Goal: Task Accomplishment & Management: Complete application form

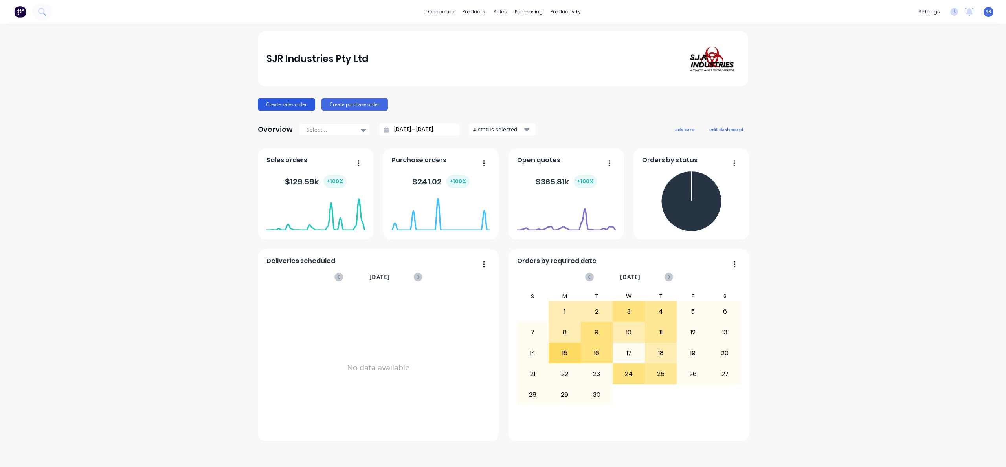
click at [272, 105] on button "Create sales order" at bounding box center [286, 104] width 57 height 13
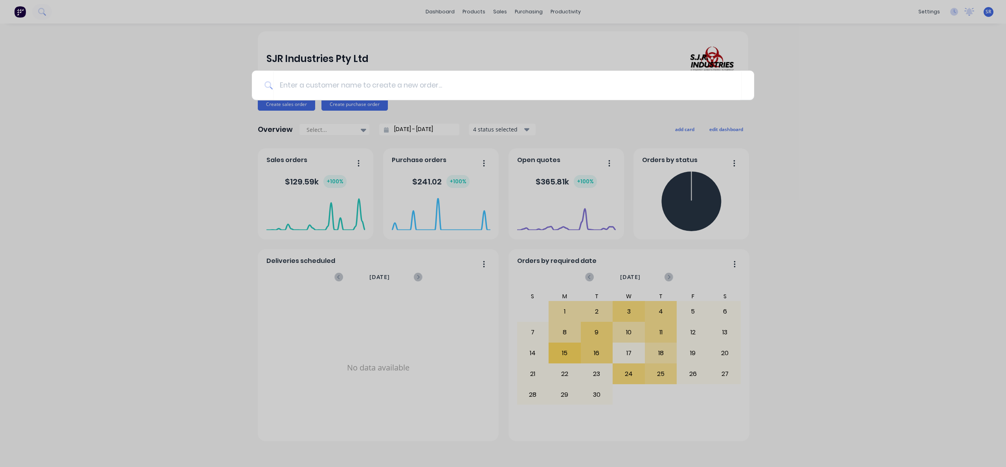
type input "m"
click at [865, 127] on div at bounding box center [503, 233] width 1006 height 467
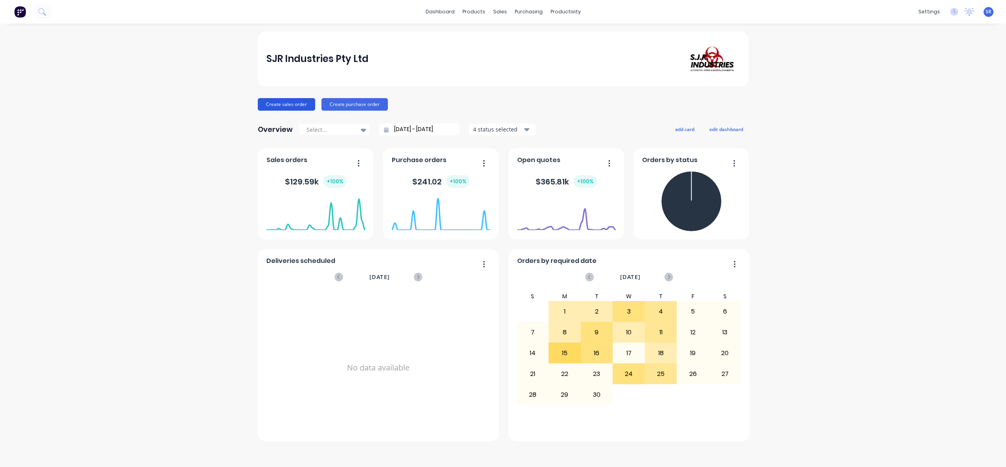
click at [269, 99] on button "Create sales order" at bounding box center [286, 104] width 57 height 13
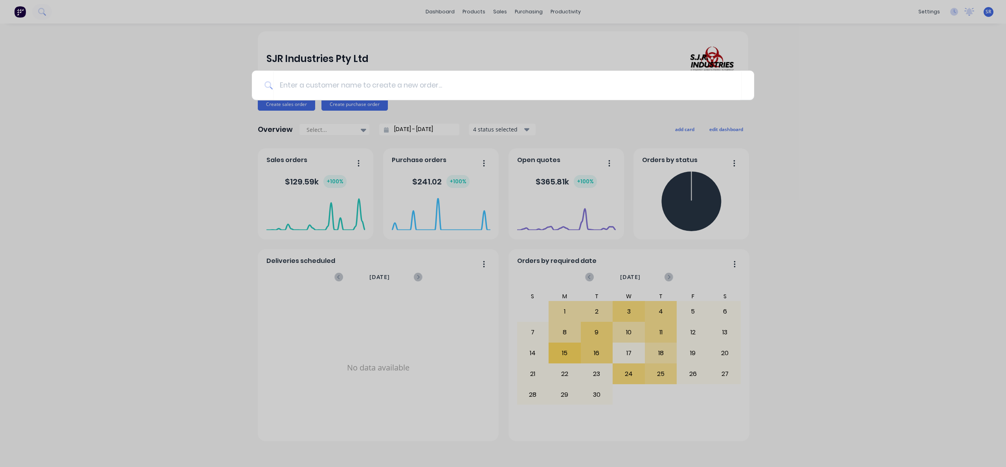
drag, startPoint x: 240, startPoint y: 86, endPoint x: 234, endPoint y: 84, distance: 5.8
click at [240, 86] on div at bounding box center [503, 233] width 1006 height 467
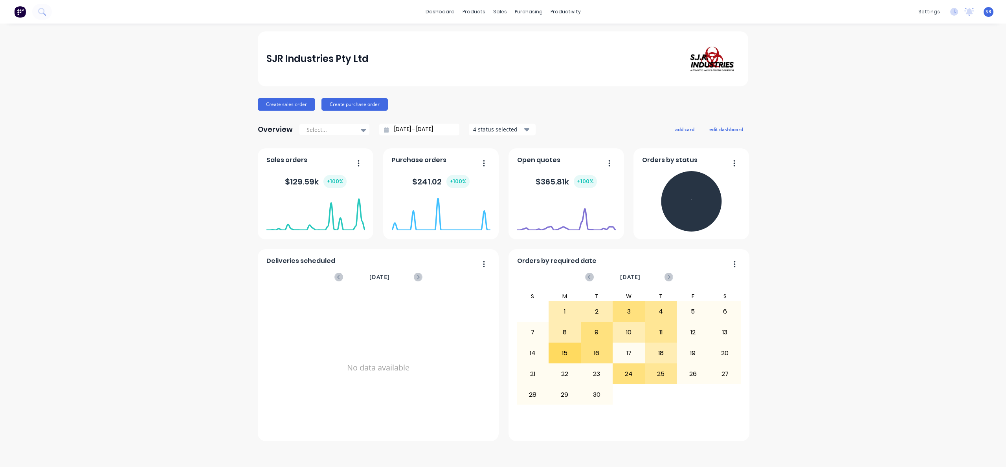
click at [233, 84] on div "SJR Industries Pty Ltd Create sales order Create purchase order Overview Select…" at bounding box center [503, 245] width 1006 height 428
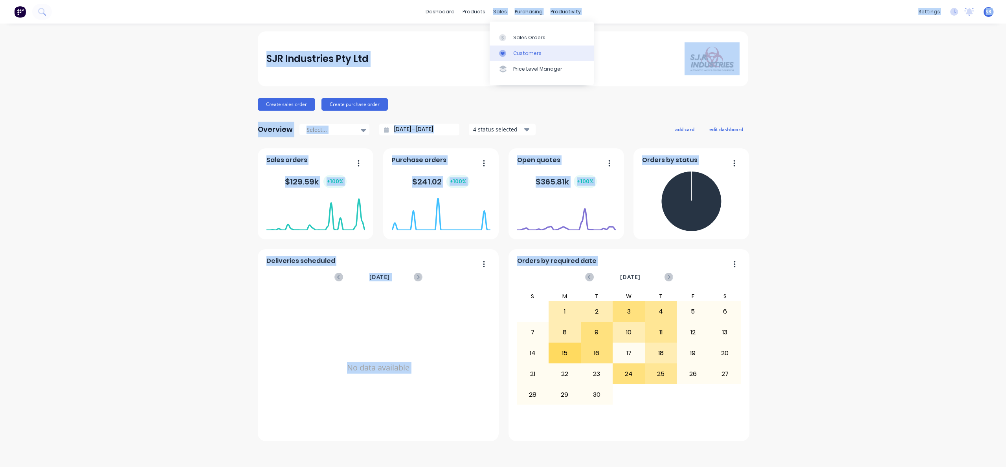
drag, startPoint x: 493, startPoint y: 14, endPoint x: 521, endPoint y: 51, distance: 47.1
click at [509, 36] on body "dashboard products sales purchasing productivity dashboard products Product Cat…" at bounding box center [503, 233] width 1006 height 467
click at [521, 53] on div "Customers" at bounding box center [527, 53] width 28 height 7
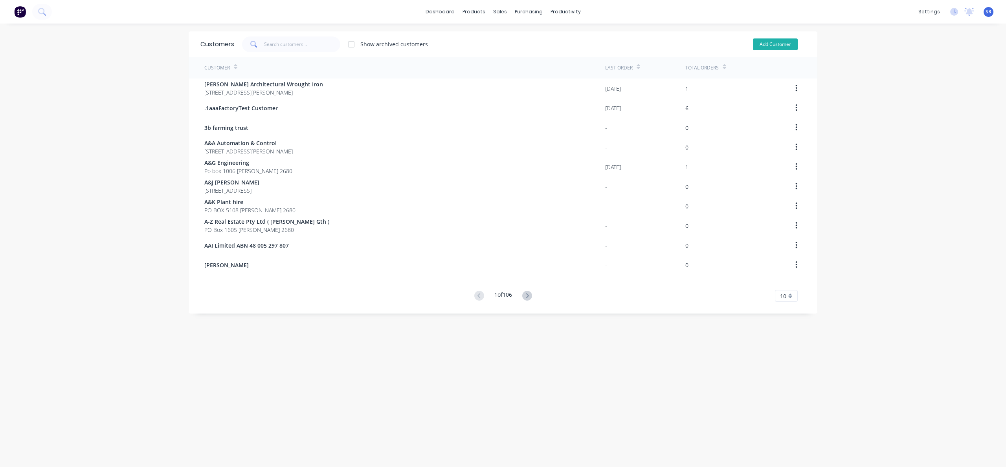
click at [764, 46] on button "Add Customer" at bounding box center [775, 44] width 45 height 12
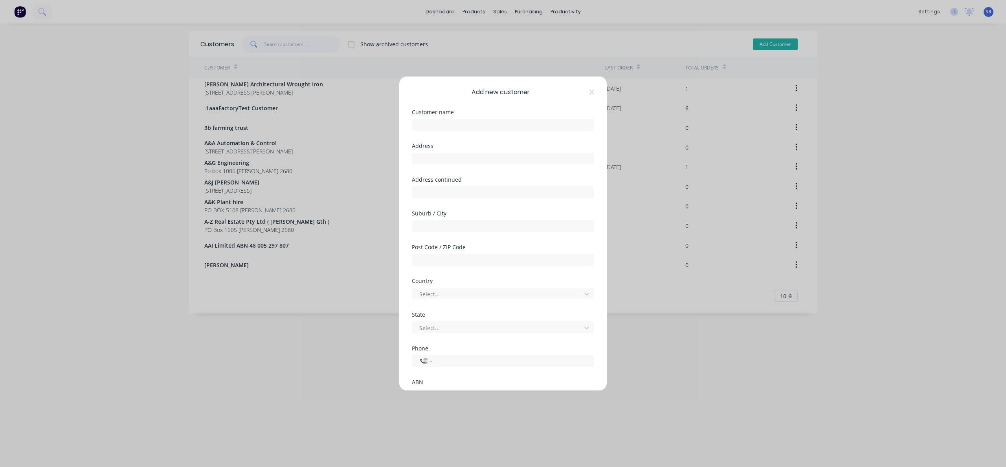
select select "AU"
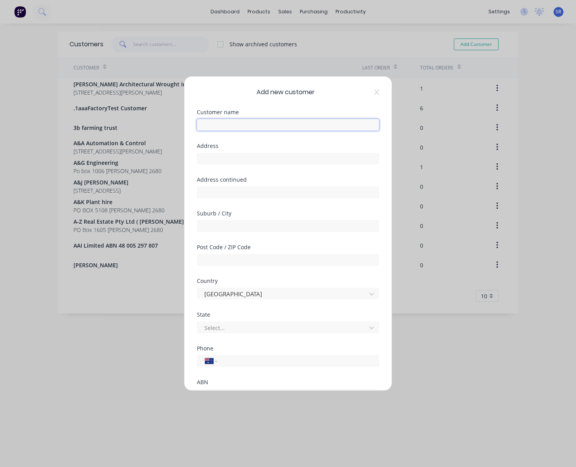
click at [218, 125] on input "text" at bounding box center [288, 125] width 182 height 12
type input "Central Steel Build"
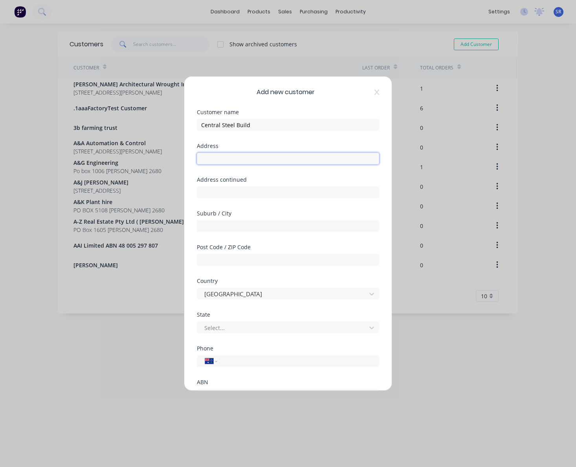
click at [212, 164] on input "text" at bounding box center [288, 159] width 182 height 12
type input "[STREET_ADDRESS]"
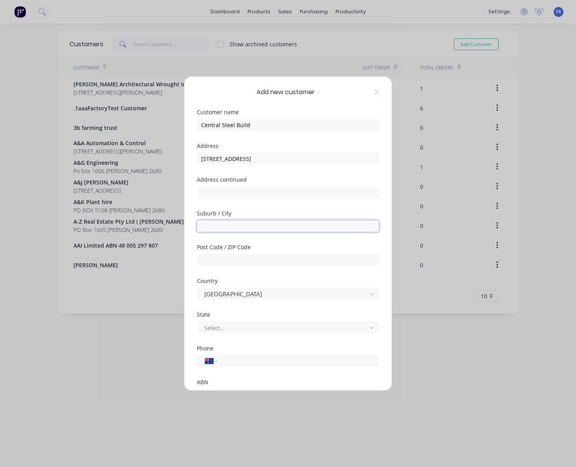
click at [209, 225] on input "text" at bounding box center [288, 226] width 182 height 12
type input "Kyneton"
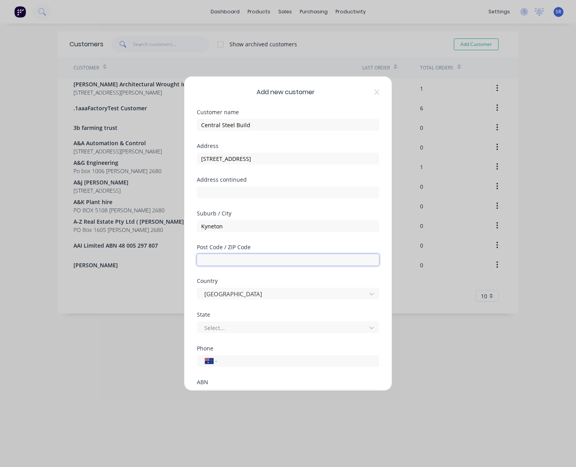
click at [212, 260] on input "text" at bounding box center [288, 260] width 182 height 12
click at [259, 196] on input "text" at bounding box center [288, 193] width 182 height 12
click at [184, 294] on div "Add new customer Customer name Central Steel Build Address [STREET_ADDRESS] Add…" at bounding box center [287, 234] width 207 height 314
click at [212, 326] on div at bounding box center [282, 328] width 159 height 10
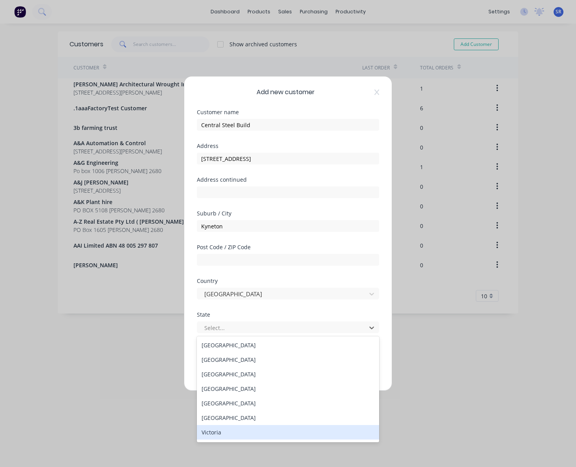
click at [221, 432] on div "Victoria" at bounding box center [288, 432] width 182 height 15
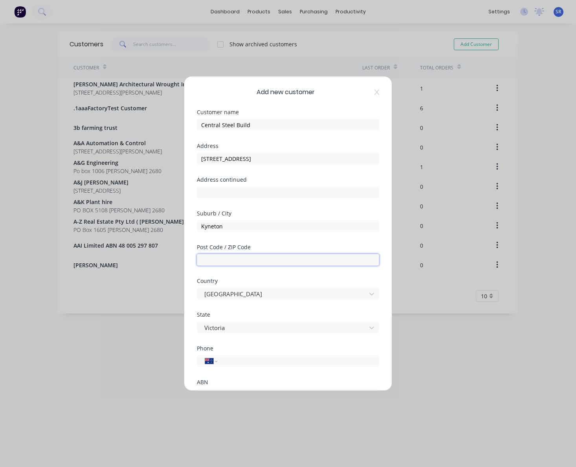
click at [227, 259] on input "text" at bounding box center [288, 260] width 182 height 12
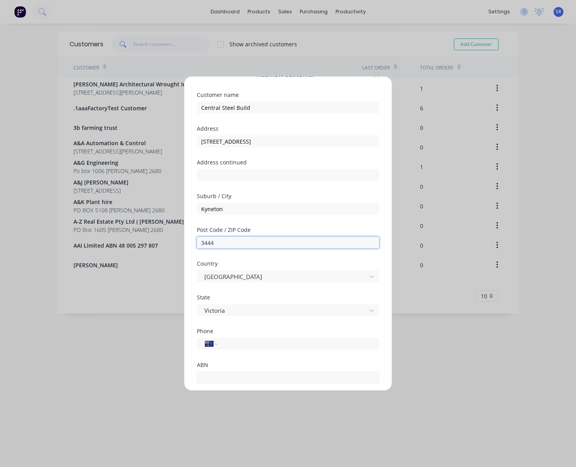
scroll to position [35, 0]
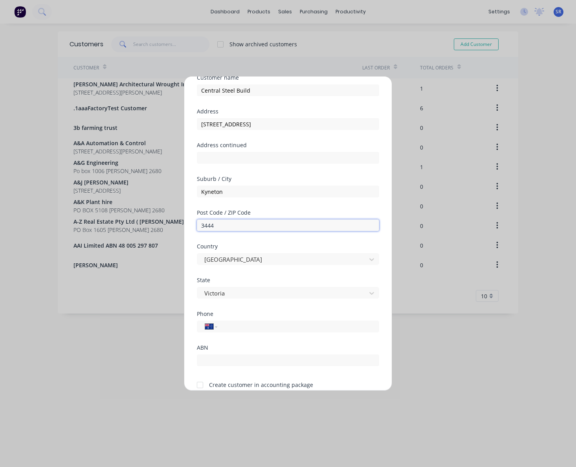
type input "3444"
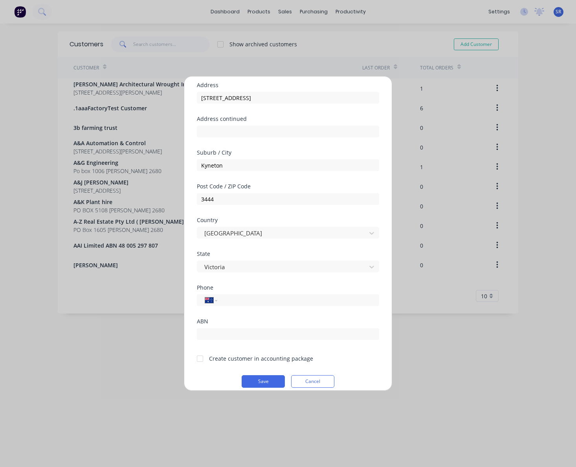
scroll to position [69, 0]
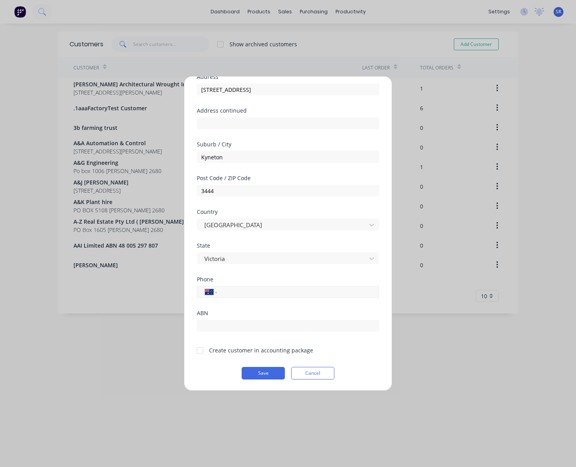
click at [229, 293] on input "tel" at bounding box center [295, 292] width 144 height 9
type input "1300 955 608"
click at [201, 350] on div at bounding box center [200, 351] width 16 height 16
click at [262, 374] on button "Save" at bounding box center [263, 373] width 43 height 13
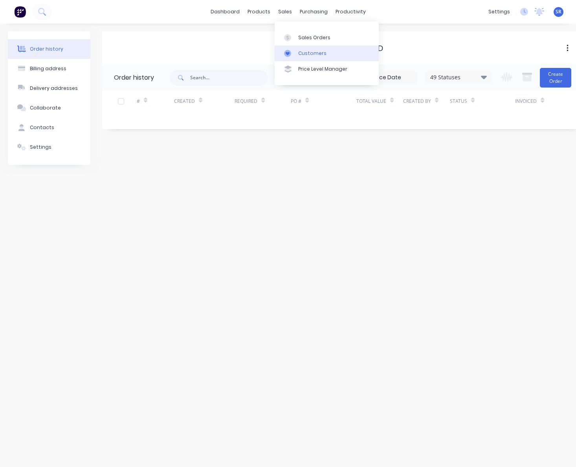
click at [300, 48] on link "Customers" at bounding box center [327, 54] width 104 height 16
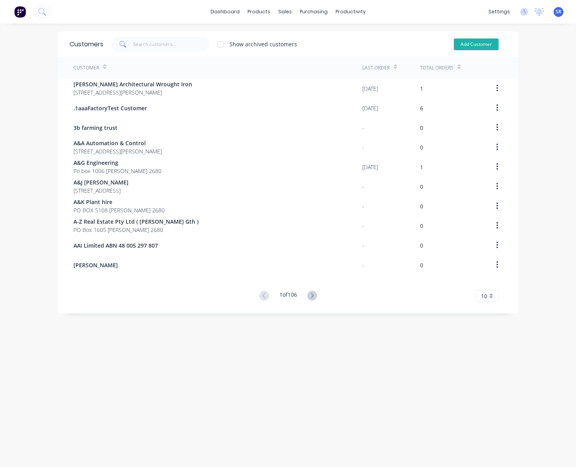
click at [479, 44] on button "Add Customer" at bounding box center [476, 44] width 45 height 12
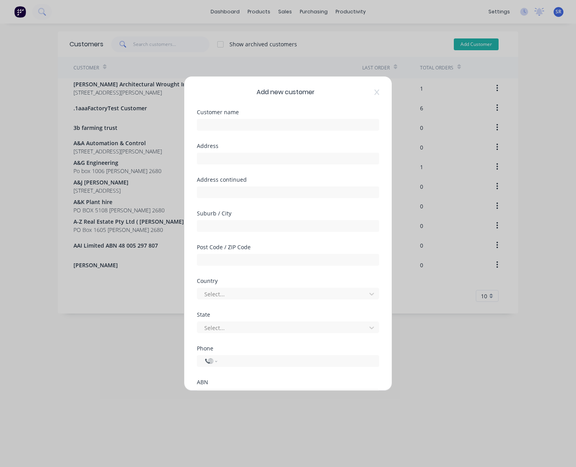
select select "AU"
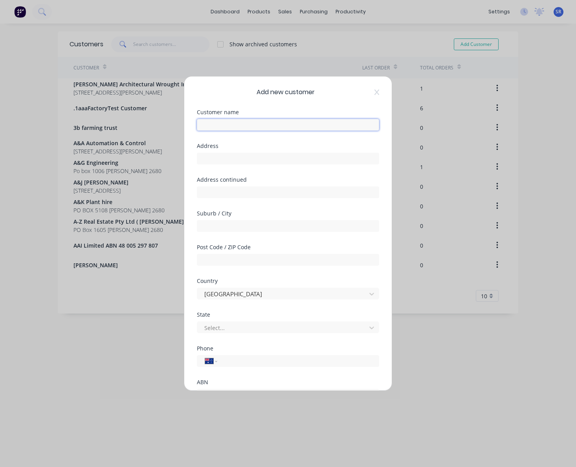
click at [215, 128] on input "text" at bounding box center [288, 125] width 182 height 12
type input "Omnistruct Building ([GEOGRAPHIC_DATA]) PTY LTD"
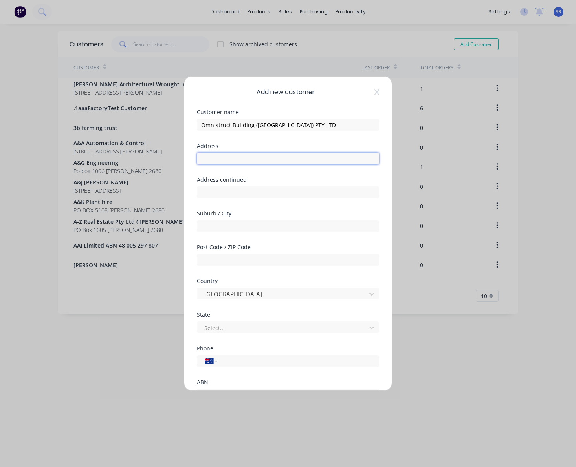
click at [205, 160] on input "text" at bounding box center [288, 159] width 182 height 12
type input "5/19 Enterprise Circuit"
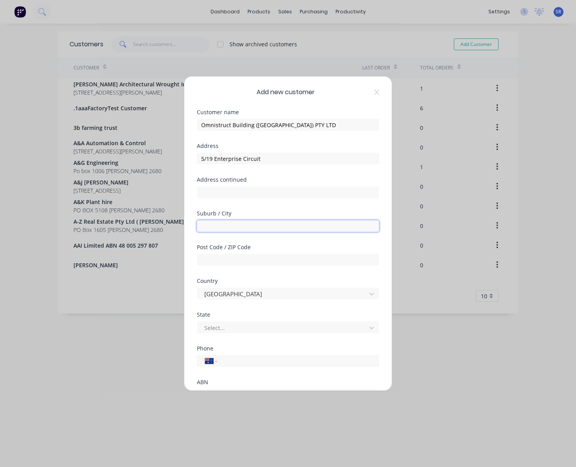
click at [200, 226] on input "text" at bounding box center [288, 226] width 182 height 12
type input "Prestons"
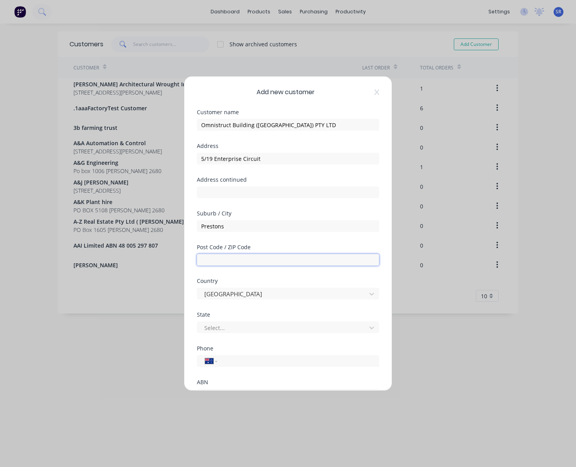
click at [207, 257] on input "text" at bounding box center [288, 260] width 182 height 12
type input "2170"
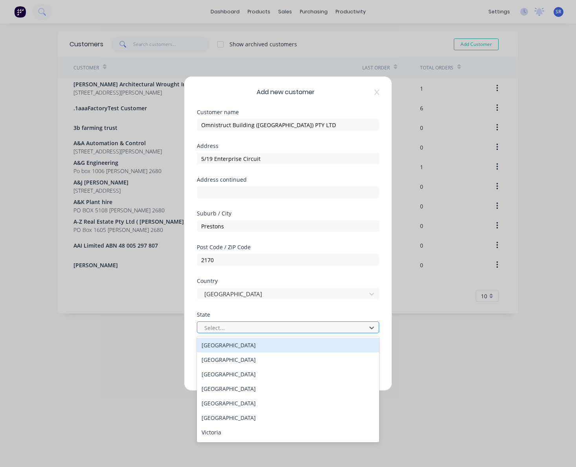
click at [223, 324] on div at bounding box center [282, 328] width 159 height 10
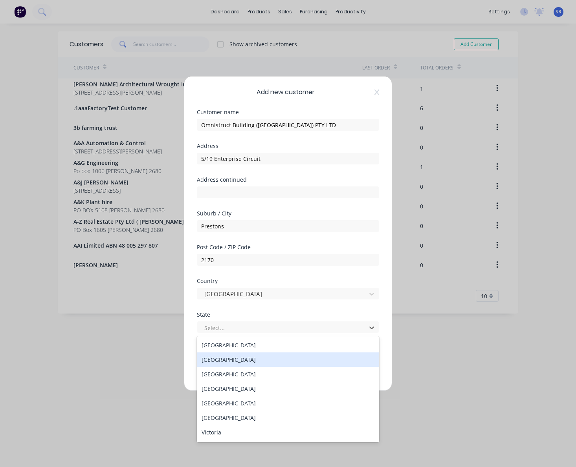
click at [223, 357] on div "[GEOGRAPHIC_DATA]" at bounding box center [288, 360] width 182 height 15
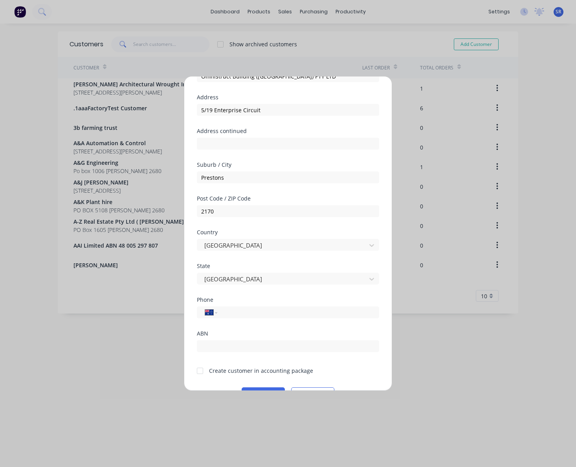
scroll to position [69, 0]
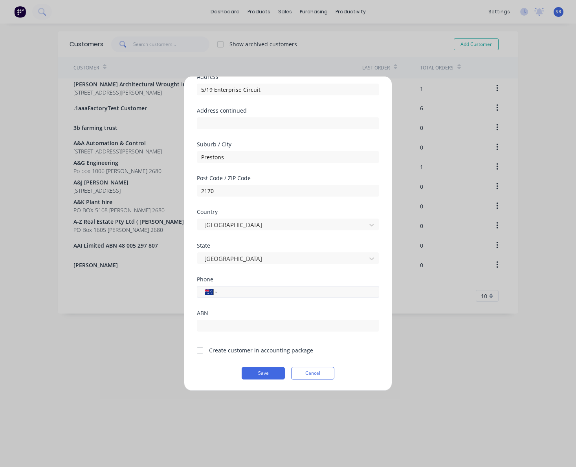
click at [248, 288] on input "tel" at bounding box center [297, 292] width 148 height 9
type input "0418 525 027"
click at [200, 350] on div at bounding box center [200, 351] width 16 height 16
click at [263, 373] on button "Save" at bounding box center [263, 373] width 43 height 13
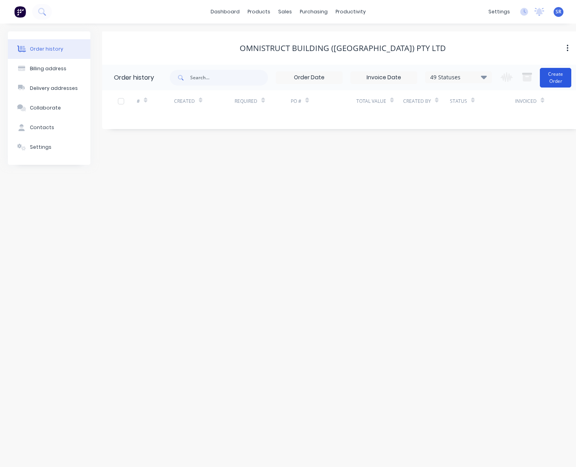
click at [550, 71] on button "Create Order" at bounding box center [555, 78] width 31 height 20
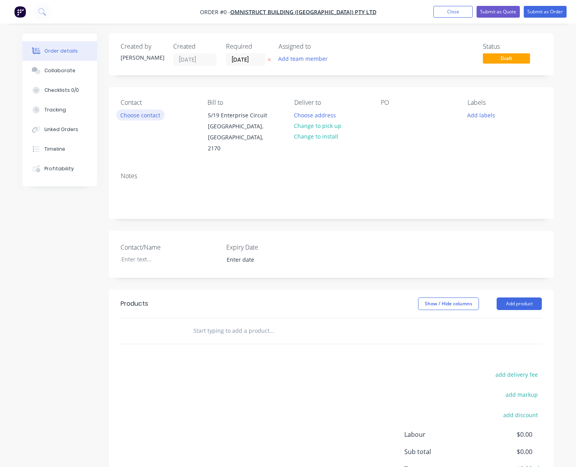
click at [147, 115] on button "Choose contact" at bounding box center [140, 115] width 48 height 11
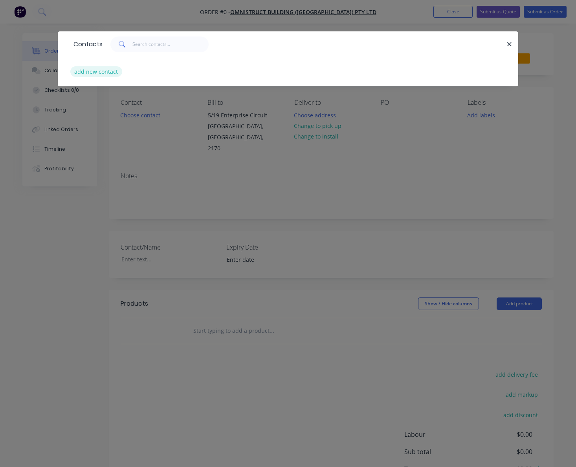
click at [98, 70] on button "add new contact" at bounding box center [96, 71] width 52 height 11
select select "AU"
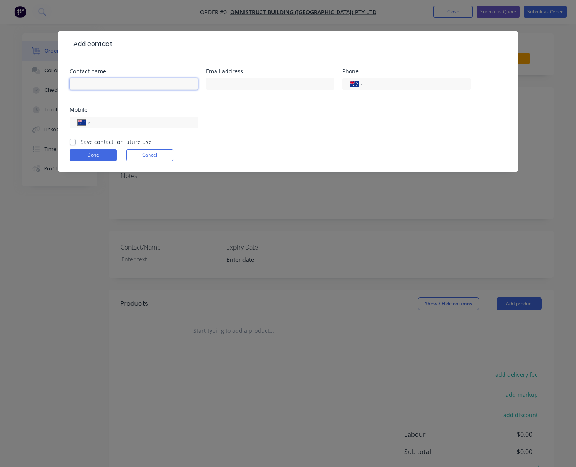
click at [103, 87] on input "text" at bounding box center [134, 84] width 128 height 12
type input "[PERSON_NAME]"
click at [224, 83] on input "text" at bounding box center [270, 84] width 128 height 12
paste input "mailto:[PERSON_NAME][EMAIL_ADDRESS][DOMAIN_NAME]"
drag, startPoint x: 229, startPoint y: 86, endPoint x: 178, endPoint y: 86, distance: 50.3
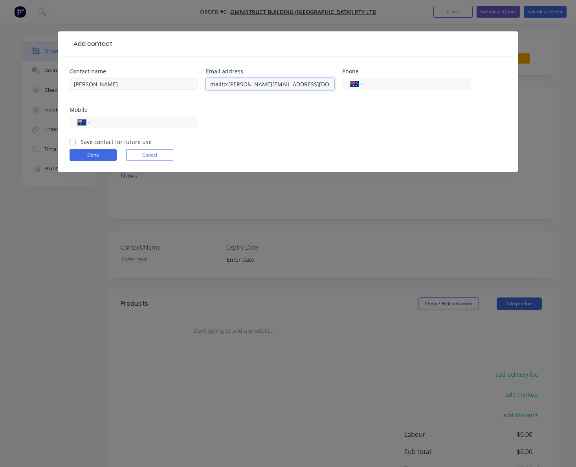
click at [178, 86] on div "Contact name [PERSON_NAME] Email address mailto:[PERSON_NAME][EMAIL_ADDRESS][DO…" at bounding box center [288, 103] width 437 height 69
type input "[PERSON_NAME][EMAIL_ADDRESS][DOMAIN_NAME]"
click at [380, 84] on input "tel" at bounding box center [413, 84] width 90 height 9
paste input "0418 525 027"
type input "0418 525 027"
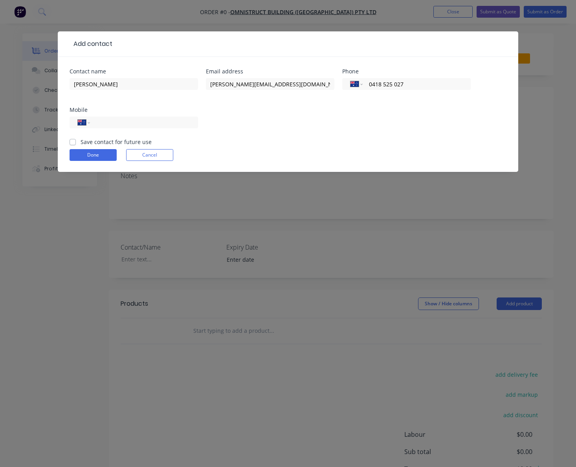
click at [317, 134] on div "Contact name [PERSON_NAME] Email address [PERSON_NAME][EMAIL_ADDRESS][DOMAIN_NA…" at bounding box center [288, 103] width 437 height 69
click at [81, 142] on label "Save contact for future use" at bounding box center [116, 142] width 71 height 8
click at [73, 142] on input "Save contact for future use" at bounding box center [73, 141] width 6 height 7
checkbox input "true"
drag, startPoint x: 415, startPoint y: 84, endPoint x: 350, endPoint y: 81, distance: 64.9
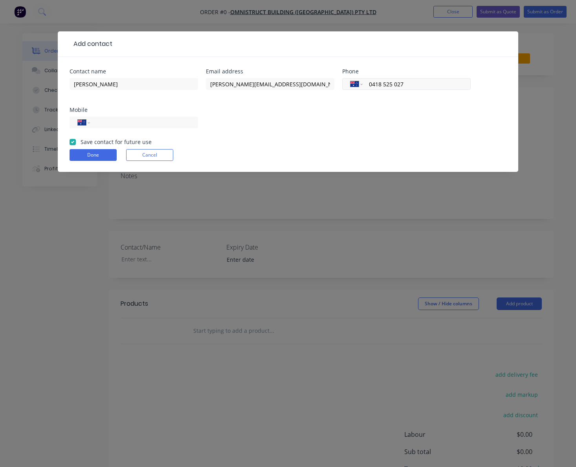
click at [353, 81] on div "International [GEOGRAPHIC_DATA] [GEOGRAPHIC_DATA] [GEOGRAPHIC_DATA] [GEOGRAPHIC…" at bounding box center [406, 84] width 128 height 12
click at [116, 125] on input "tel" at bounding box center [142, 122] width 94 height 9
paste input "0418 525 027"
type input "0418 525 027"
click at [313, 110] on div "Contact name [PERSON_NAME] Email address [PERSON_NAME][EMAIL_ADDRESS][DOMAIN_NA…" at bounding box center [288, 103] width 437 height 69
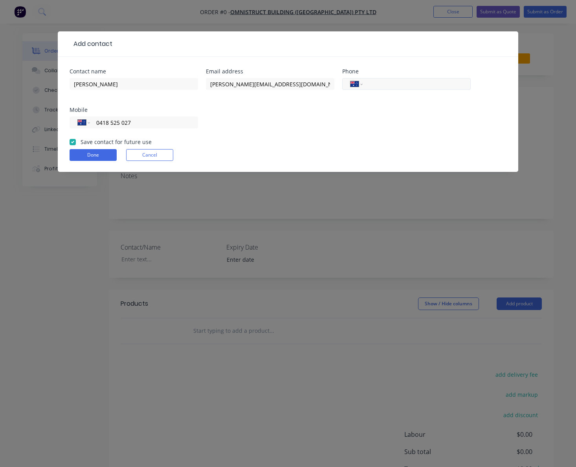
click at [378, 84] on input "tel" at bounding box center [413, 84] width 90 height 9
type input "[PHONE_NUMBER]"
click at [93, 156] on button "Done" at bounding box center [93, 155] width 47 height 12
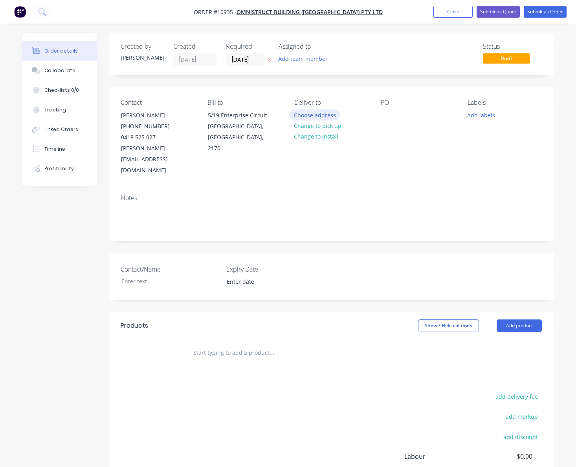
click at [314, 114] on button "Choose address" at bounding box center [314, 115] width 50 height 11
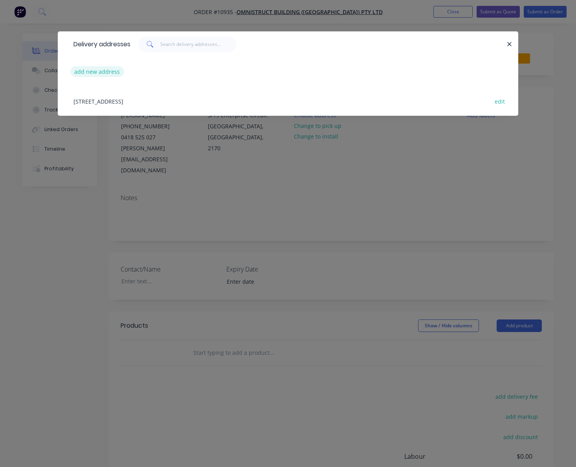
click at [107, 70] on button "add new address" at bounding box center [97, 71] width 54 height 11
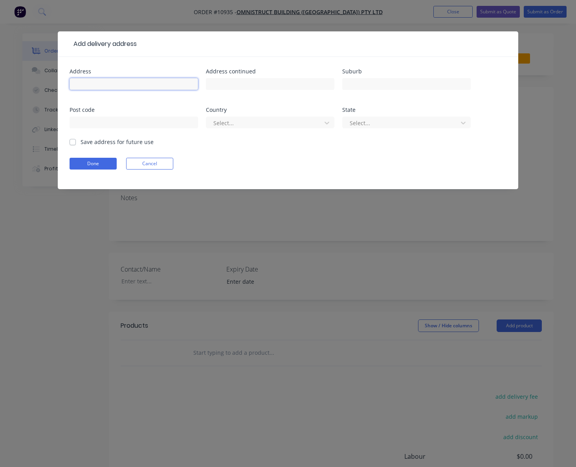
click at [99, 84] on input "text" at bounding box center [134, 84] width 128 height 12
type input "[STREET_ADDRESS][PERSON_NAME]"
click at [359, 82] on input "text" at bounding box center [406, 84] width 128 height 12
type input "Hanwood"
click at [136, 123] on input "text" at bounding box center [134, 123] width 128 height 12
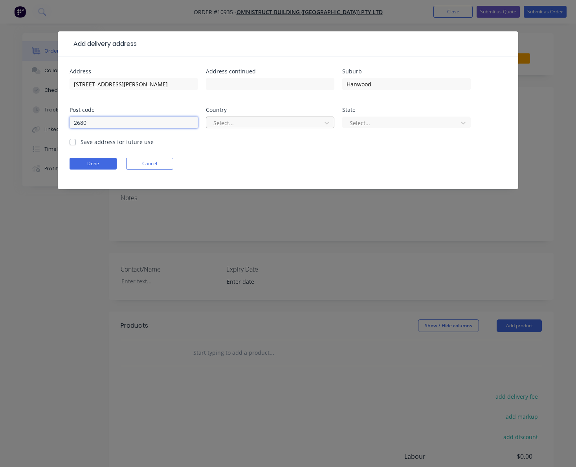
type input "2680"
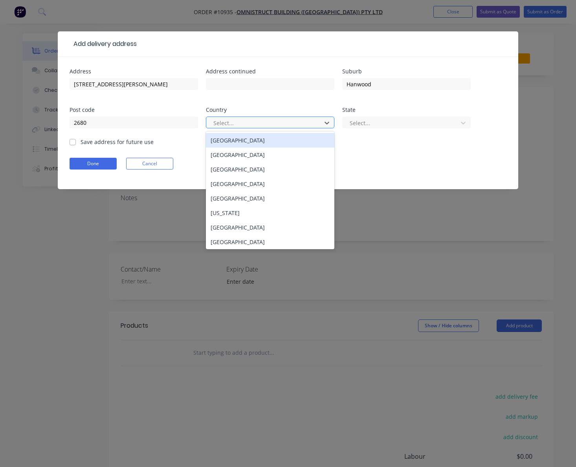
click at [279, 123] on div at bounding box center [264, 123] width 105 height 10
click at [265, 142] on div "[GEOGRAPHIC_DATA]" at bounding box center [270, 140] width 128 height 15
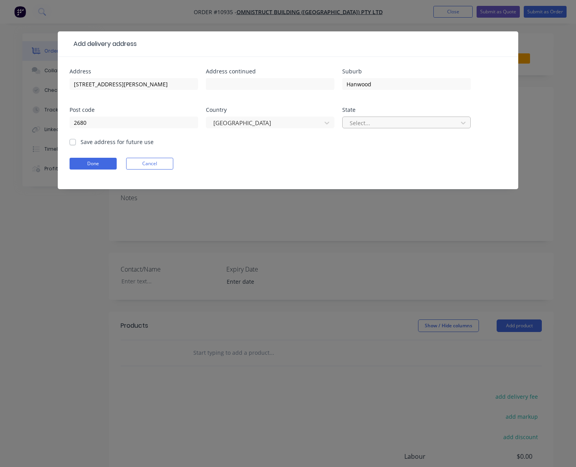
click at [362, 121] on div at bounding box center [401, 123] width 105 height 10
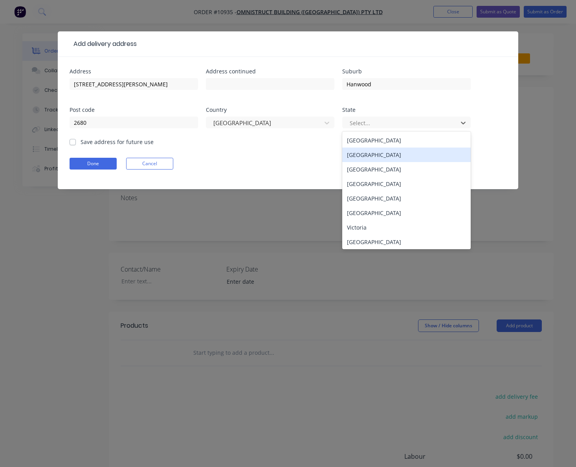
click at [365, 152] on div "[GEOGRAPHIC_DATA]" at bounding box center [406, 155] width 128 height 15
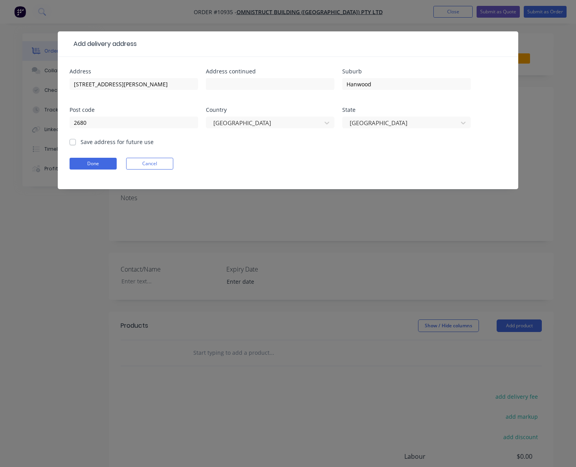
click at [81, 141] on label "Save address for future use" at bounding box center [117, 142] width 73 height 8
click at [73, 141] on input "Save address for future use" at bounding box center [73, 141] width 6 height 7
checkbox input "true"
click at [74, 84] on input "[STREET_ADDRESS][PERSON_NAME]" at bounding box center [134, 84] width 128 height 12
drag, startPoint x: 125, startPoint y: 84, endPoint x: 161, endPoint y: 84, distance: 36.9
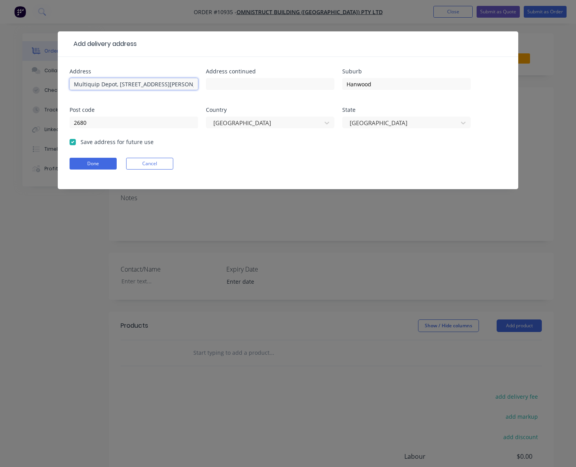
click at [161, 84] on input "Multiquip Depot, [STREET_ADDRESS][PERSON_NAME]" at bounding box center [134, 84] width 128 height 12
type input "Multiquip Depot,"
click at [213, 83] on input "text" at bounding box center [270, 84] width 128 height 12
paste input "[STREET_ADDRESS][PERSON_NAME]"
click at [212, 84] on input "[STREET_ADDRESS][PERSON_NAME]" at bounding box center [270, 84] width 128 height 12
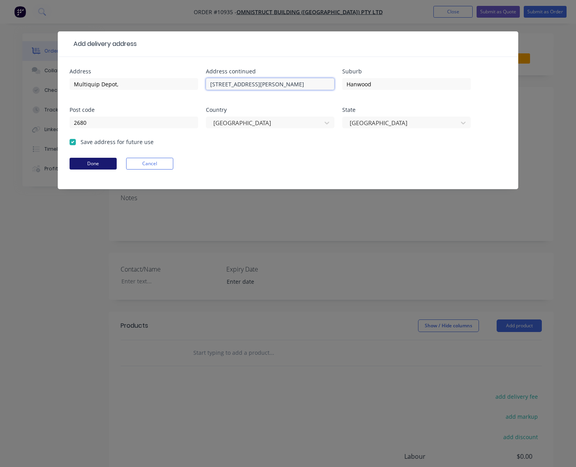
type input "[STREET_ADDRESS][PERSON_NAME]"
click at [84, 161] on button "Done" at bounding box center [93, 164] width 47 height 12
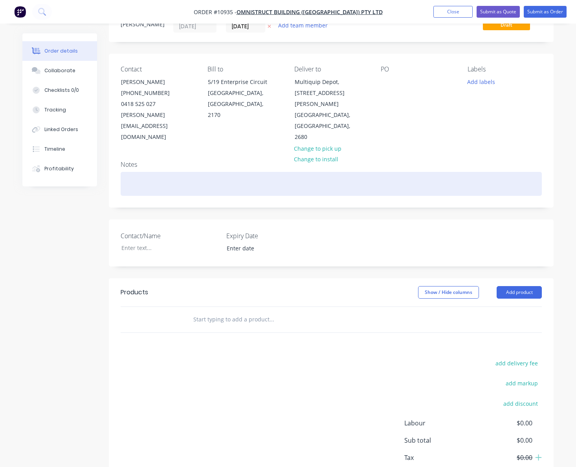
scroll to position [60, 0]
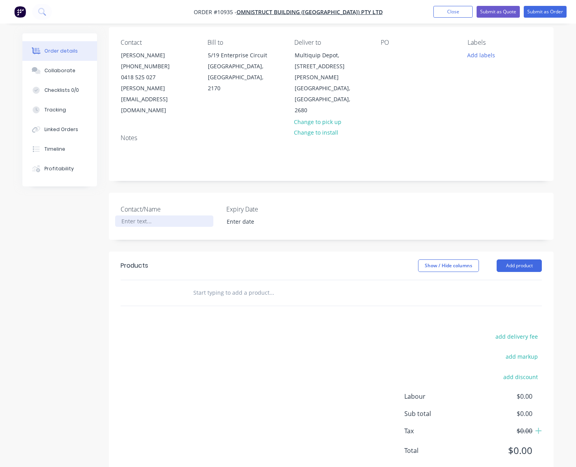
click at [144, 216] on div at bounding box center [164, 221] width 98 height 11
click at [182, 280] on div at bounding box center [159, 293] width 47 height 26
click at [190, 285] on div at bounding box center [305, 293] width 236 height 16
click at [191, 285] on div at bounding box center [305, 293] width 236 height 16
click at [194, 285] on input "text" at bounding box center [271, 293] width 157 height 16
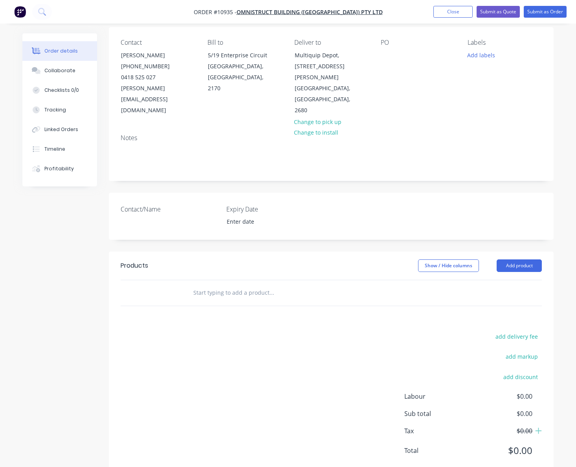
click at [242, 285] on input "text" at bounding box center [271, 293] width 157 height 16
type input "Drill 32 x ø"
drag, startPoint x: 238, startPoint y: 270, endPoint x: 168, endPoint y: 263, distance: 70.7
click at [168, 280] on div "Drill 32 x ø Add Drill 32 x ø to order No results found" at bounding box center [331, 293] width 421 height 26
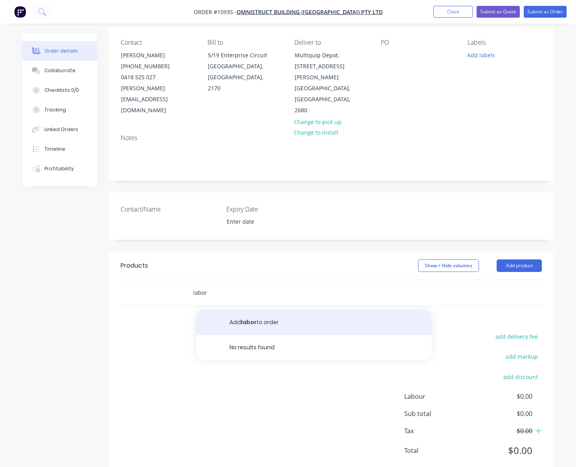
type input "labor"
click at [239, 310] on button "Add labor to order" at bounding box center [314, 322] width 236 height 25
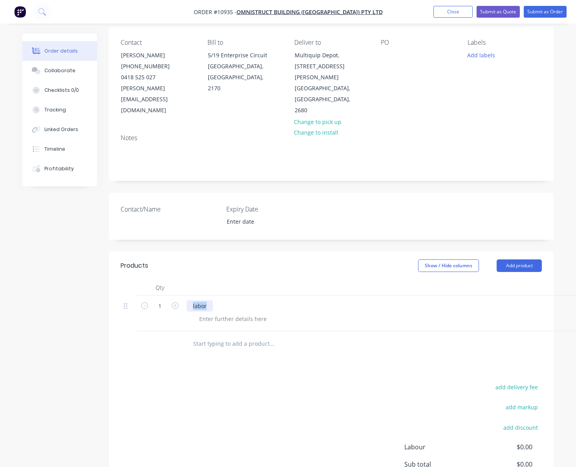
drag, startPoint x: 222, startPoint y: 284, endPoint x: 198, endPoint y: 279, distance: 24.9
click at [198, 300] on div "labor" at bounding box center [380, 305] width 386 height 11
click at [128, 300] on div at bounding box center [128, 305] width 9 height 11
click at [126, 303] on icon at bounding box center [126, 306] width 4 height 7
click at [124, 303] on icon at bounding box center [126, 306] width 4 height 7
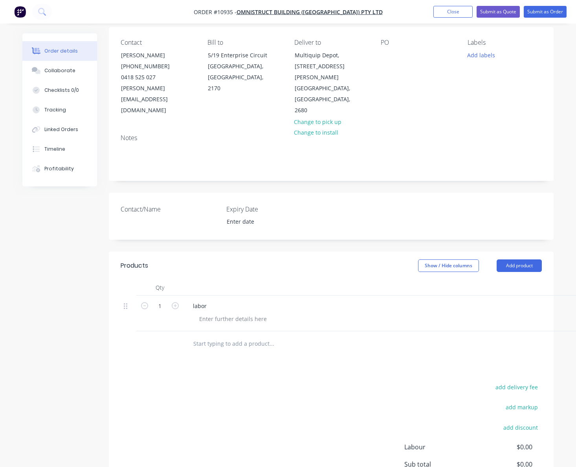
click at [300, 313] on div at bounding box center [383, 318] width 380 height 11
drag, startPoint x: 300, startPoint y: 295, endPoint x: 182, endPoint y: 288, distance: 118.4
click at [182, 296] on div "1 labor $0.00 $0.00 $0.00 $0.00" at bounding box center [331, 314] width 421 height 36
click at [206, 300] on div "labor" at bounding box center [200, 305] width 26 height 11
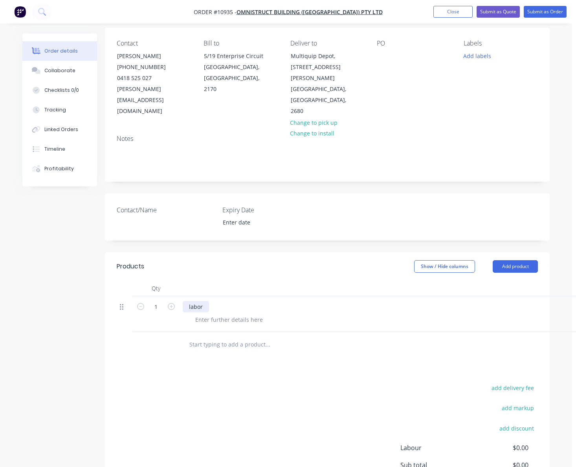
click at [122, 304] on icon at bounding box center [122, 307] width 4 height 7
click at [137, 302] on button "button" at bounding box center [141, 306] width 10 height 8
type input "0"
click at [140, 303] on icon "button" at bounding box center [140, 306] width 7 height 7
drag, startPoint x: 320, startPoint y: 298, endPoint x: 286, endPoint y: 310, distance: 35.9
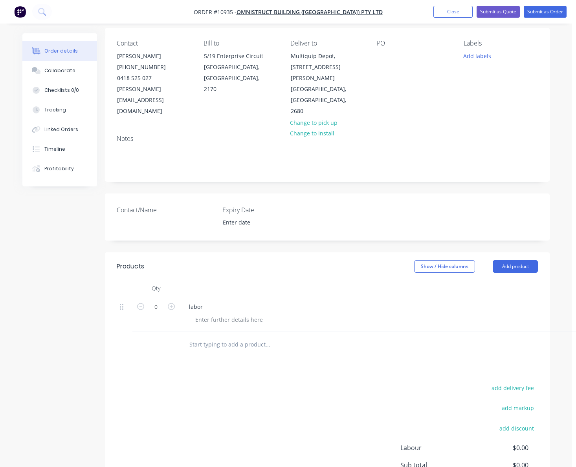
click at [299, 314] on div at bounding box center [379, 319] width 380 height 11
click at [122, 304] on icon at bounding box center [122, 307] width 4 height 7
click at [194, 301] on div "labor" at bounding box center [196, 306] width 26 height 11
click at [209, 301] on div "labor" at bounding box center [376, 306] width 386 height 11
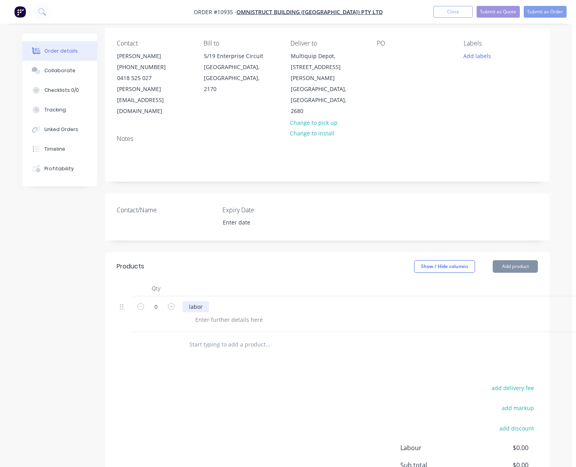
click at [203, 301] on div "labor" at bounding box center [196, 306] width 26 height 11
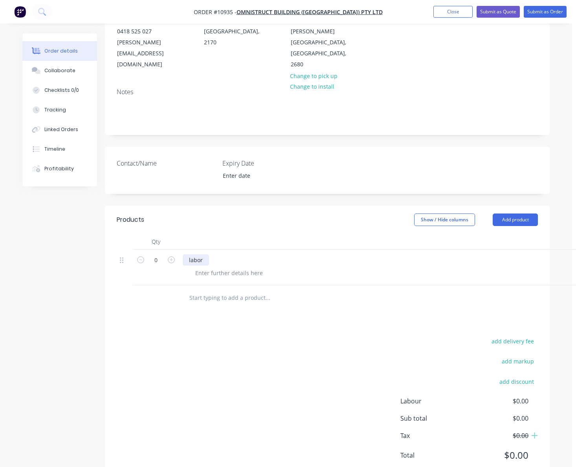
scroll to position [111, 4]
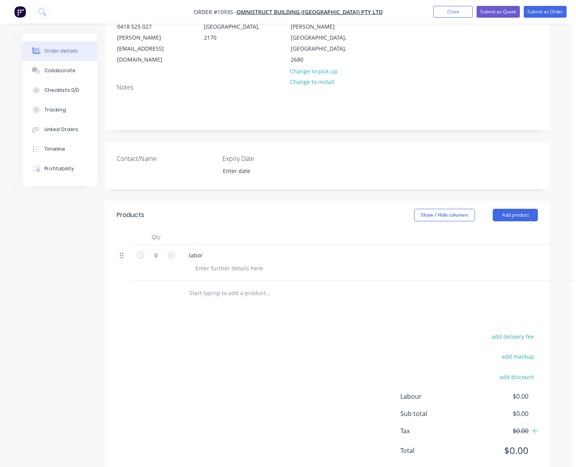
click at [121, 252] on icon at bounding box center [122, 255] width 4 height 7
click at [122, 253] on icon at bounding box center [122, 256] width 4 height 6
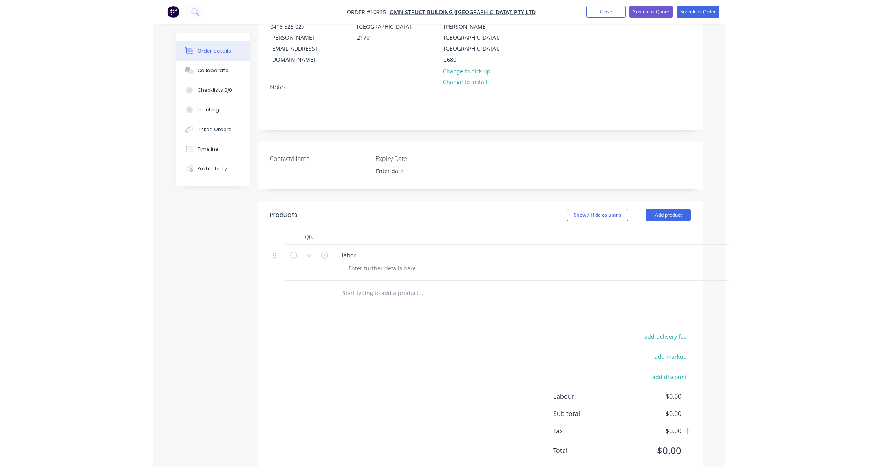
scroll to position [111, 0]
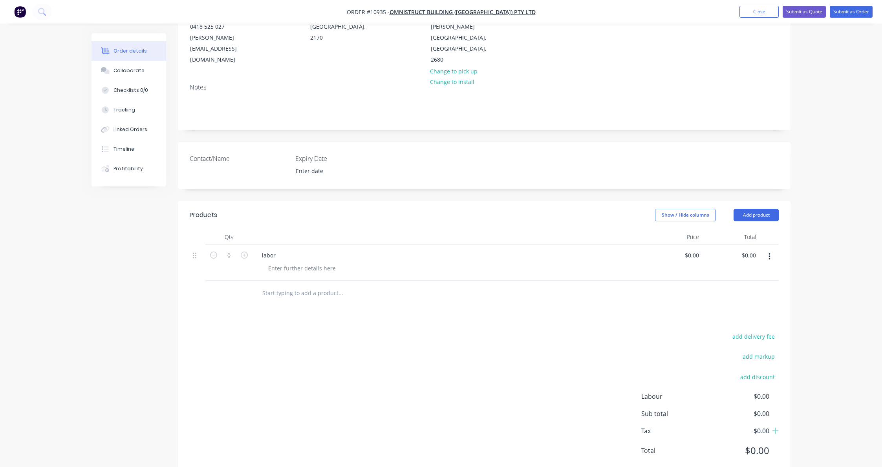
click at [771, 250] on button "button" at bounding box center [769, 257] width 18 height 14
click at [727, 319] on div "Delete" at bounding box center [741, 324] width 60 height 11
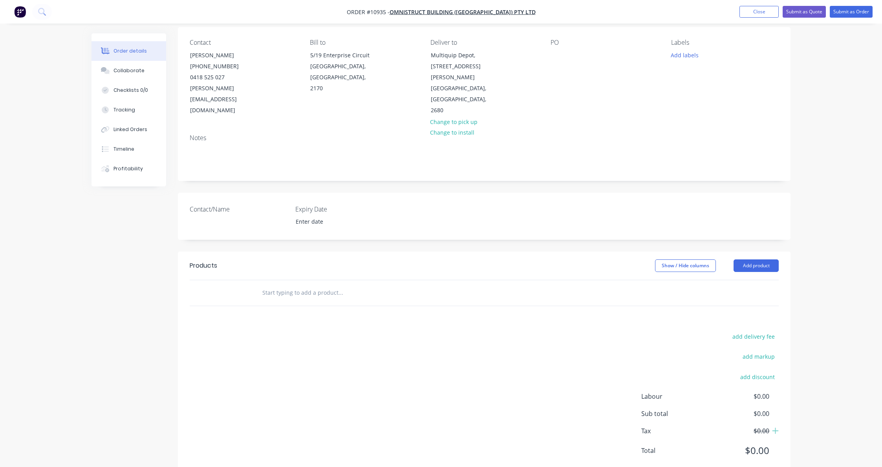
click at [275, 285] on input "text" at bounding box center [340, 293] width 157 height 16
click at [289, 285] on input "Drill 32 x ø22mm" at bounding box center [340, 293] width 157 height 16
click at [316, 285] on input "Drill 32 x Ø22mm" at bounding box center [340, 293] width 157 height 16
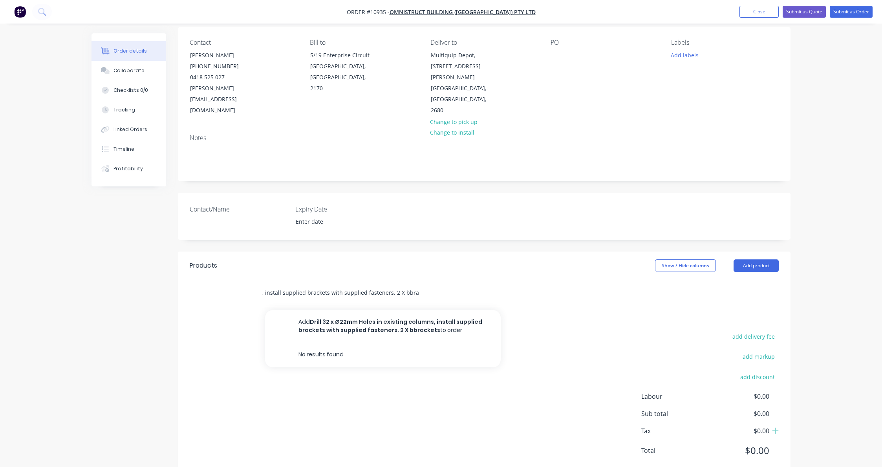
scroll to position [0, 119]
drag, startPoint x: 397, startPoint y: 272, endPoint x: 399, endPoint y: 278, distance: 6.2
click at [397, 285] on input "Drill 32 x Ø22mm Holes in existing columns, install supplied brackets with supp…" at bounding box center [340, 293] width 157 height 16
click at [428, 285] on div "Drill 32 x Ø22mm Holes in existing columns, install supplied brackets with supp…" at bounding box center [374, 293] width 236 height 16
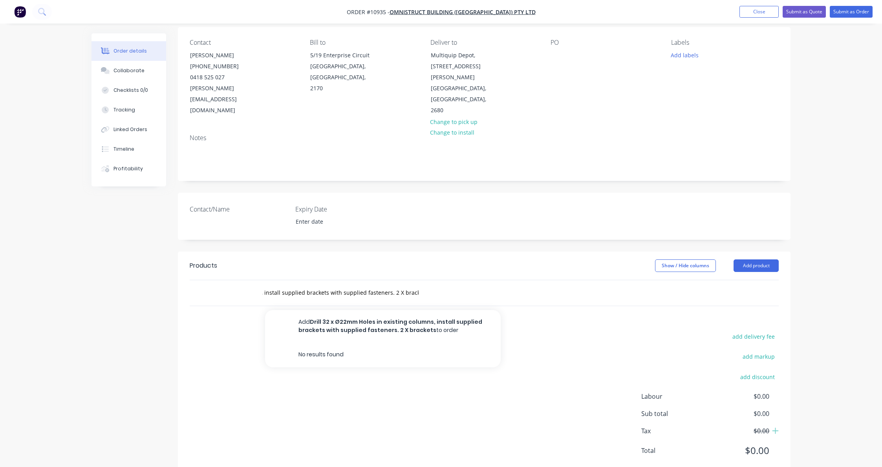
scroll to position [0, 0]
click at [415, 285] on div "Drill 32 x Ø22mm Holes in existing columns, install supplied brackets with supp…" at bounding box center [374, 293] width 236 height 16
click at [414, 285] on input "Drill 32 x Ø22mm Holes in existing columns, install supplied brackets with supp…" at bounding box center [340, 293] width 157 height 16
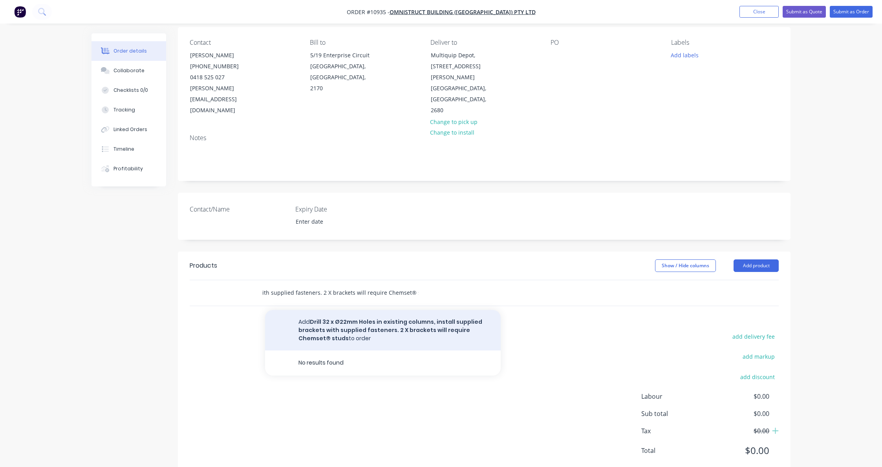
type input "Drill 32 x Ø22mm Holes in existing columns, install supplied brackets with supp…"
click at [386, 310] on button "Add Drill 32 x Ø22mm Holes in existing columns, install supplied brackets with …" at bounding box center [383, 330] width 236 height 40
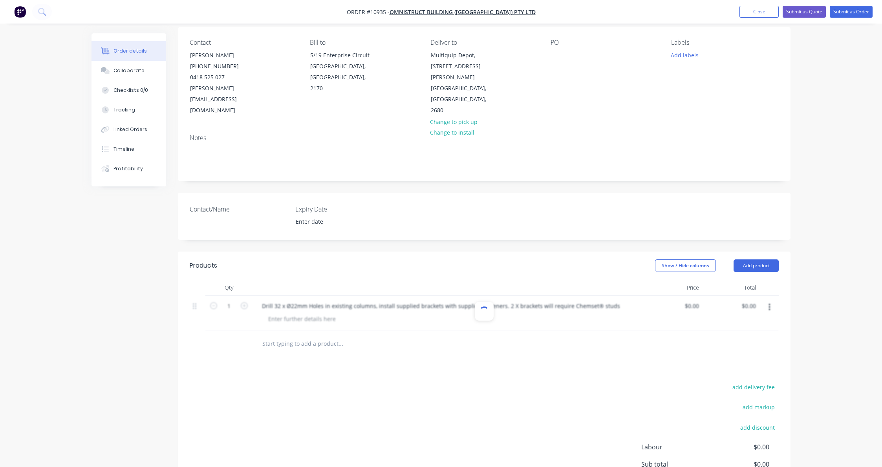
scroll to position [0, 0]
click at [689, 296] on div "0 0" at bounding box center [673, 314] width 57 height 36
type input "$1,056.50"
click at [596, 382] on div "add delivery fee add markup add discount Labour $0.00 Sub total $0.00 Tax $0.00…" at bounding box center [484, 449] width 589 height 134
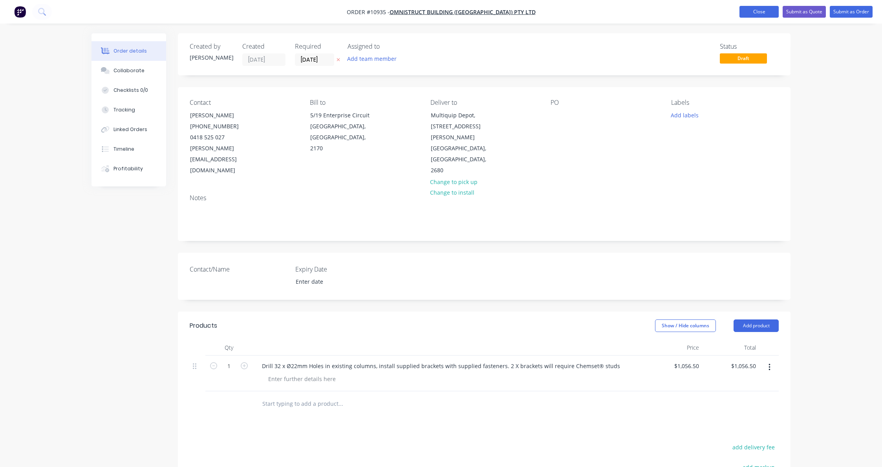
click at [758, 12] on button "Close" at bounding box center [759, 12] width 39 height 12
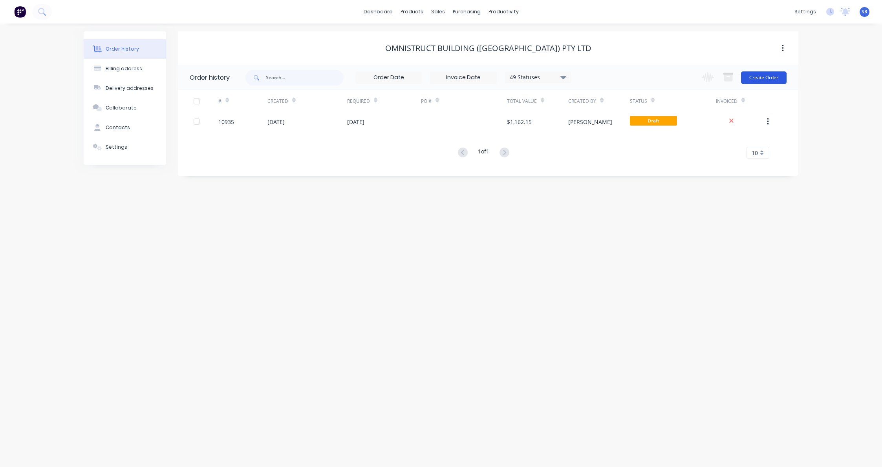
click at [756, 78] on button "Create Order" at bounding box center [764, 77] width 46 height 13
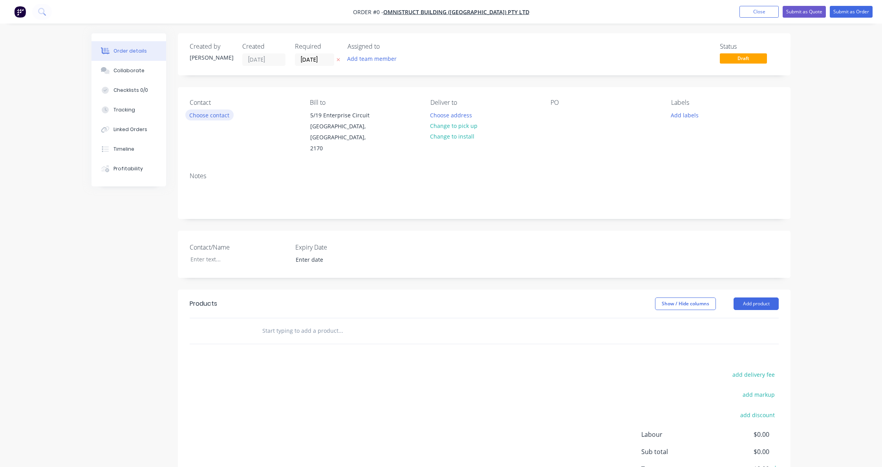
click at [213, 114] on button "Choose contact" at bounding box center [209, 115] width 48 height 11
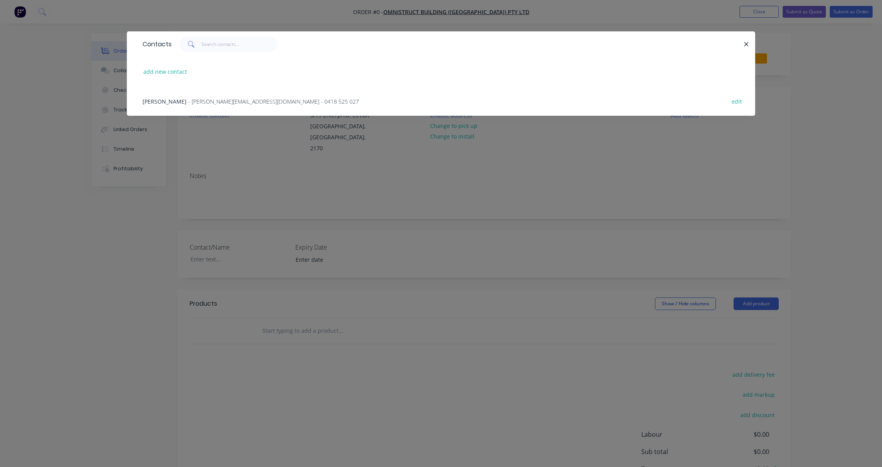
click at [212, 101] on span "- [PERSON_NAME][EMAIL_ADDRESS][DOMAIN_NAME] - 0418 525 027" at bounding box center [273, 101] width 171 height 7
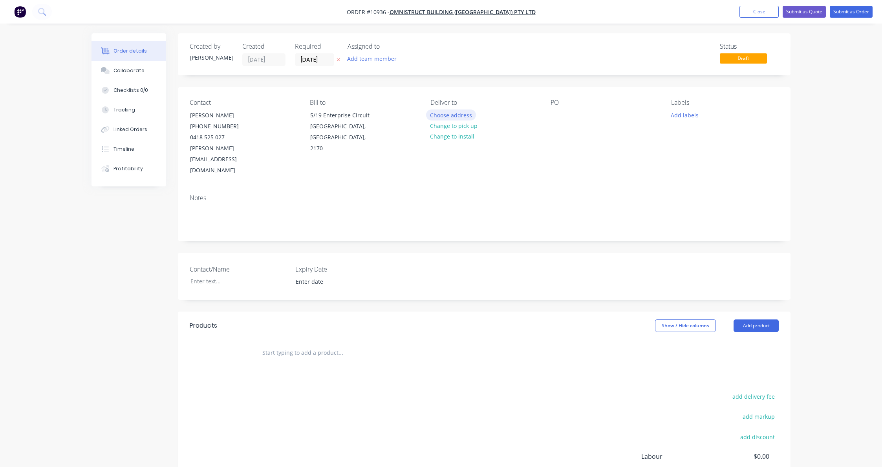
click at [446, 113] on button "Choose address" at bounding box center [451, 115] width 50 height 11
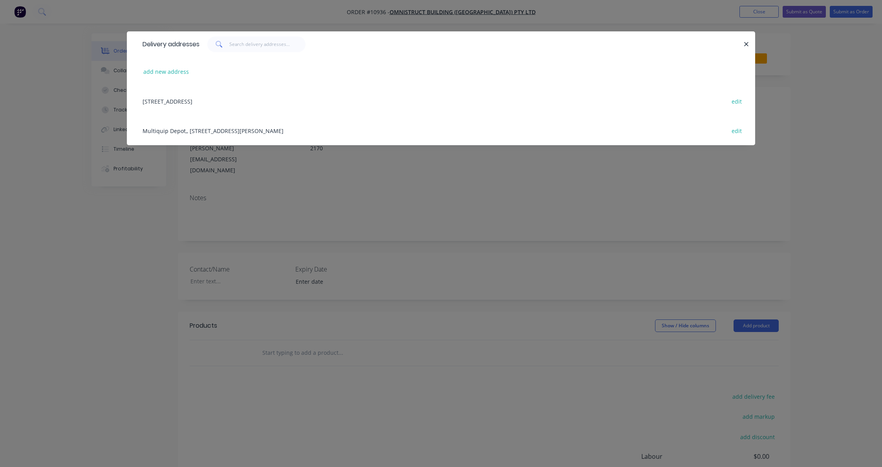
click at [188, 129] on div "Multiquip Depot,, [STREET_ADDRESS][PERSON_NAME] edit" at bounding box center [441, 130] width 605 height 29
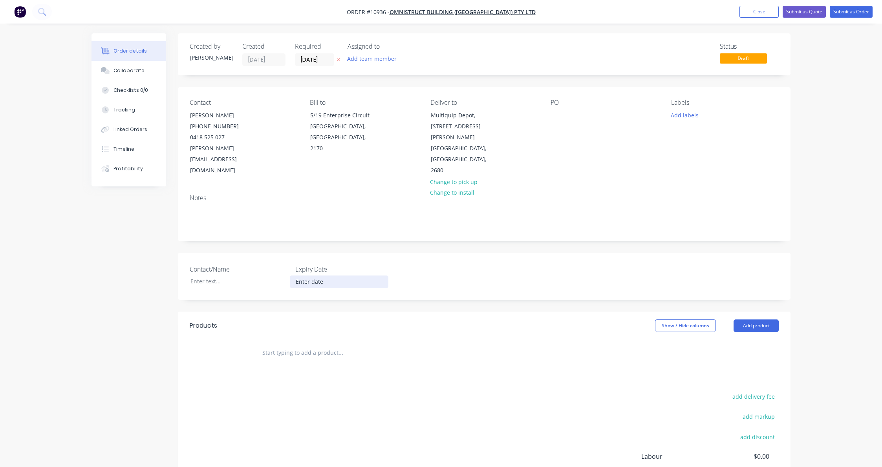
click at [314, 276] on input at bounding box center [339, 282] width 98 height 12
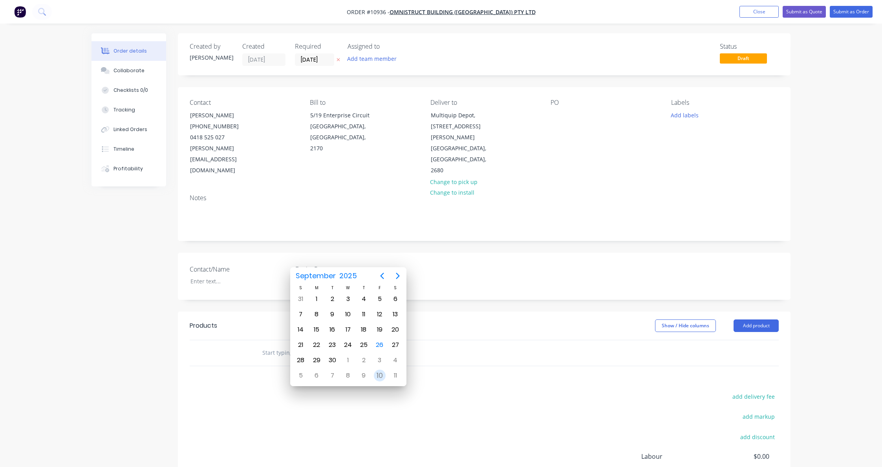
click at [377, 376] on div "10" at bounding box center [380, 376] width 12 height 12
type input "[DATE]"
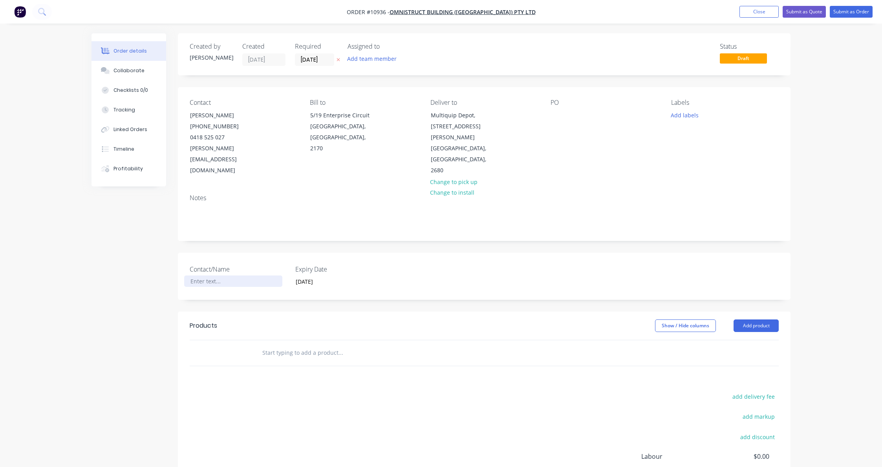
click at [198, 276] on div at bounding box center [233, 281] width 98 height 11
click at [225, 286] on div "Created by [PERSON_NAME] Created [DATE] Required [DATE] Assigned to Add team me…" at bounding box center [484, 285] width 613 height 504
click at [763, 8] on button "Close" at bounding box center [759, 12] width 39 height 12
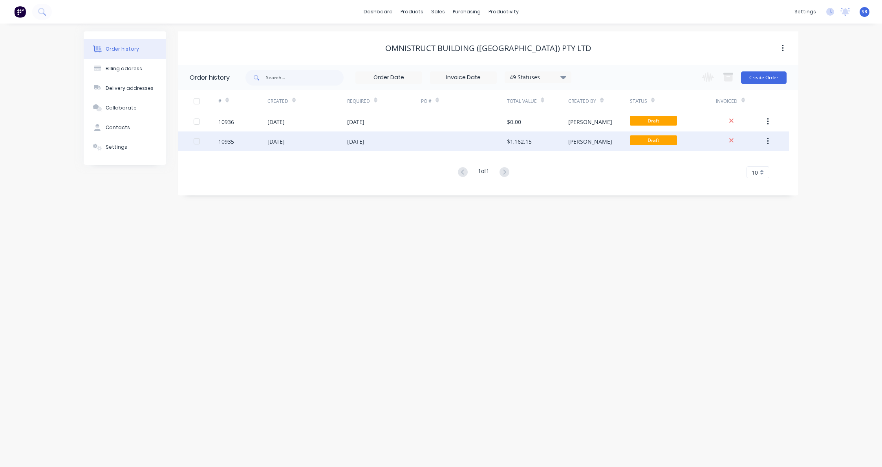
click at [471, 137] on div at bounding box center [464, 142] width 86 height 20
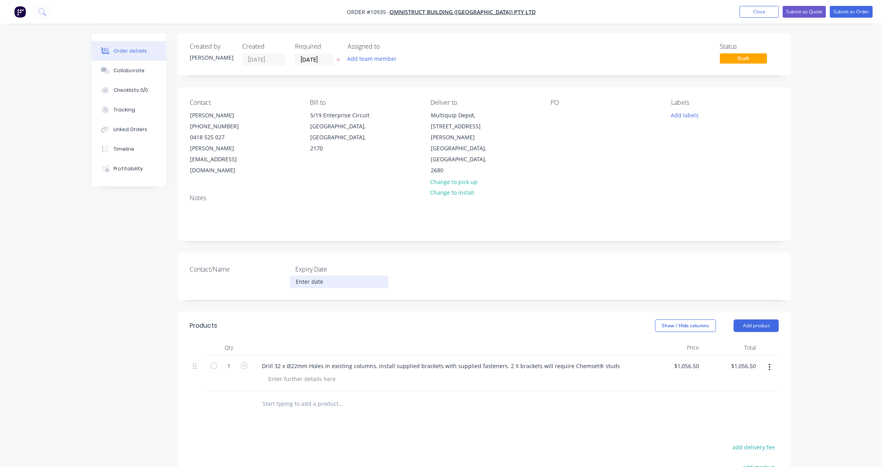
click at [310, 276] on input at bounding box center [339, 282] width 98 height 12
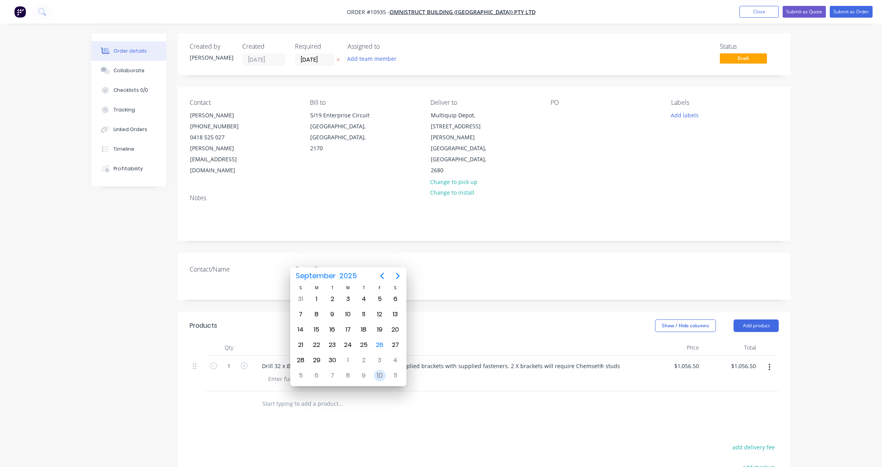
click at [376, 373] on div "10" at bounding box center [380, 376] width 12 height 12
type input "[DATE]"
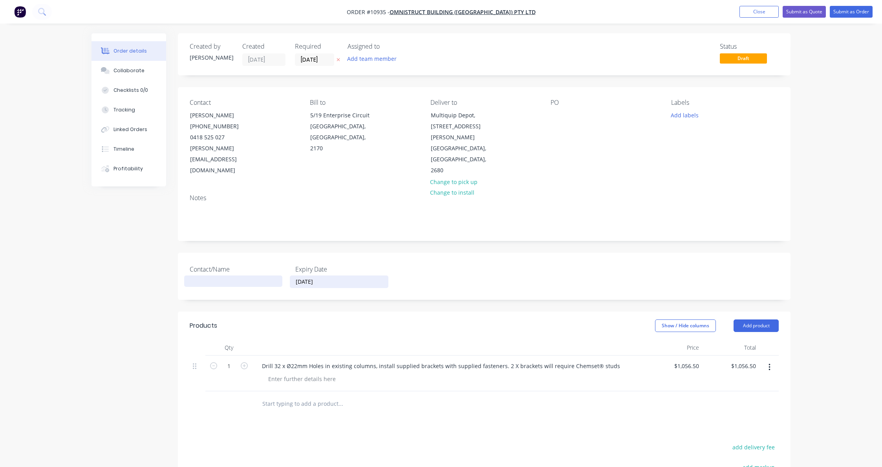
click at [190, 276] on div at bounding box center [233, 281] width 98 height 11
click at [753, 13] on button "Close" at bounding box center [759, 12] width 39 height 12
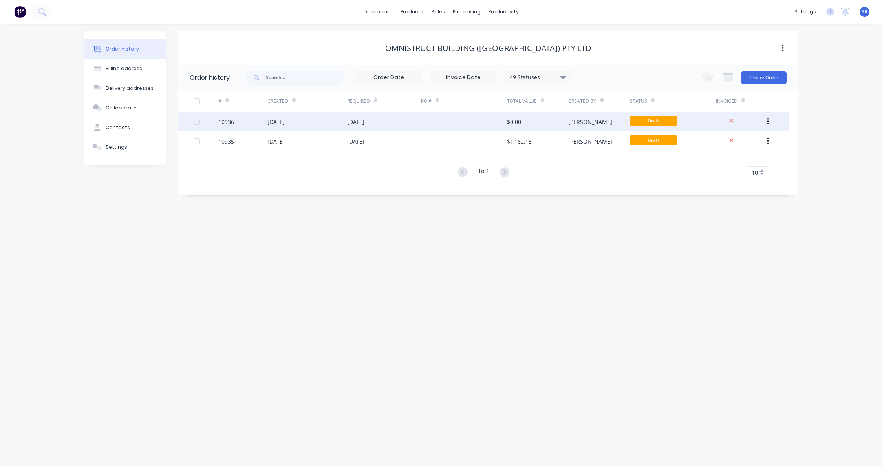
click at [559, 126] on div "$0.00" at bounding box center [537, 122] width 61 height 20
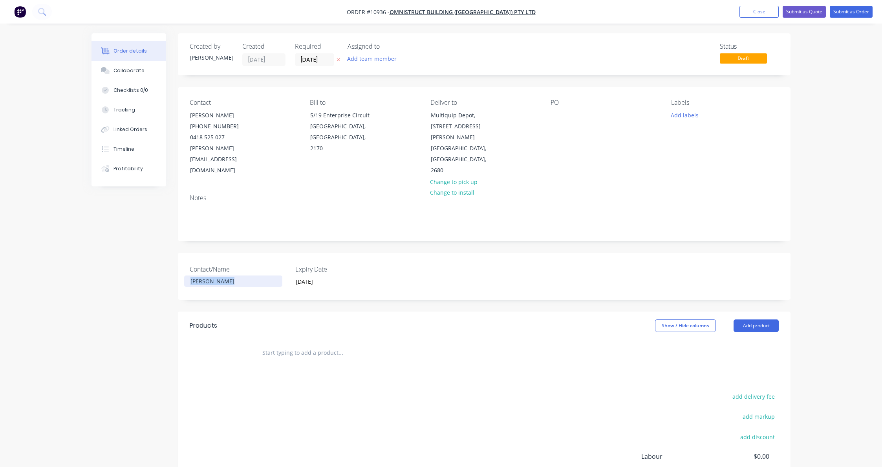
drag, startPoint x: 230, startPoint y: 258, endPoint x: 132, endPoint y: 251, distance: 98.1
click at [132, 251] on div "Created by [PERSON_NAME] Created [DATE] Required [DATE] Assigned to Add team me…" at bounding box center [441, 291] width 699 height 516
click at [247, 286] on div "Created by [PERSON_NAME] Created [DATE] Required [DATE] Assigned to Add team me…" at bounding box center [484, 285] width 613 height 504
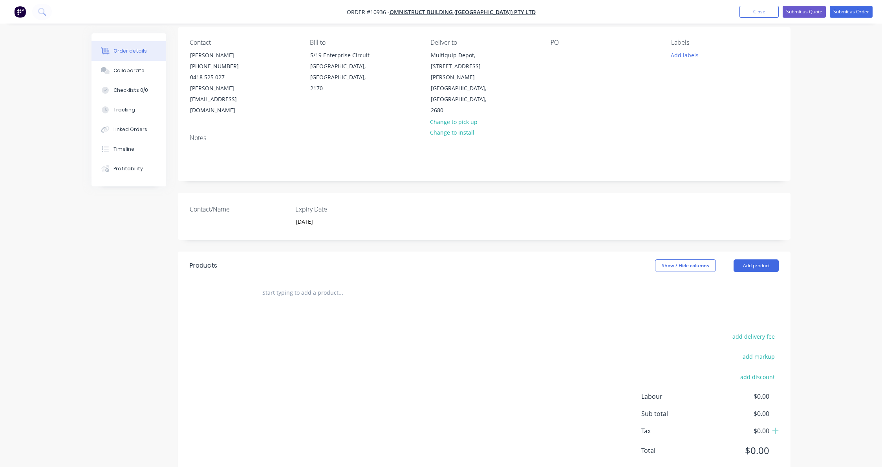
click at [280, 285] on input "text" at bounding box center [340, 293] width 157 height 16
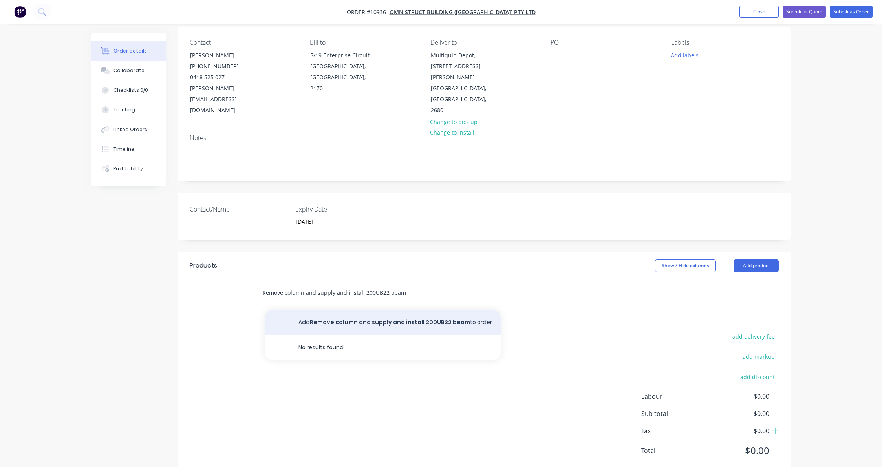
type input "Remove column and supply and install 200UB22 beam"
click at [360, 310] on button "Add Remove column and supply and install 200UB22 beam to order" at bounding box center [383, 322] width 236 height 25
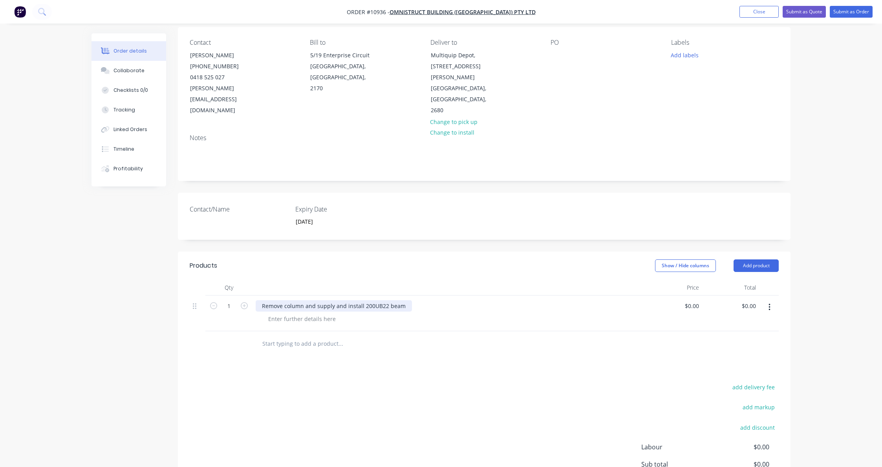
click at [406, 300] on div "Remove column and supply and install 200UB22 beam" at bounding box center [334, 305] width 156 height 11
click at [695, 300] on input "0" at bounding box center [697, 305] width 9 height 11
type input "$1,570.00"
click at [606, 358] on div "Products Show / Hide columns Add product Qty Price Total 1 Remove column and su…" at bounding box center [484, 390] width 613 height 277
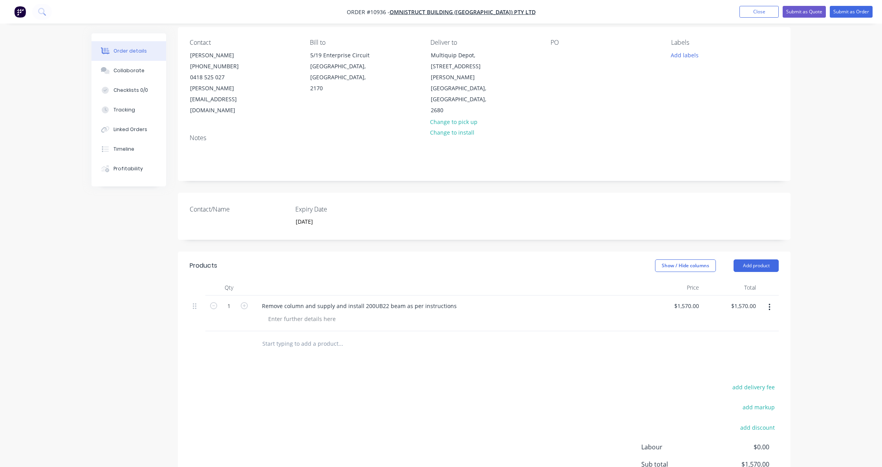
scroll to position [111, 0]
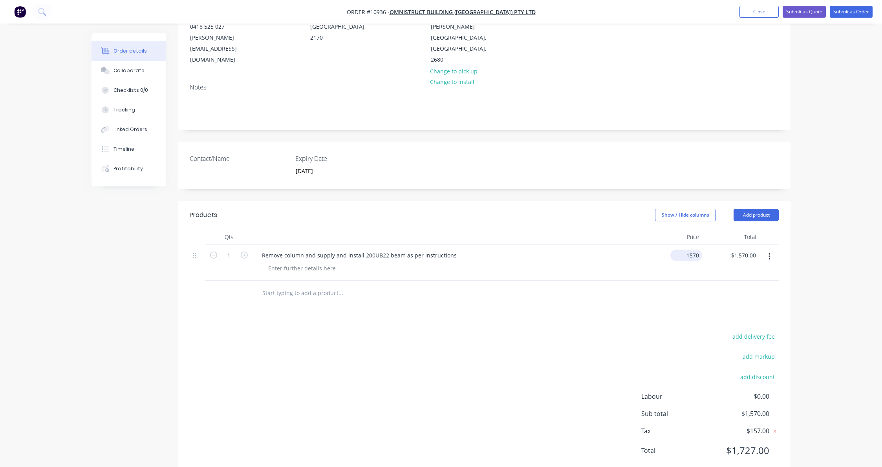
click at [691, 250] on input "1570" at bounding box center [688, 255] width 29 height 11
type input "$1,427.27"
click at [592, 332] on div "add delivery fee add markup add discount Labour $0.00 Sub total $1,427.27 Tax $…" at bounding box center [484, 399] width 589 height 134
click at [756, 14] on button "Close" at bounding box center [759, 12] width 39 height 12
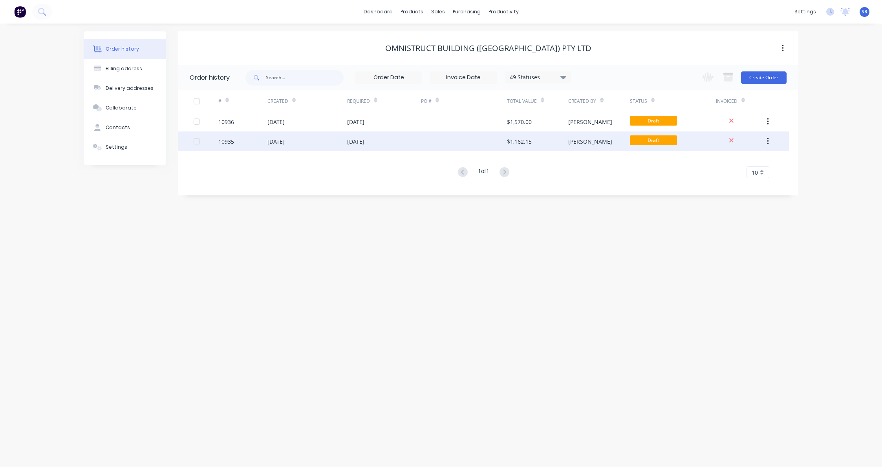
click at [520, 141] on div "$1,162.15" at bounding box center [519, 141] width 25 height 8
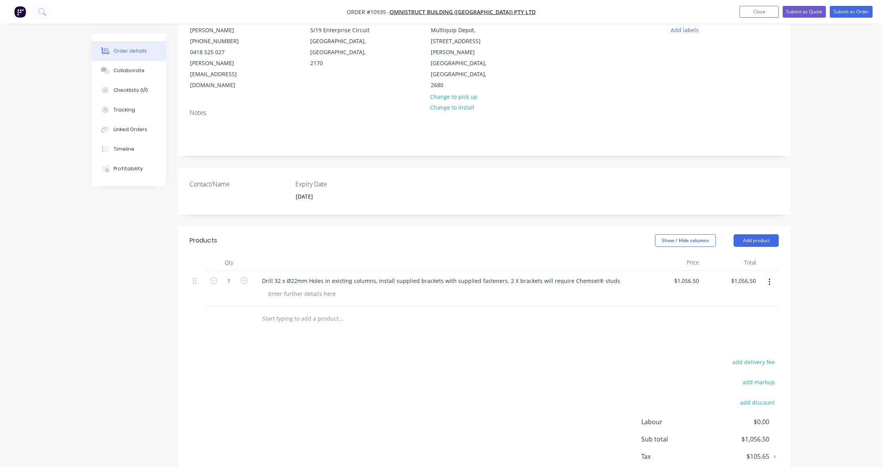
scroll to position [86, 0]
click at [694, 275] on input "1056.5" at bounding box center [691, 280] width 21 height 11
type input "$960.45"
click at [476, 356] on div "add delivery fee add markup add discount Labour $0.00 Sub total $1,056.50 Tax $…" at bounding box center [484, 423] width 589 height 134
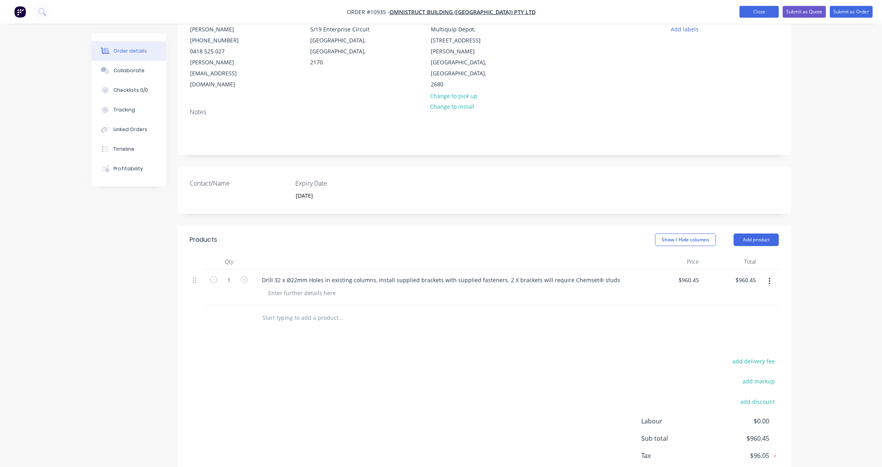
click at [756, 12] on button "Close" at bounding box center [759, 12] width 39 height 12
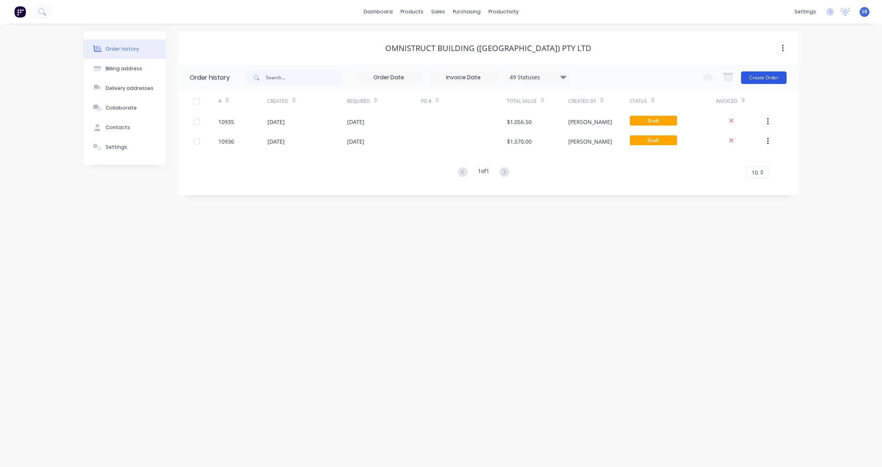
click at [751, 74] on button "Create Order" at bounding box center [764, 77] width 46 height 13
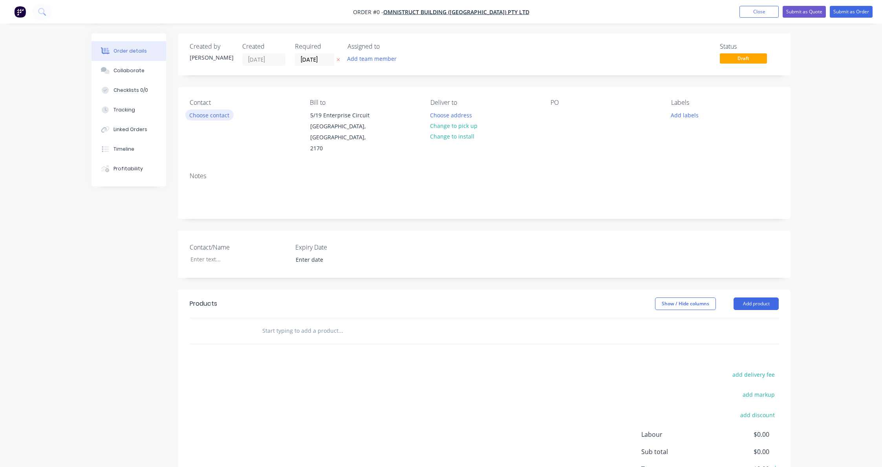
click at [218, 115] on button "Choose contact" at bounding box center [209, 115] width 48 height 11
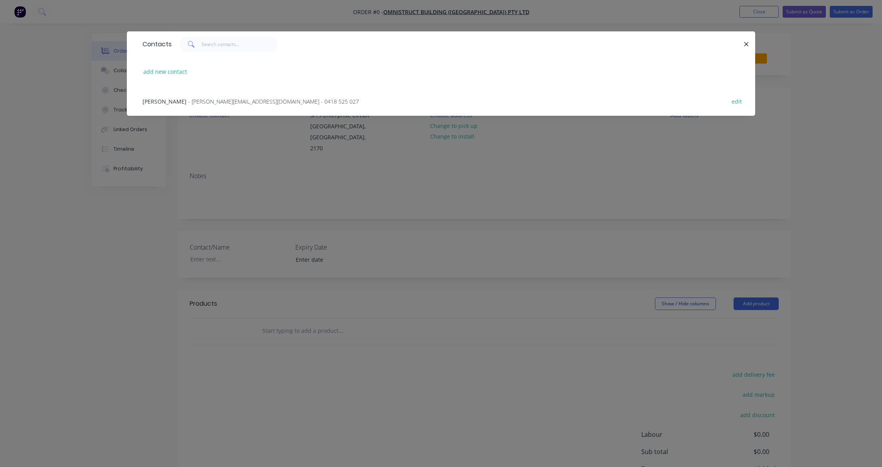
click at [188, 99] on span "- [PERSON_NAME][EMAIL_ADDRESS][DOMAIN_NAME] - 0418 525 027" at bounding box center [273, 101] width 171 height 7
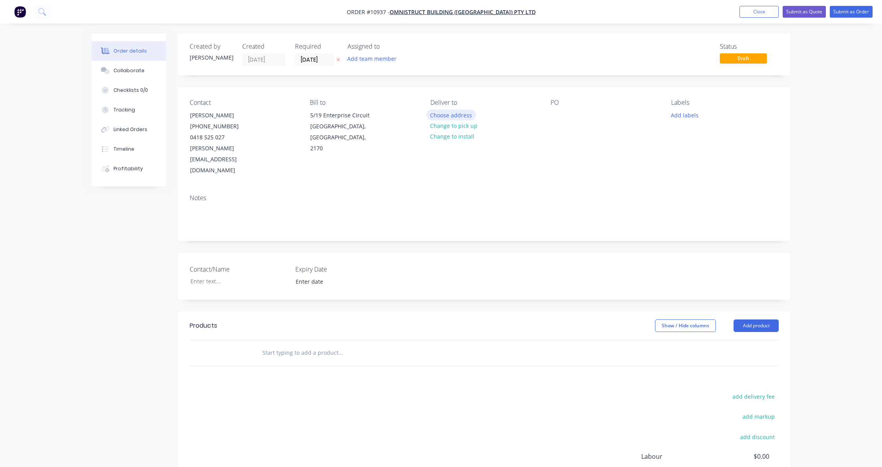
click at [459, 112] on button "Choose address" at bounding box center [451, 115] width 50 height 11
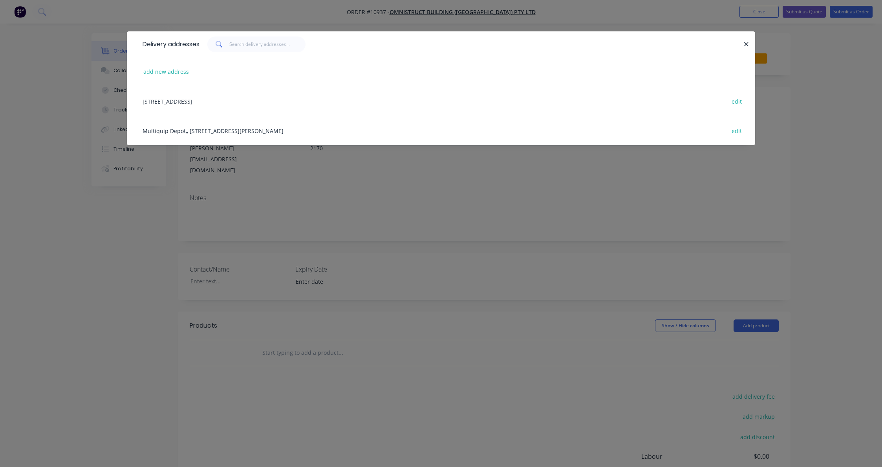
click at [219, 127] on div "Multiquip Depot,, [STREET_ADDRESS][PERSON_NAME] edit" at bounding box center [441, 130] width 605 height 29
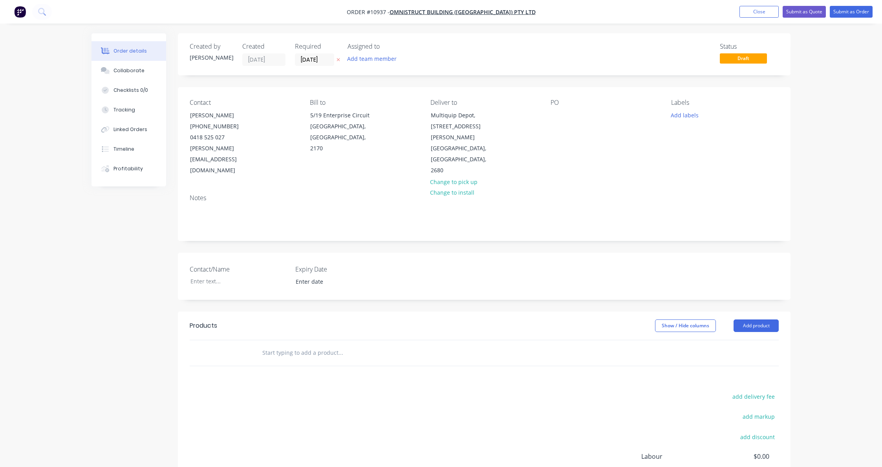
click at [267, 345] on input "text" at bounding box center [340, 353] width 157 height 16
type input "FABRICATE 7 X CHANNEL COLUMNS TO FACILITATE MOUNTING OF BRACKETS TO SUPPORT ENE…"
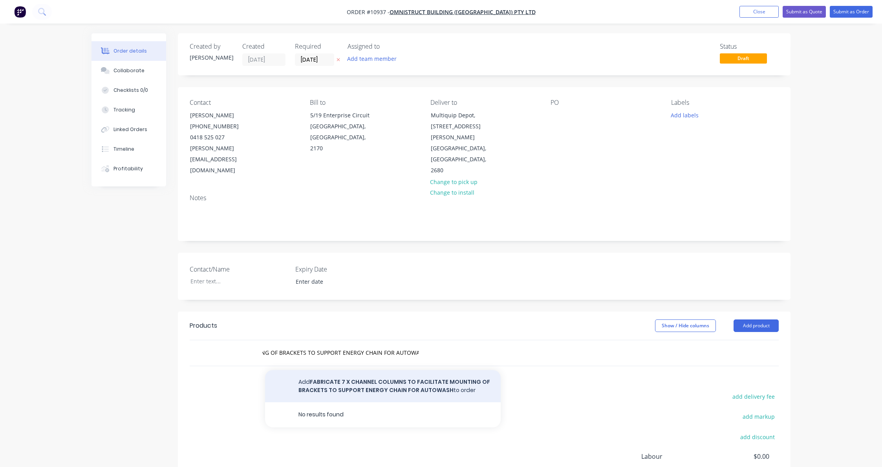
click at [295, 370] on button "Add FABRICATE 7 X CHANNEL COLUMNS TO FACILITATE MOUNTING OF BRACKETS TO SUPPORT…" at bounding box center [383, 386] width 236 height 32
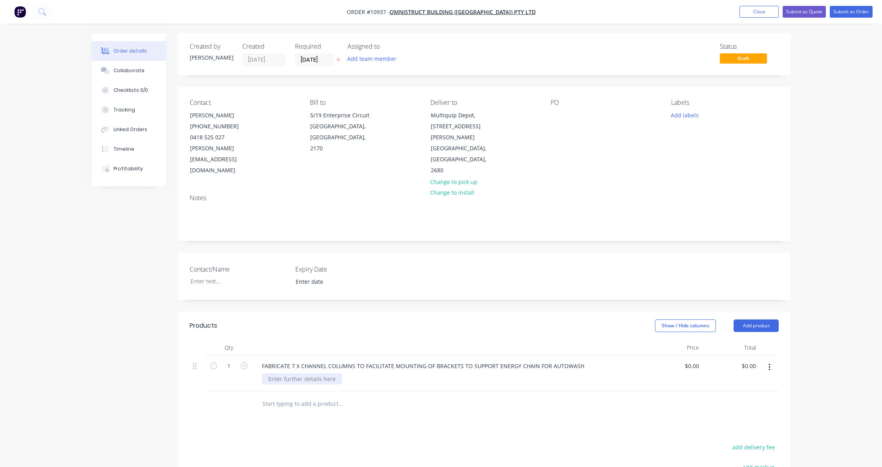
click at [313, 374] on div at bounding box center [302, 379] width 80 height 11
click at [268, 374] on div "FABRICATED FROM 3MM GALVANISED SHEET -" at bounding box center [327, 384] width 130 height 20
click at [275, 374] on div "- FABRICATED FROM 3MM GALVANISED SHEET -" at bounding box center [328, 384] width 133 height 20
click at [691, 361] on div "0 $0.00" at bounding box center [691, 366] width 21 height 11
type input "$2,013.58"
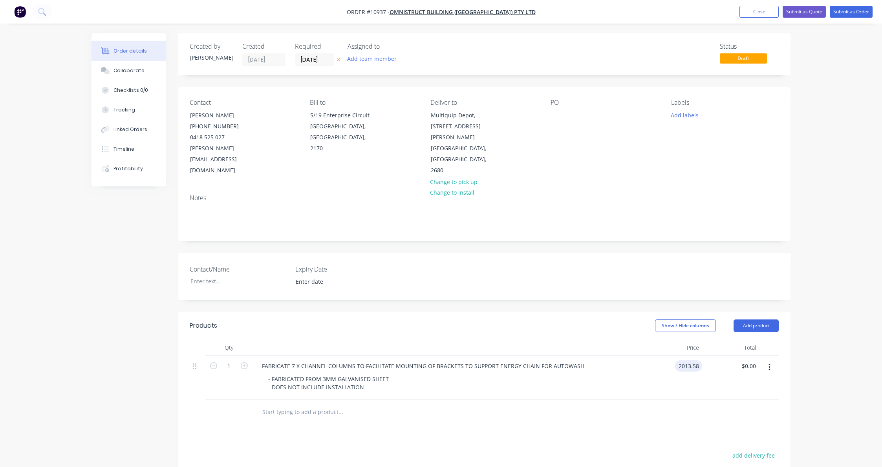
type input "$2,013.58"
click at [697, 357] on div "$2,013.58 $2,013.58" at bounding box center [673, 378] width 57 height 44
click at [758, 13] on button "Close" at bounding box center [759, 12] width 39 height 12
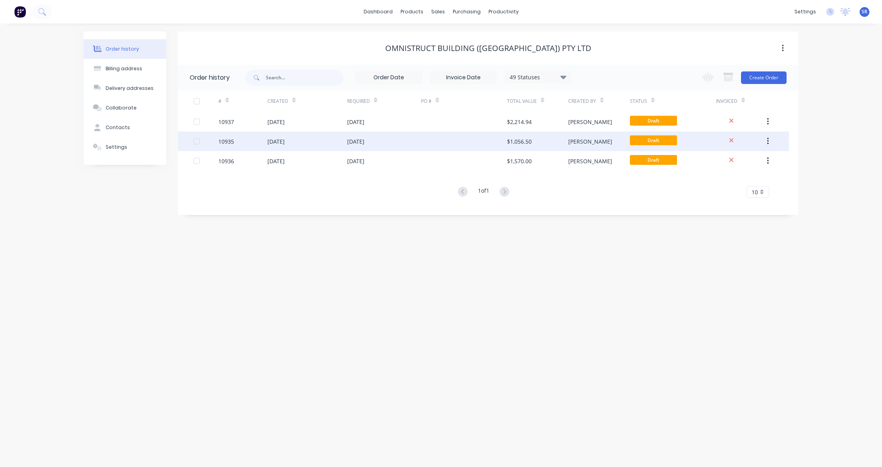
click at [497, 144] on div at bounding box center [464, 142] width 86 height 20
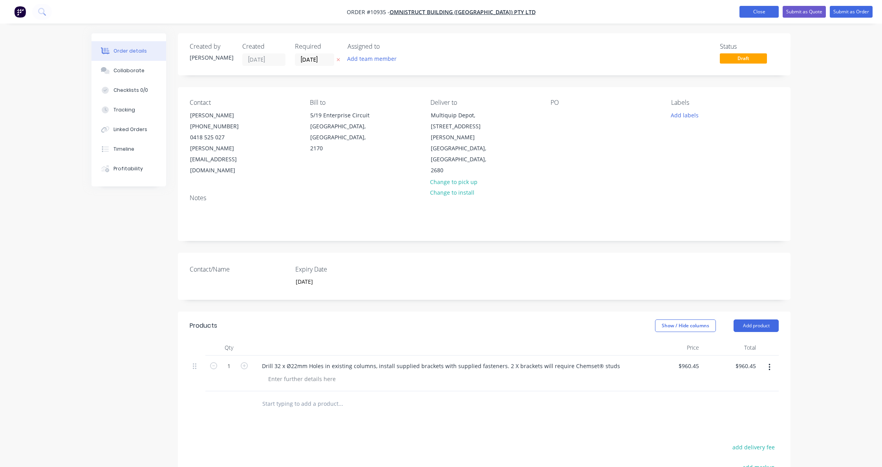
click at [748, 13] on button "Close" at bounding box center [759, 12] width 39 height 12
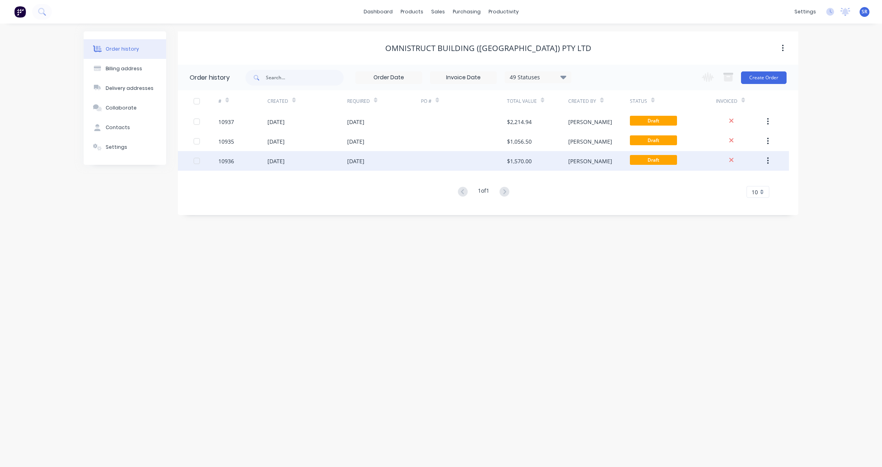
click at [358, 156] on div "[DATE]" at bounding box center [384, 161] width 74 height 20
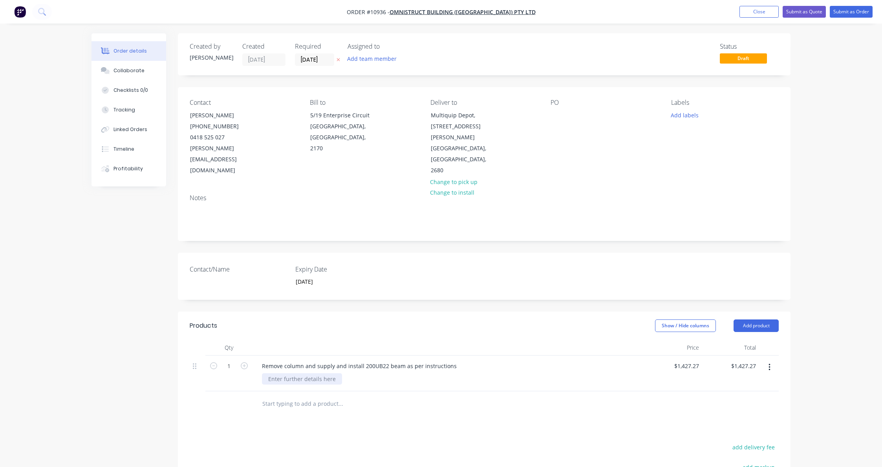
click at [295, 374] on div at bounding box center [302, 379] width 80 height 11
click at [765, 13] on button "Close" at bounding box center [759, 12] width 39 height 12
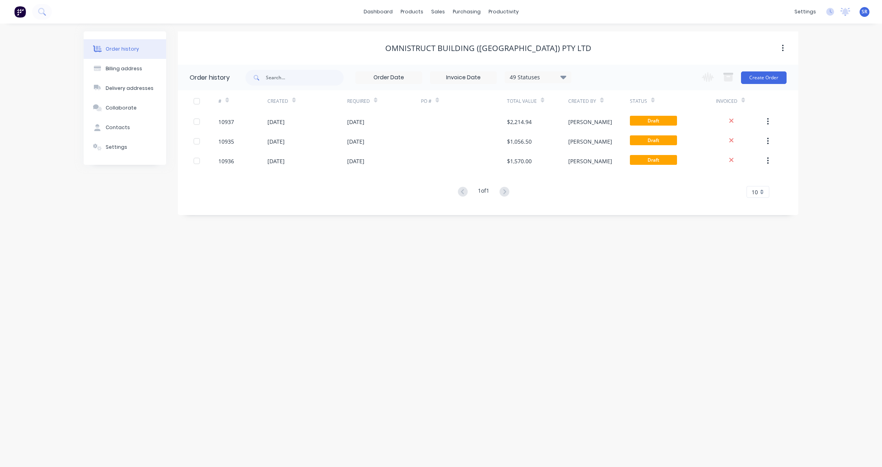
click at [198, 101] on div at bounding box center [197, 101] width 16 height 16
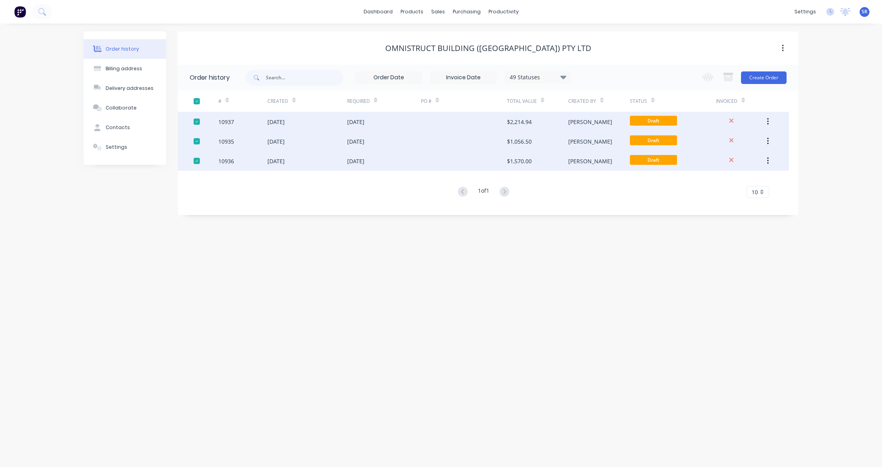
click at [447, 121] on div at bounding box center [464, 122] width 86 height 20
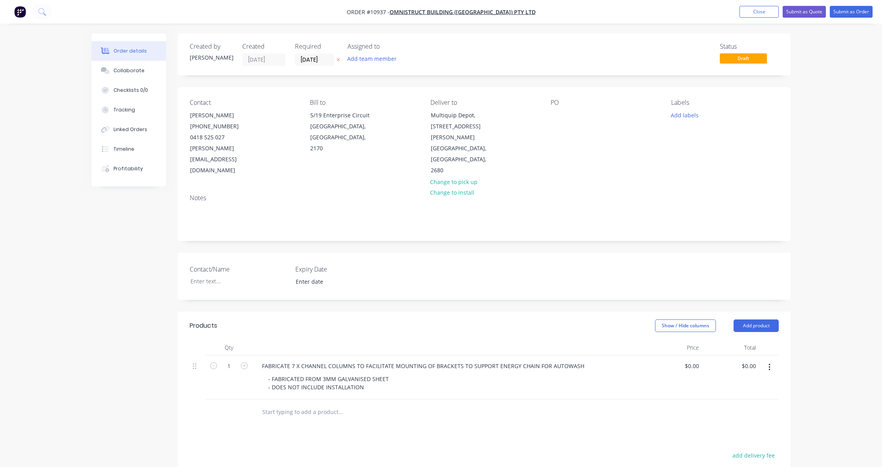
type input "$2,013.58"
click at [807, 16] on button "Submit as Quote" at bounding box center [804, 12] width 43 height 12
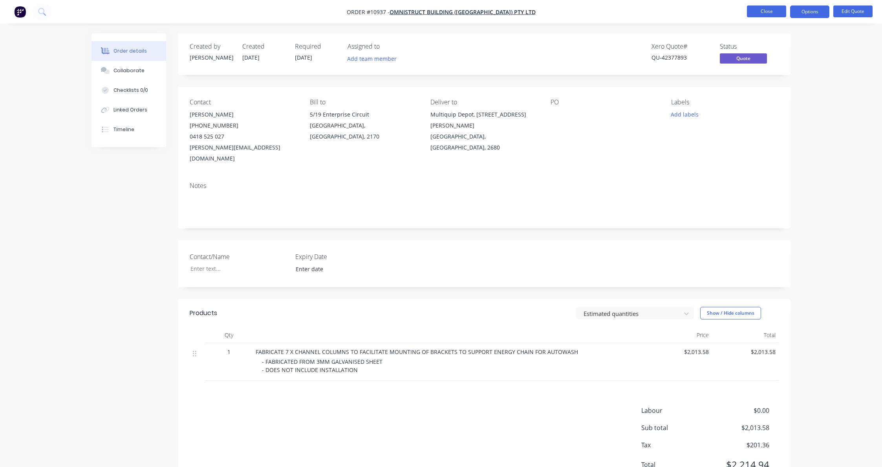
click at [765, 13] on button "Close" at bounding box center [766, 11] width 39 height 12
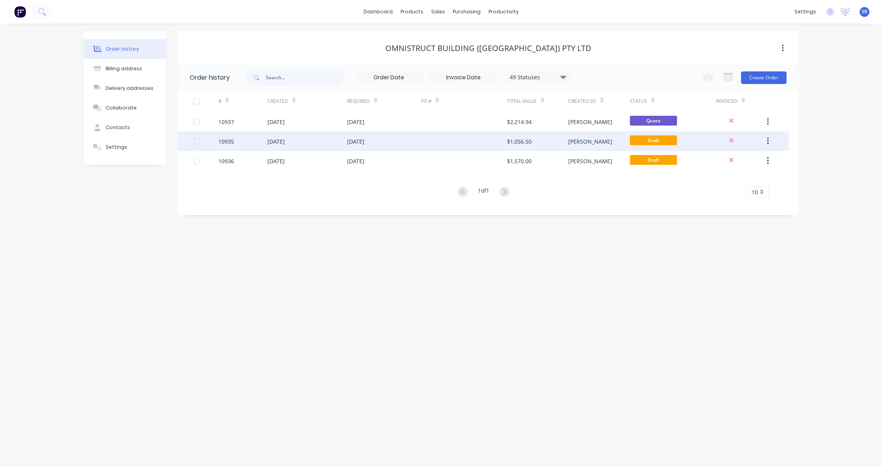
click at [465, 141] on div at bounding box center [464, 142] width 86 height 20
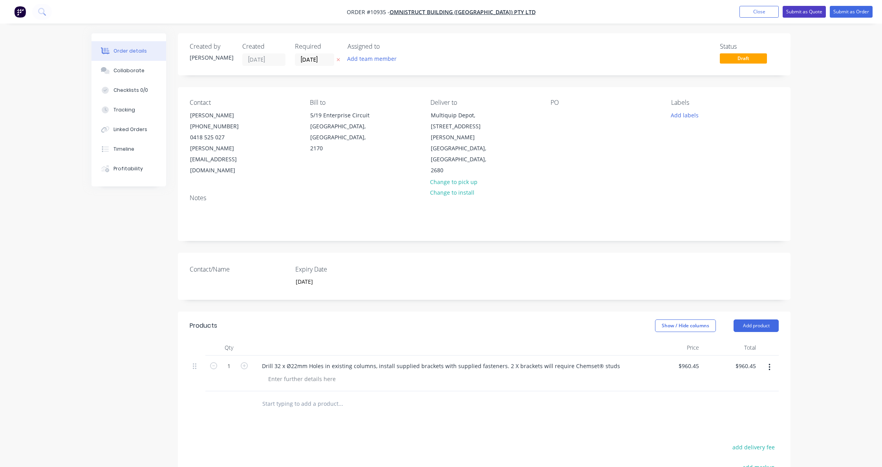
click at [804, 9] on button "Submit as Quote" at bounding box center [804, 12] width 43 height 12
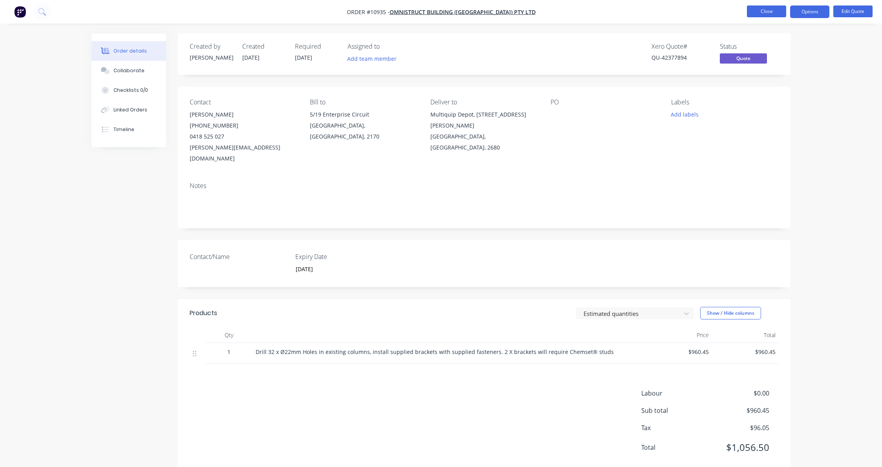
click at [766, 10] on button "Close" at bounding box center [766, 11] width 39 height 12
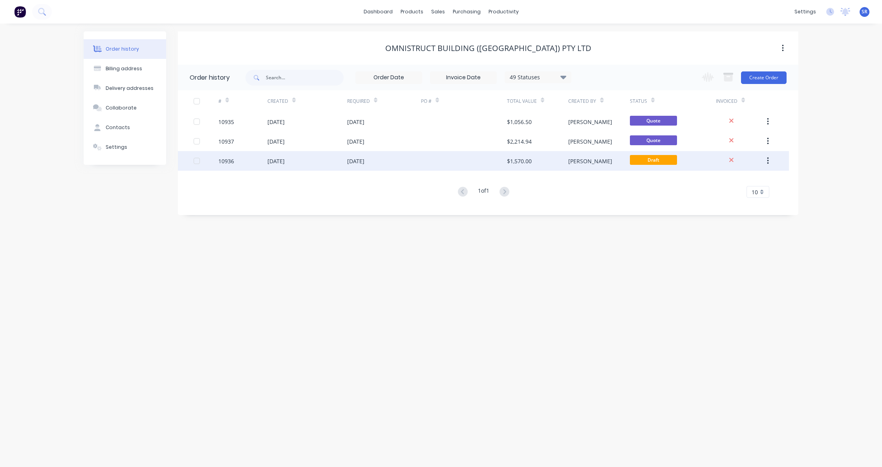
click at [364, 163] on div "[DATE]" at bounding box center [355, 161] width 17 height 8
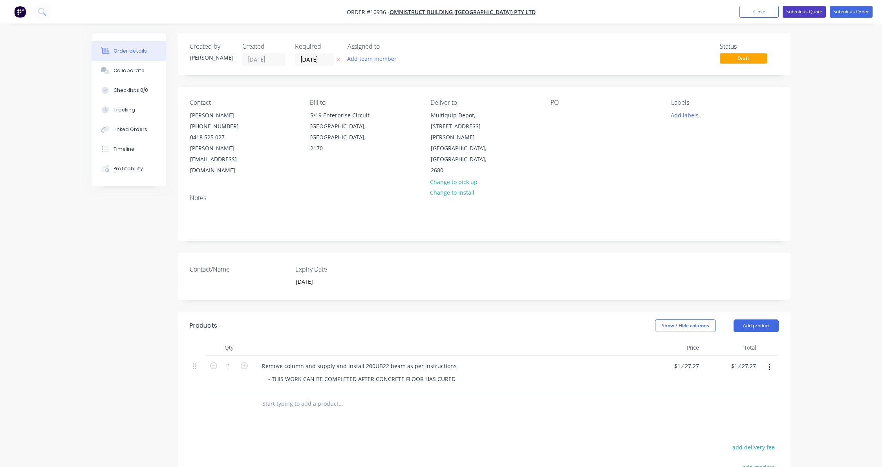
click at [791, 10] on button "Submit as Quote" at bounding box center [804, 12] width 43 height 12
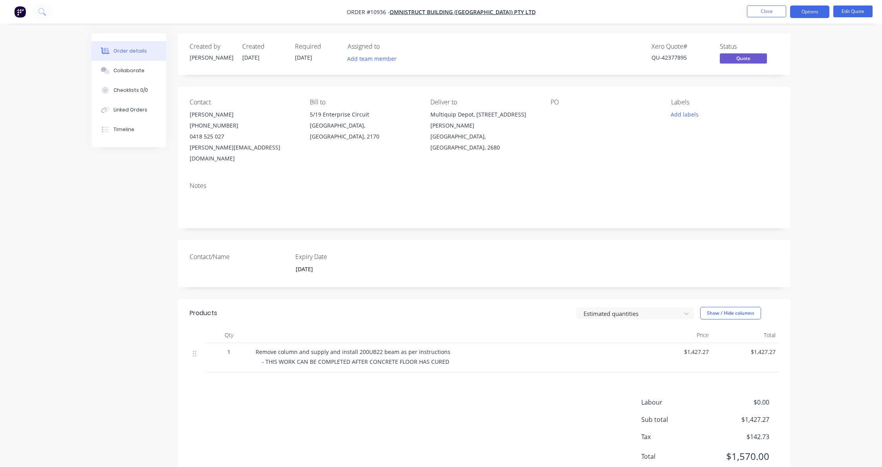
scroll to position [17, 0]
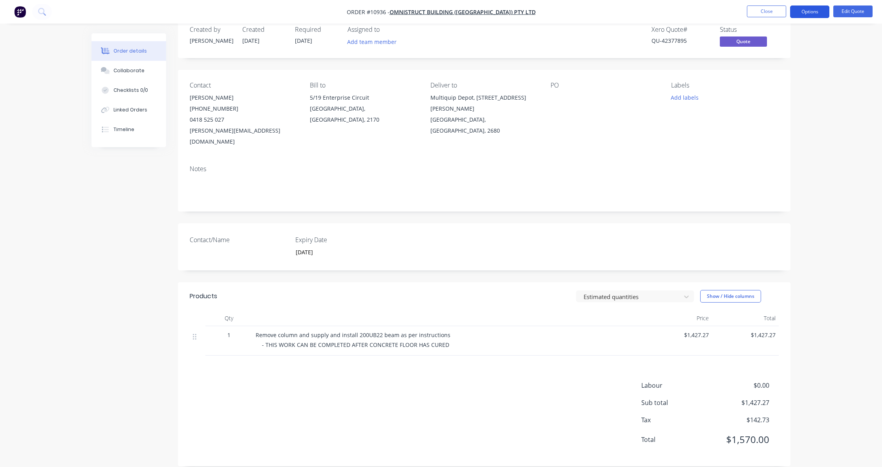
click at [810, 11] on button "Options" at bounding box center [809, 11] width 39 height 13
click at [766, 51] on div "Quote" at bounding box center [786, 47] width 72 height 11
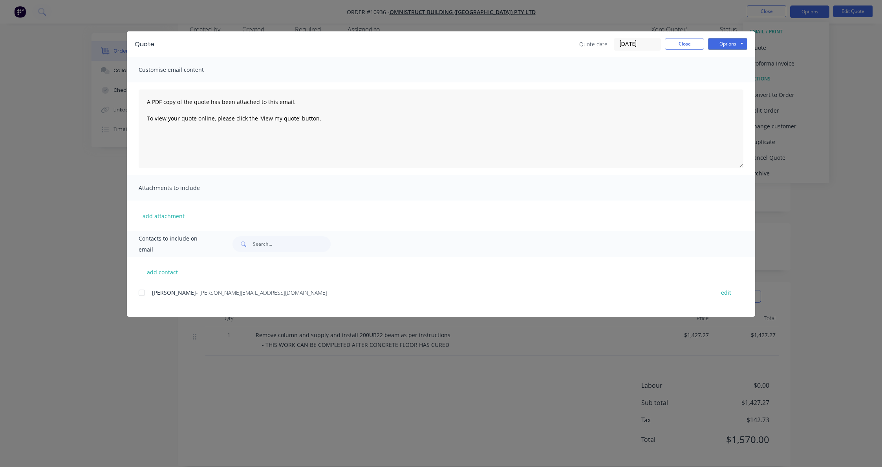
click at [142, 293] on div at bounding box center [142, 293] width 16 height 16
click at [733, 45] on button "Options" at bounding box center [727, 44] width 39 height 12
click at [743, 42] on button "Options" at bounding box center [727, 44] width 39 height 12
click at [732, 80] on button "Email" at bounding box center [733, 83] width 50 height 13
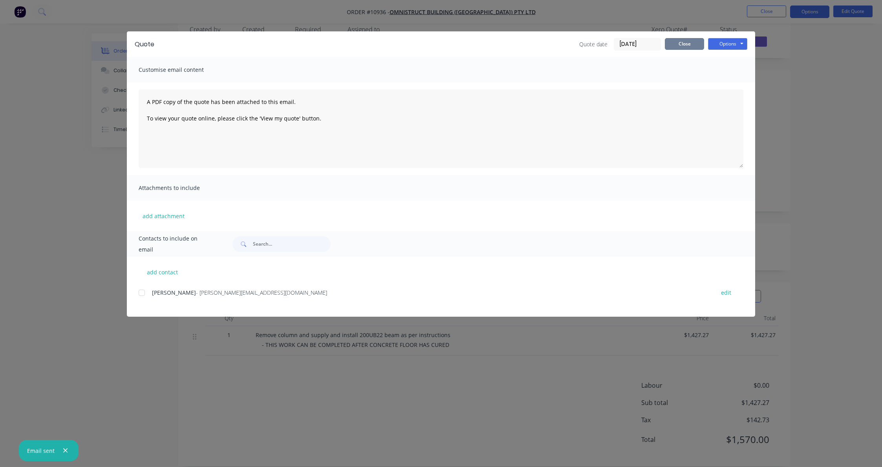
click at [680, 45] on button "Close" at bounding box center [684, 44] width 39 height 12
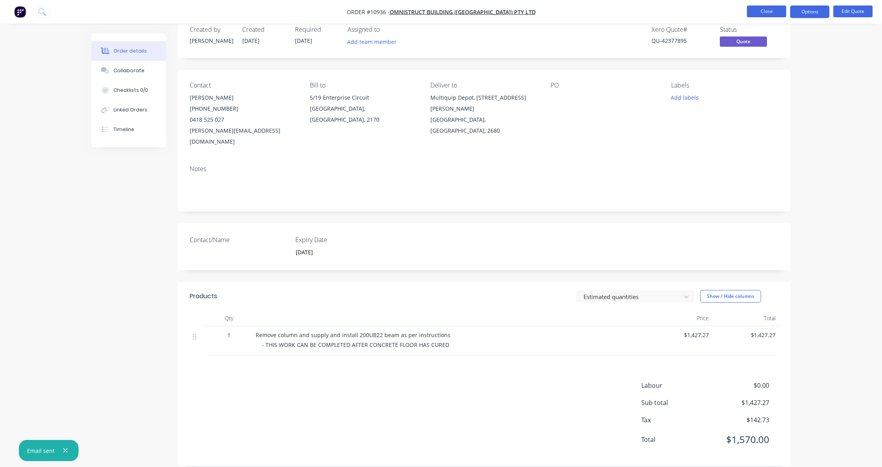
click at [753, 13] on button "Close" at bounding box center [766, 11] width 39 height 12
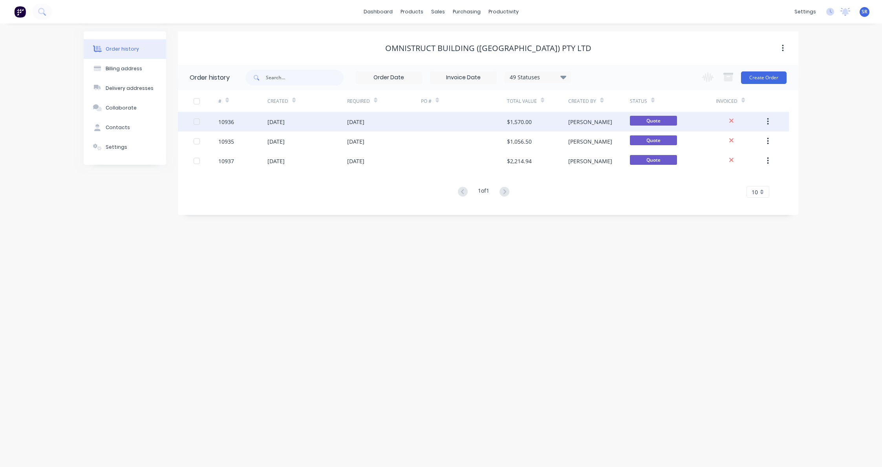
click at [329, 124] on div "[DATE]" at bounding box center [307, 122] width 80 height 20
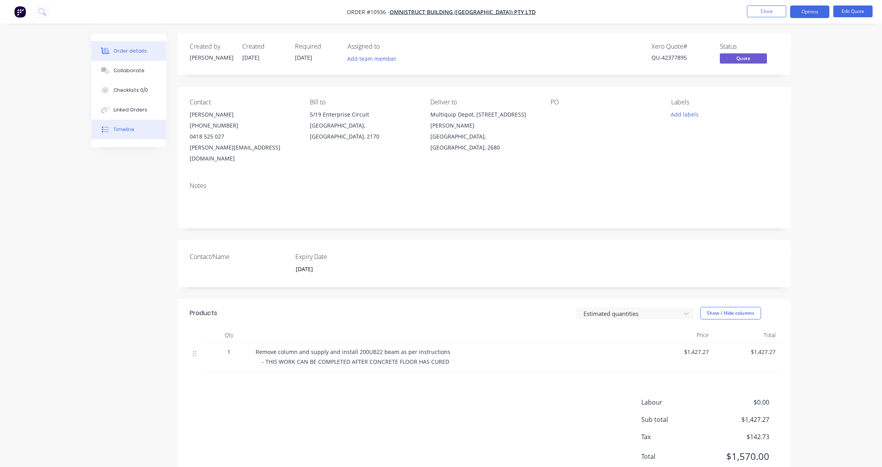
click at [113, 125] on button "Timeline" at bounding box center [129, 130] width 75 height 20
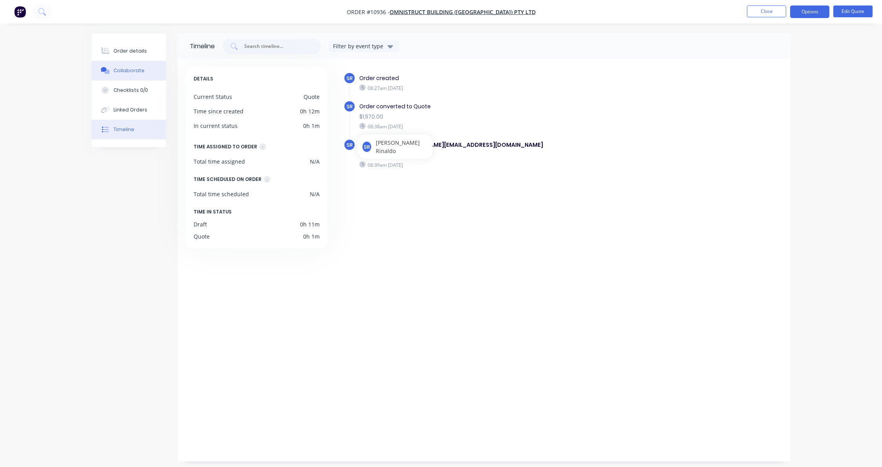
click at [137, 75] on button "Collaborate" at bounding box center [129, 71] width 75 height 20
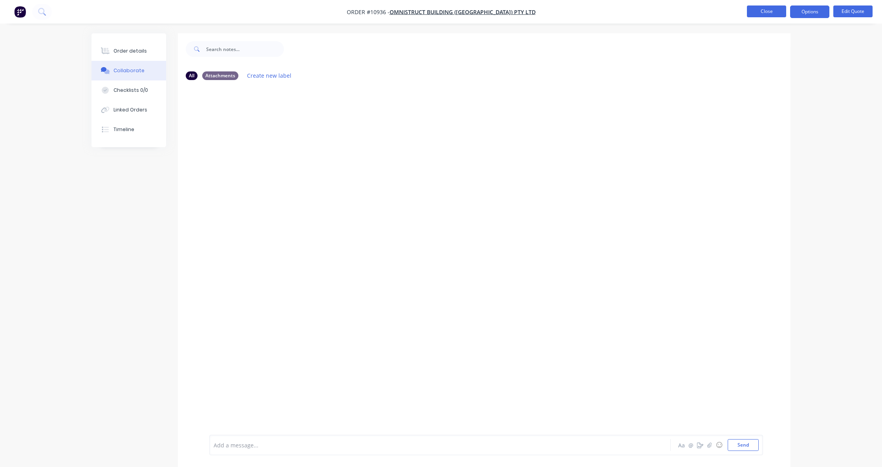
click at [763, 12] on button "Close" at bounding box center [766, 11] width 39 height 12
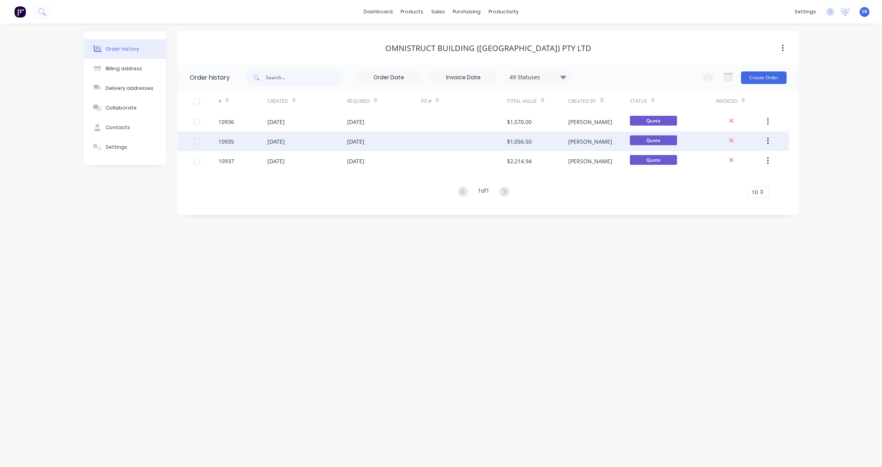
click at [502, 137] on div at bounding box center [464, 142] width 86 height 20
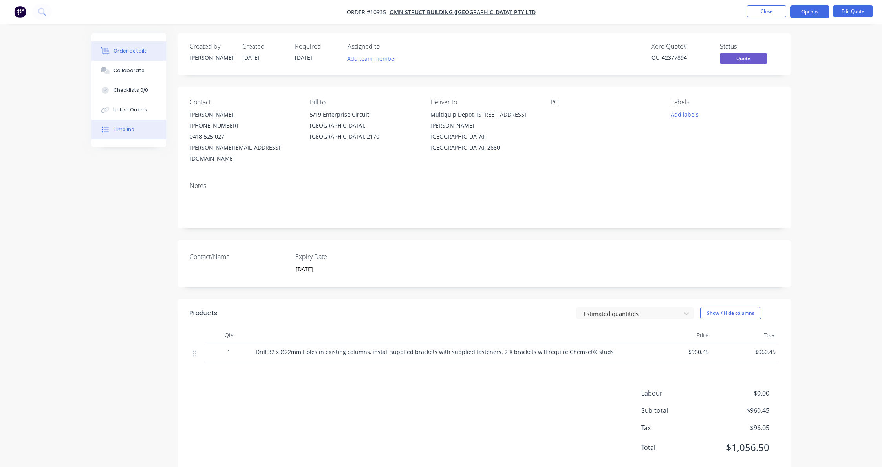
click at [142, 132] on button "Timeline" at bounding box center [129, 130] width 75 height 20
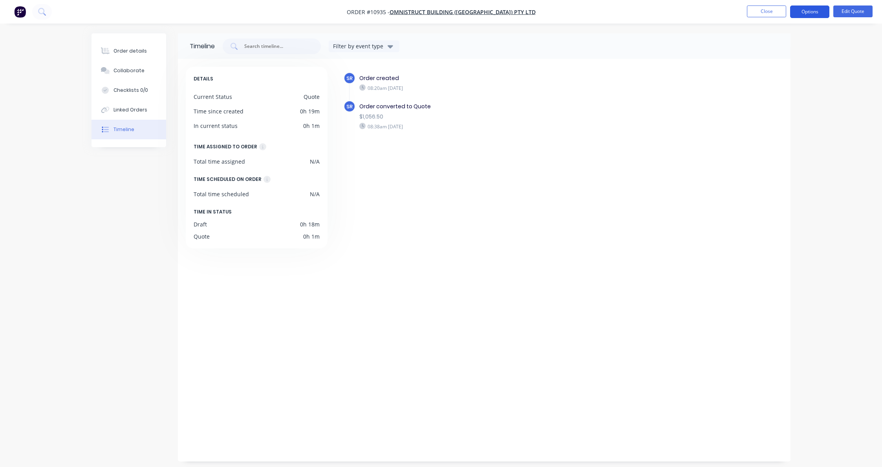
click at [802, 12] on button "Options" at bounding box center [809, 11] width 39 height 13
click at [757, 49] on div "Quote" at bounding box center [786, 47] width 72 height 11
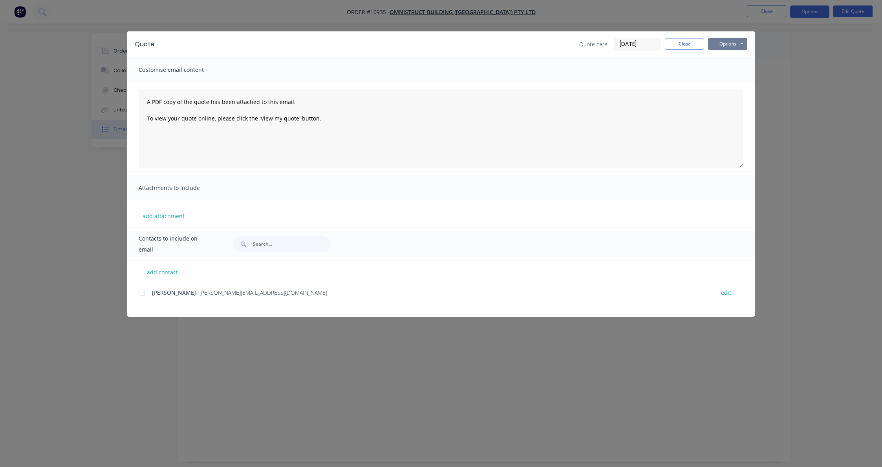
click at [732, 44] on button "Options" at bounding box center [727, 44] width 39 height 12
drag, startPoint x: 142, startPoint y: 289, endPoint x: 146, endPoint y: 291, distance: 4.5
click at [142, 289] on div at bounding box center [142, 293] width 16 height 16
click at [735, 41] on button "Options" at bounding box center [727, 44] width 39 height 12
click at [730, 81] on button "Email" at bounding box center [733, 83] width 50 height 13
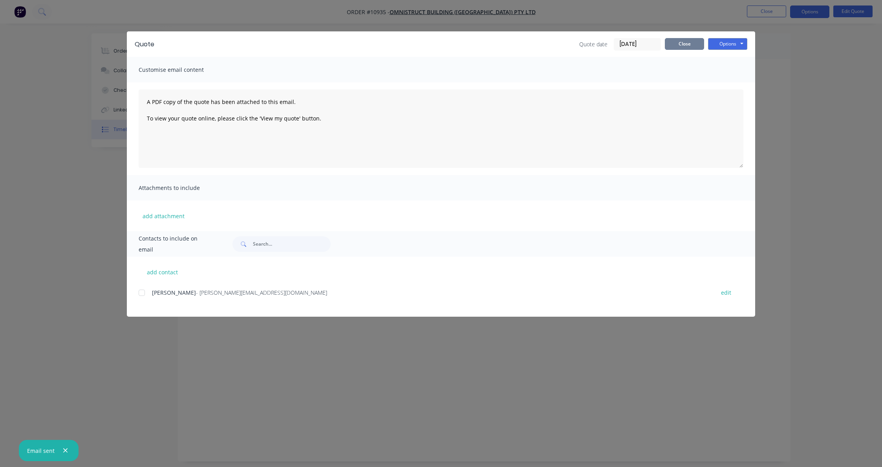
click at [685, 44] on button "Close" at bounding box center [684, 44] width 39 height 12
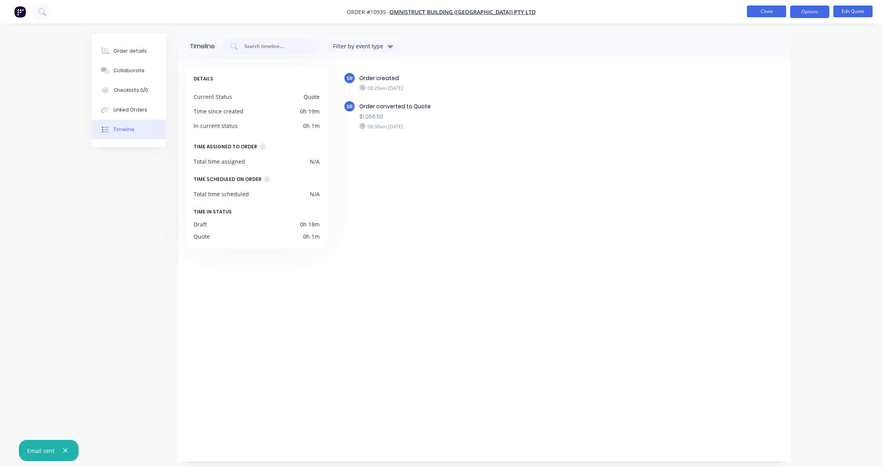
click at [771, 15] on button "Close" at bounding box center [766, 11] width 39 height 12
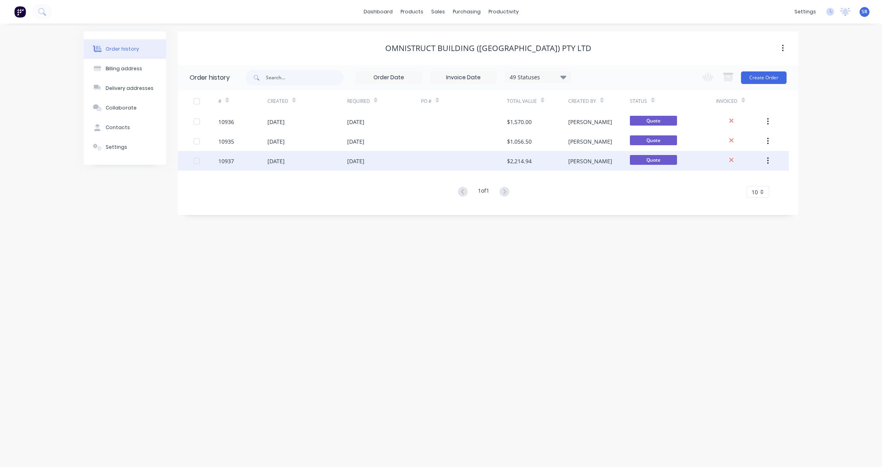
click at [364, 164] on div "[DATE]" at bounding box center [355, 161] width 17 height 8
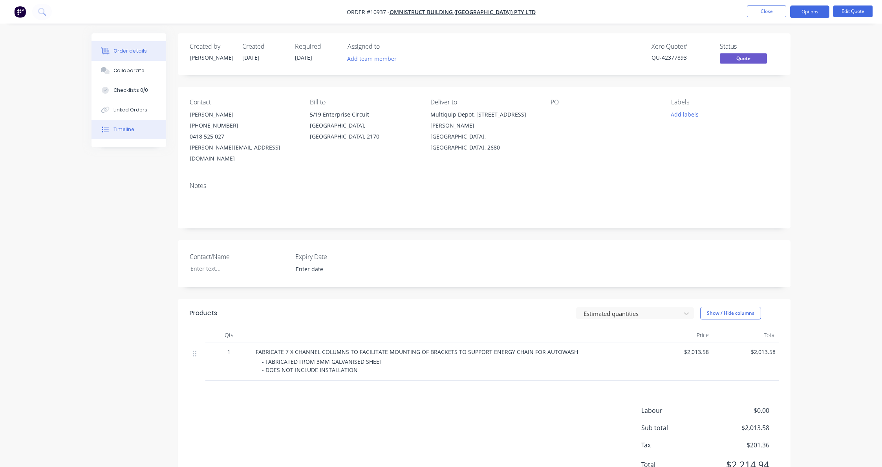
click at [118, 130] on div "Timeline" at bounding box center [124, 129] width 21 height 7
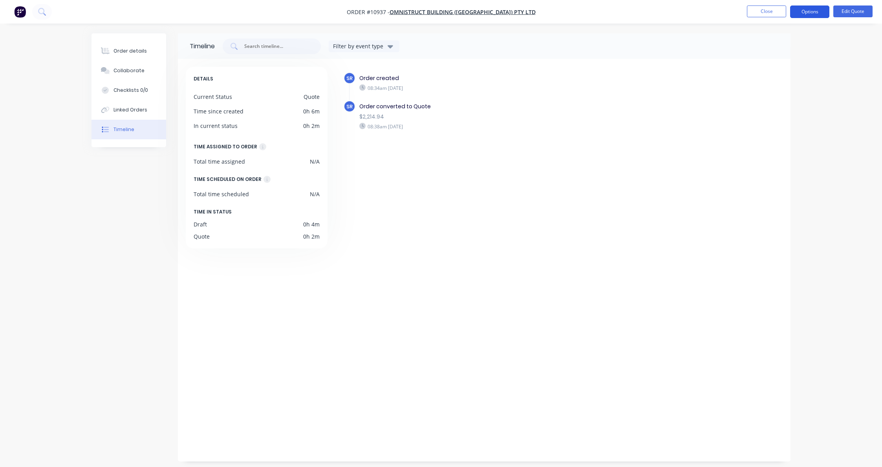
click at [821, 9] on button "Options" at bounding box center [809, 11] width 39 height 13
click at [768, 50] on div "Quote" at bounding box center [786, 47] width 72 height 11
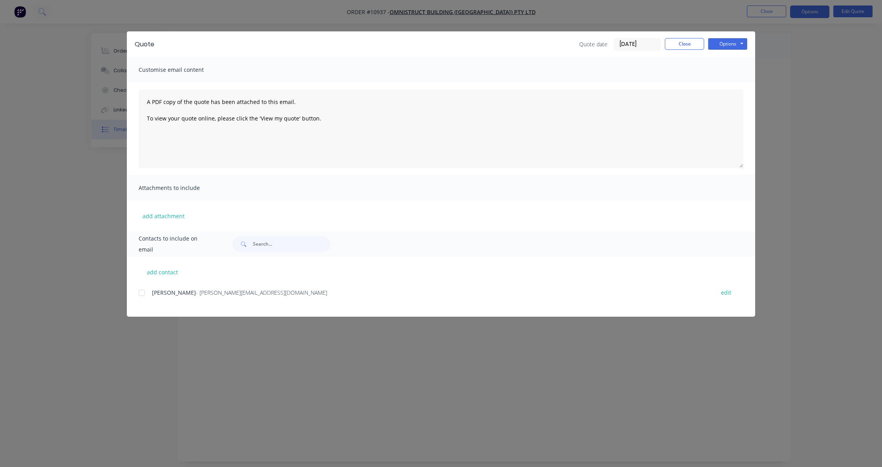
click at [140, 291] on div at bounding box center [142, 293] width 16 height 16
click at [725, 40] on button "Options" at bounding box center [727, 44] width 39 height 12
click at [726, 80] on button "Email" at bounding box center [733, 83] width 50 height 13
click at [693, 38] on button "Close" at bounding box center [684, 44] width 39 height 12
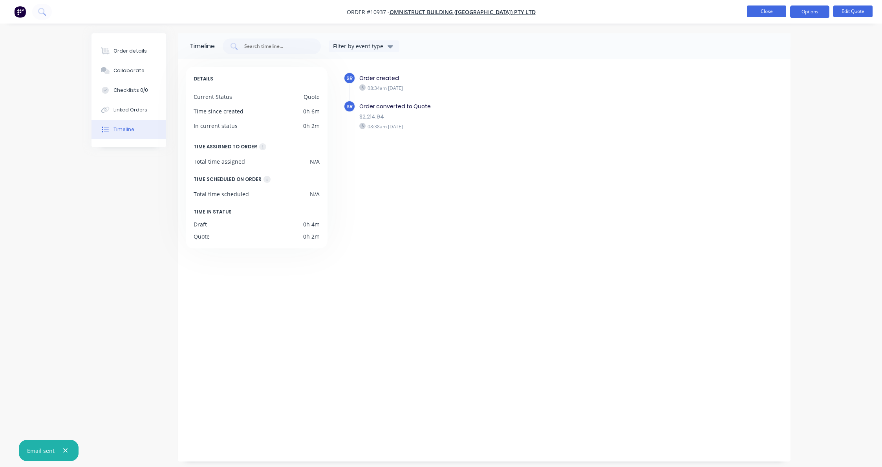
click at [760, 13] on button "Close" at bounding box center [766, 11] width 39 height 12
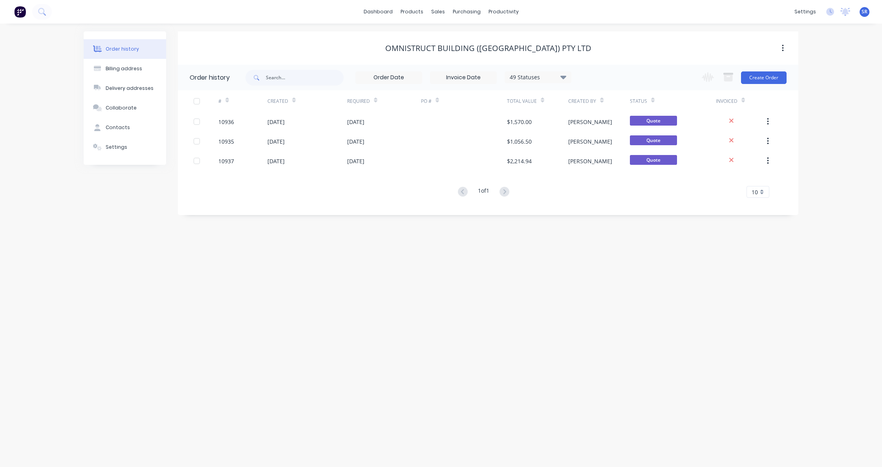
click at [375, 25] on div "Order history Billing address Delivery addresses Collaborate Contacts Settings …" at bounding box center [441, 246] width 882 height 444
click at [380, 11] on link "dashboard" at bounding box center [378, 12] width 37 height 12
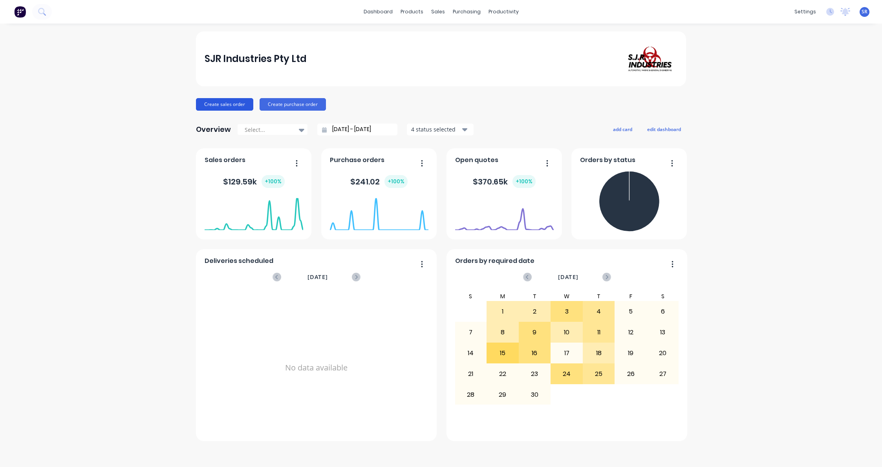
click at [219, 102] on button "Create sales order" at bounding box center [224, 104] width 57 height 13
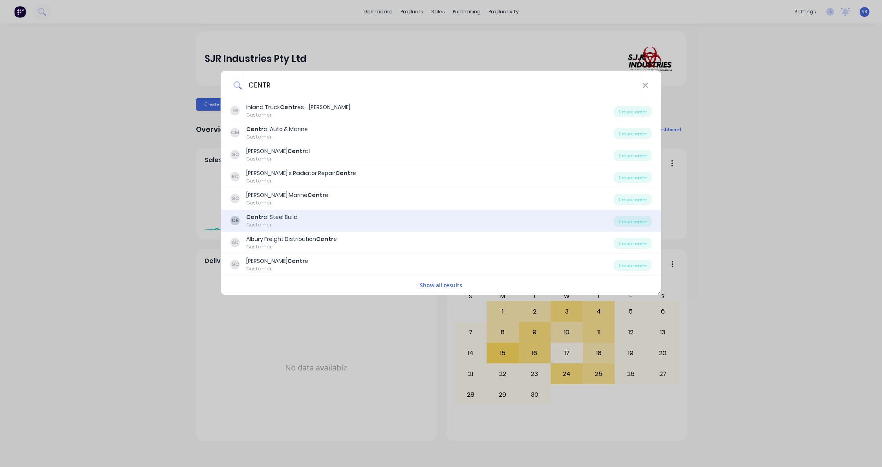
type input "CENTR"
click at [279, 216] on div "Centr al Steel Build" at bounding box center [271, 217] width 51 height 8
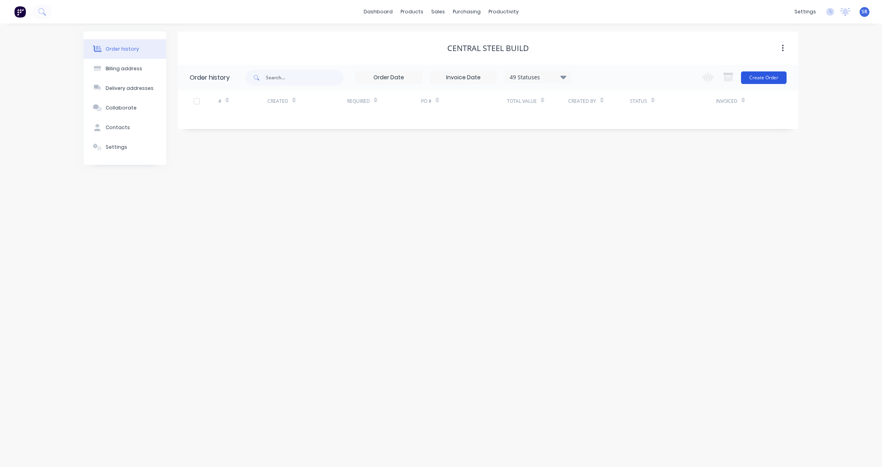
click at [751, 79] on button "Create Order" at bounding box center [764, 77] width 46 height 13
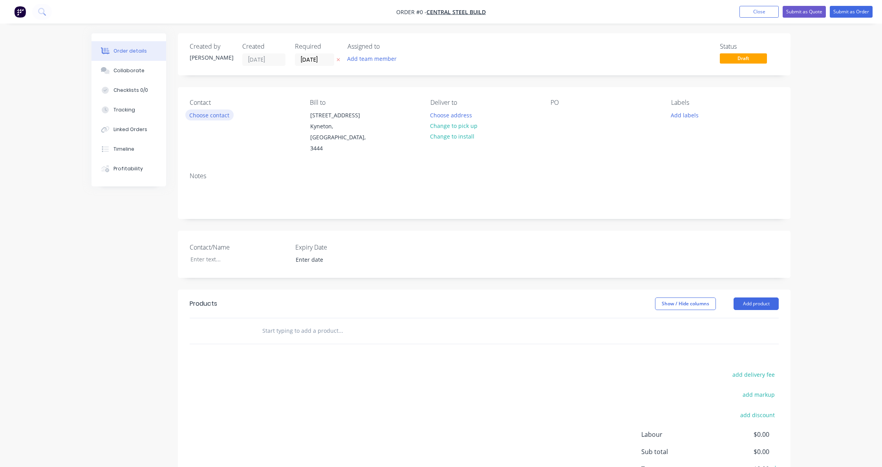
click at [218, 112] on button "Choose contact" at bounding box center [209, 115] width 48 height 11
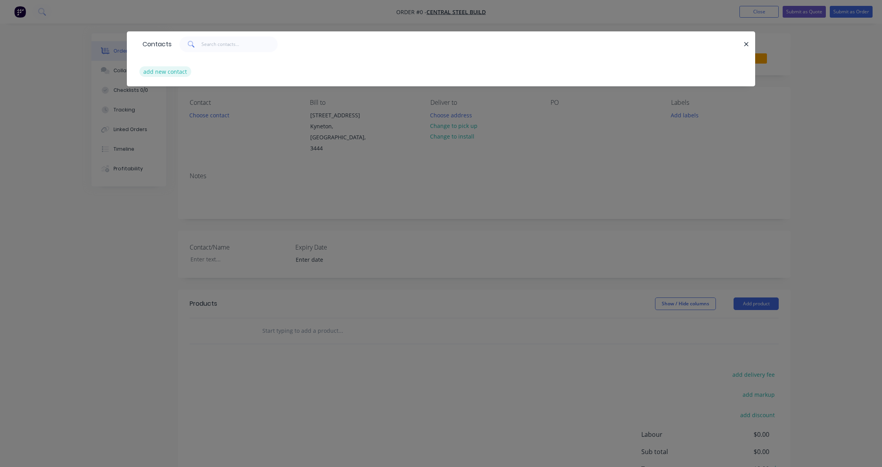
click at [161, 70] on button "add new contact" at bounding box center [165, 71] width 52 height 11
select select "AU"
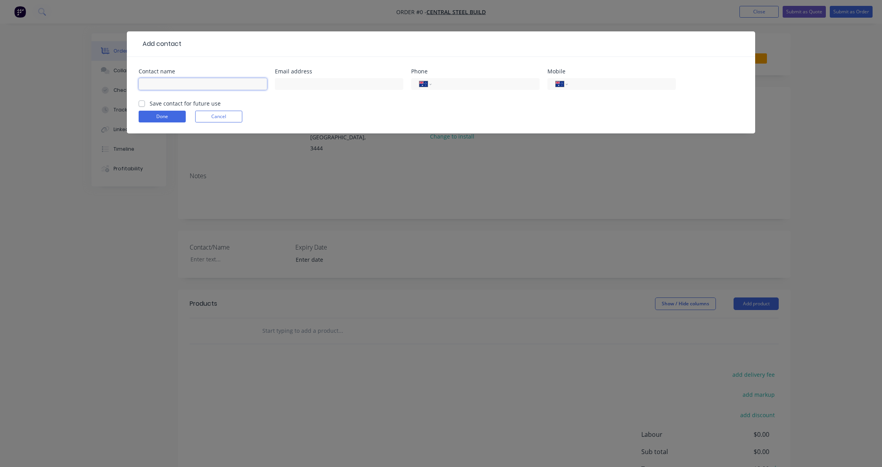
click at [162, 82] on input "text" at bounding box center [203, 84] width 128 height 12
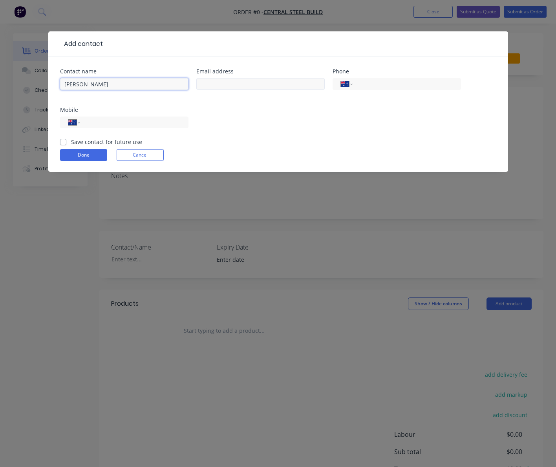
type input "[PERSON_NAME]"
click at [218, 85] on input "text" at bounding box center [260, 84] width 128 height 12
paste input "mailto:[EMAIL_ADDRESS][DOMAIN_NAME]"
drag, startPoint x: 218, startPoint y: 85, endPoint x: 167, endPoint y: 87, distance: 51.1
click at [167, 87] on div "Contact name [PERSON_NAME] Email address mailto:[EMAIL_ADDRESS][DOMAIN_NAME] Ph…" at bounding box center [278, 103] width 436 height 69
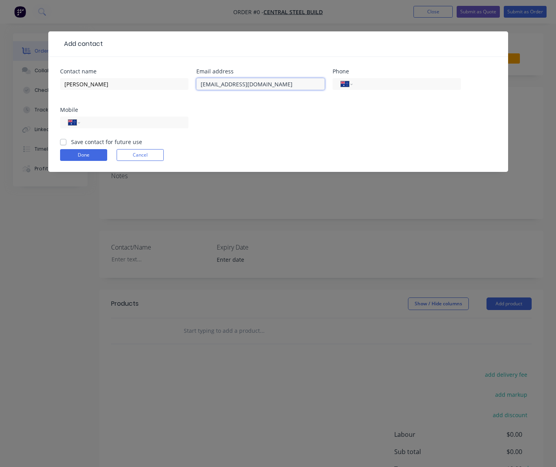
type input "[EMAIL_ADDRESS][DOMAIN_NAME]"
click at [107, 125] on input "tel" at bounding box center [133, 122] width 94 height 9
paste input "04272000920899"
type input "04272000920899"
click at [368, 85] on input "tel" at bounding box center [405, 84] width 94 height 9
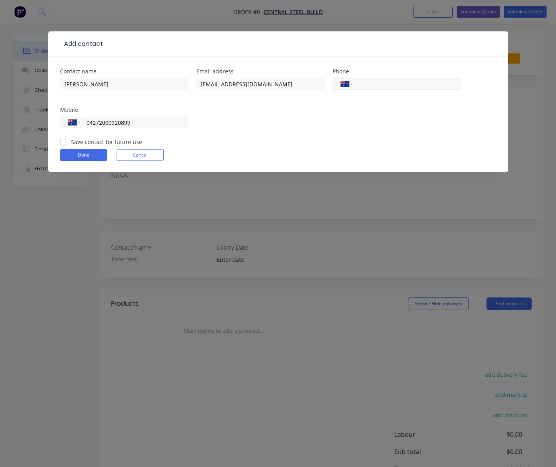
click at [368, 85] on input "tel" at bounding box center [405, 84] width 94 height 9
paste input "1300 955 608"
type input "1300 955 608"
click at [71, 141] on label "Save contact for future use" at bounding box center [106, 142] width 71 height 8
click at [62, 141] on input "Save contact for future use" at bounding box center [63, 141] width 6 height 7
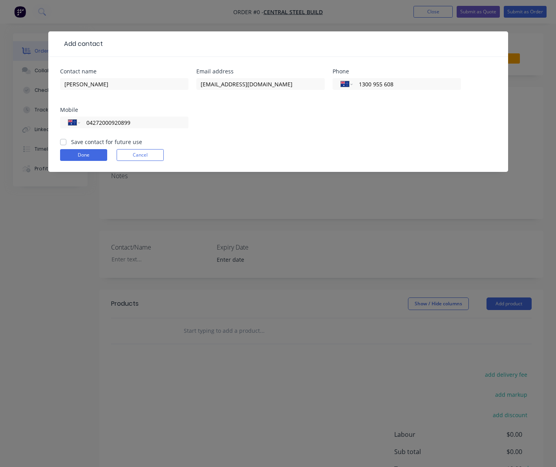
checkbox input "true"
click at [81, 152] on button "Done" at bounding box center [83, 155] width 47 height 12
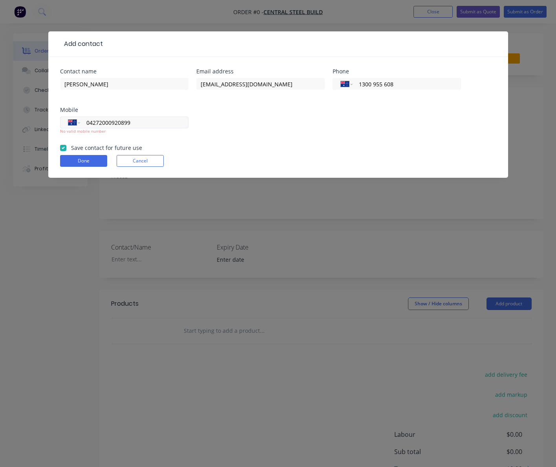
drag, startPoint x: 102, startPoint y: 124, endPoint x: 110, endPoint y: 125, distance: 7.5
click at [110, 125] on input "04272000920899" at bounding box center [133, 122] width 94 height 9
click at [100, 121] on input "04270920899" at bounding box center [133, 122] width 94 height 9
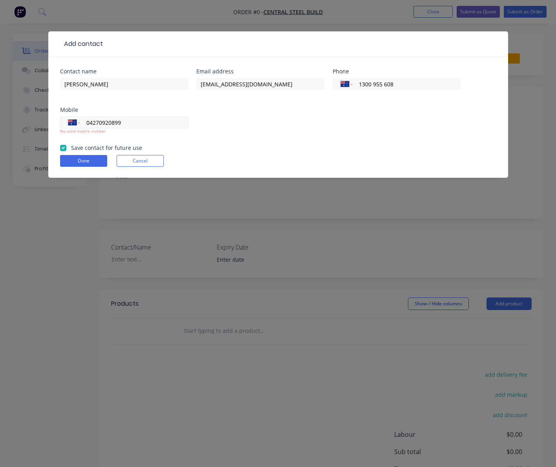
paste input "200"
drag, startPoint x: 136, startPoint y: 126, endPoint x: 61, endPoint y: 123, distance: 74.7
click at [64, 123] on div "International [GEOGRAPHIC_DATA] [GEOGRAPHIC_DATA] [GEOGRAPHIC_DATA] [GEOGRAPHIC…" at bounding box center [124, 123] width 128 height 12
type input "0427 009 899"
click at [82, 158] on button "Done" at bounding box center [83, 161] width 47 height 12
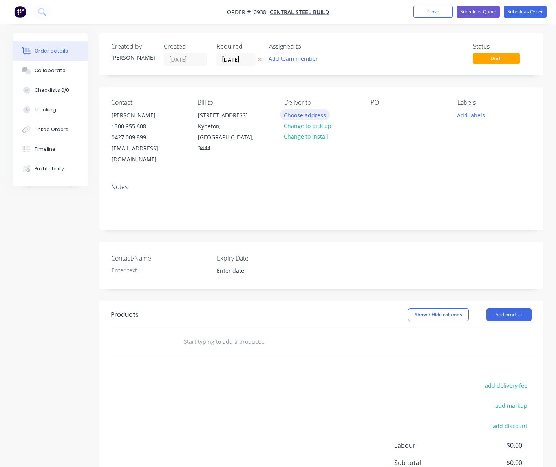
click at [295, 117] on button "Choose address" at bounding box center [305, 115] width 50 height 11
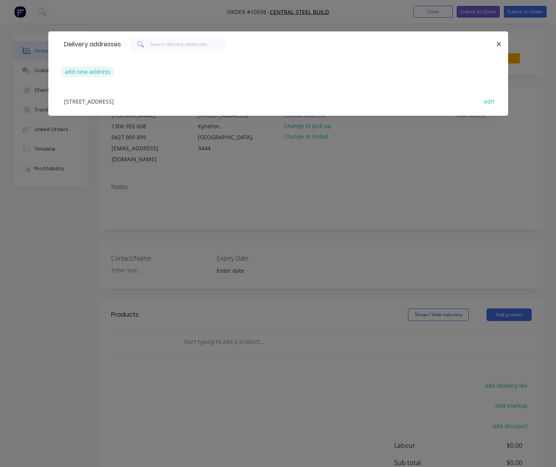
click at [103, 73] on button "add new address" at bounding box center [88, 71] width 54 height 11
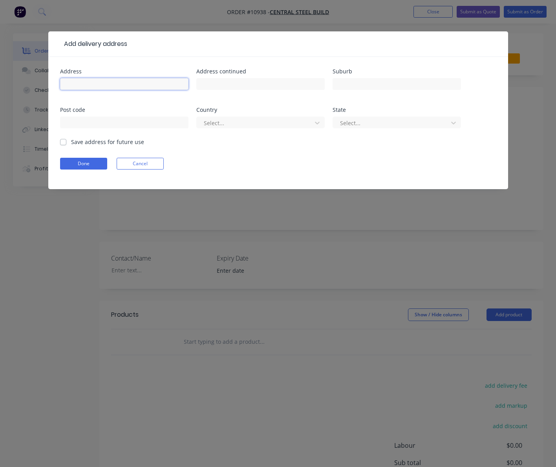
click at [92, 81] on input "text" at bounding box center [124, 84] width 128 height 12
type input "[STREET_ADDRESS][PERSON_NAME]"
drag, startPoint x: 124, startPoint y: 84, endPoint x: 53, endPoint y: 83, distance: 71.1
click at [53, 83] on div "Address [STREET_ADDRESS][PERSON_NAME] Address continued Suburb Post code Countr…" at bounding box center [278, 123] width 460 height 132
drag, startPoint x: 210, startPoint y: 76, endPoint x: 212, endPoint y: 84, distance: 8.5
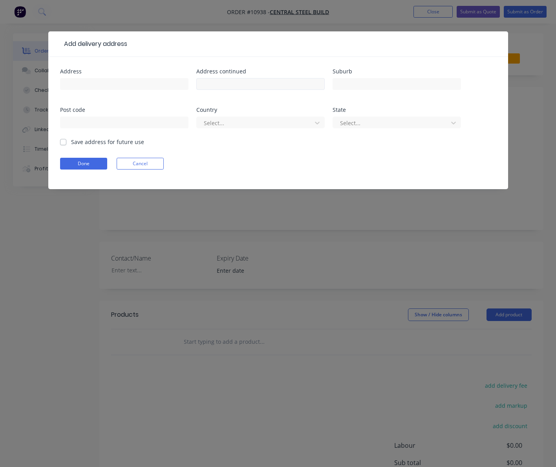
click at [210, 76] on div at bounding box center [260, 87] width 128 height 23
click at [212, 84] on input "text" at bounding box center [260, 84] width 128 height 12
paste input "[STREET_ADDRESS][PERSON_NAME]"
type input "[STREET_ADDRESS][PERSON_NAME]"
click at [76, 84] on input "text" at bounding box center [124, 84] width 128 height 12
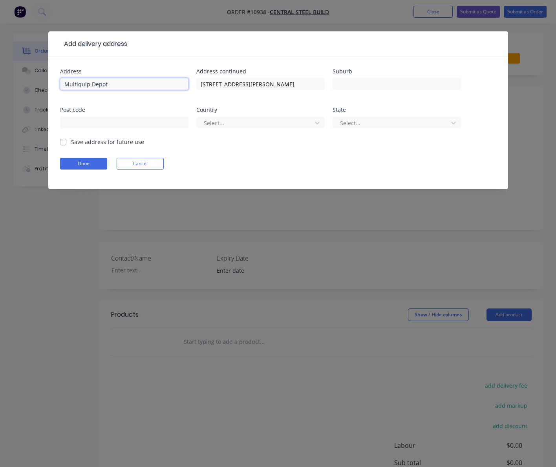
type input "Multiquip Depot"
click at [352, 90] on div at bounding box center [397, 87] width 128 height 23
click at [350, 83] on input "text" at bounding box center [397, 84] width 128 height 12
type input "Hanwood"
click at [99, 120] on input "text" at bounding box center [124, 123] width 128 height 12
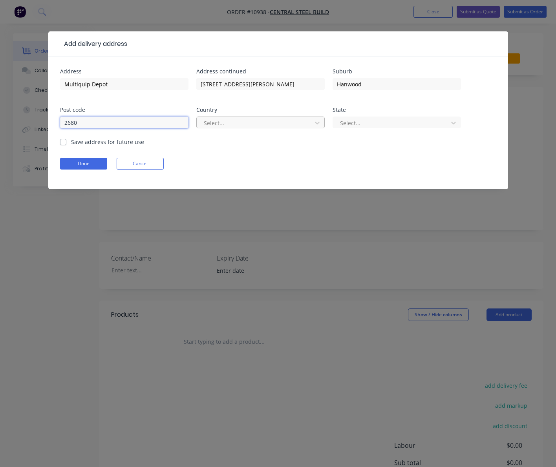
type input "2680"
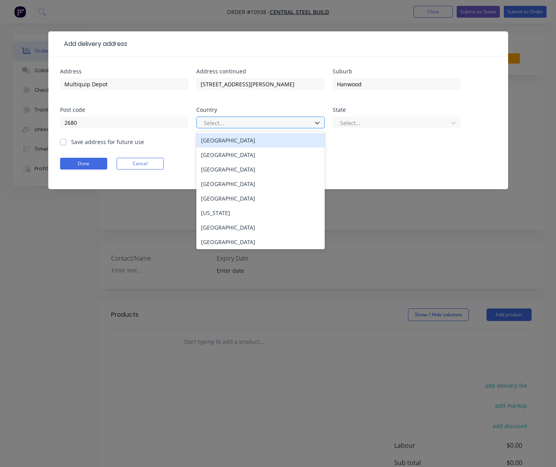
click at [225, 122] on div at bounding box center [255, 123] width 105 height 10
click at [225, 141] on div "[GEOGRAPHIC_DATA]" at bounding box center [260, 140] width 128 height 15
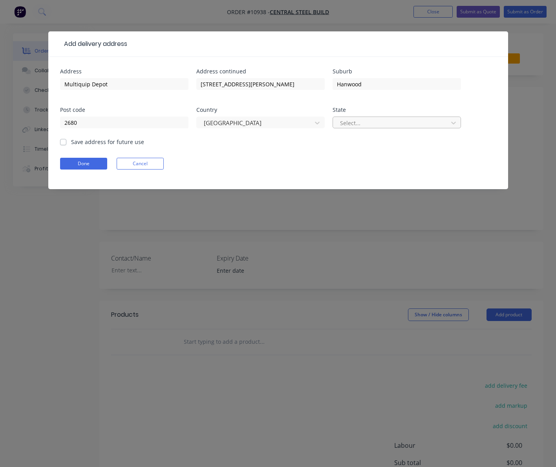
click at [341, 120] on div at bounding box center [391, 123] width 105 height 10
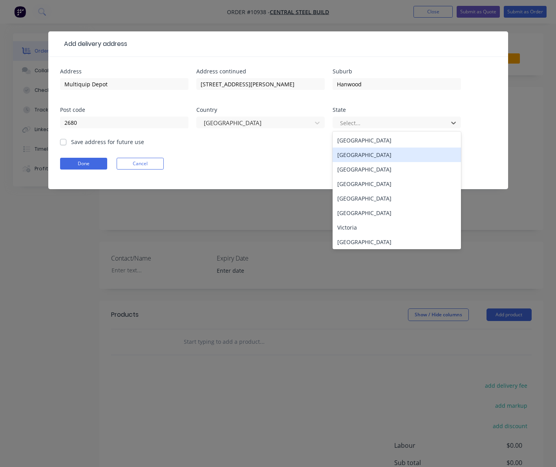
click at [359, 158] on div "[GEOGRAPHIC_DATA]" at bounding box center [397, 155] width 128 height 15
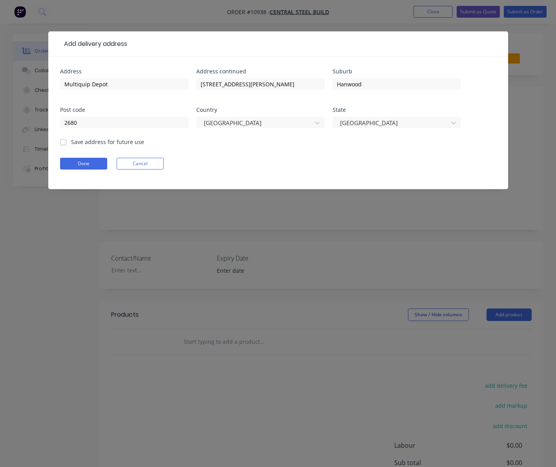
click at [71, 140] on label "Save address for future use" at bounding box center [107, 142] width 73 height 8
click at [63, 140] on input "Save address for future use" at bounding box center [63, 141] width 6 height 7
checkbox input "true"
click at [90, 161] on button "Done" at bounding box center [83, 164] width 47 height 12
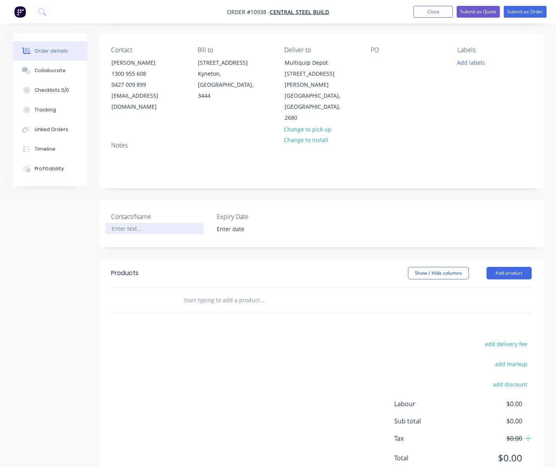
scroll to position [54, 0]
click at [192, 291] on input "text" at bounding box center [261, 299] width 157 height 16
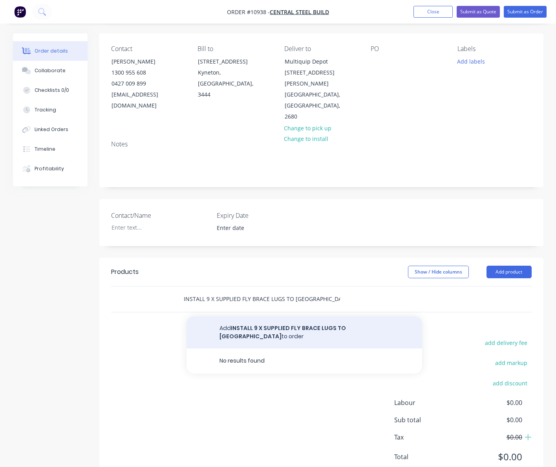
type input "INSTALL 9 X SUPPLIED FLY BRACE LUGS TO [GEOGRAPHIC_DATA]"
click at [227, 317] on button "Add INSTALL 9 X SUPPLIED FLY BRACE LUGS TO [GEOGRAPHIC_DATA] to order" at bounding box center [305, 333] width 236 height 32
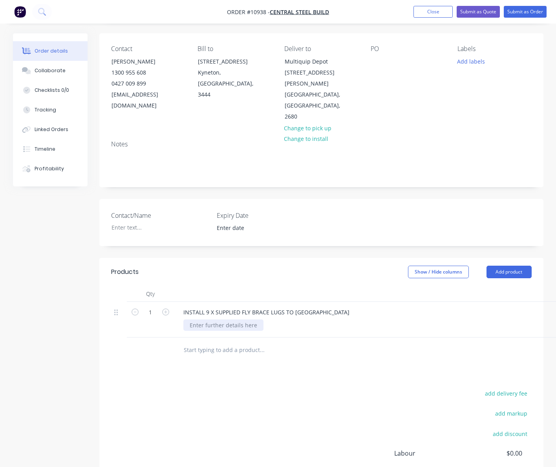
click at [230, 320] on div at bounding box center [223, 325] width 80 height 11
drag, startPoint x: 301, startPoint y: 304, endPoint x: 301, endPoint y: 313, distance: 9.0
click at [301, 320] on div "- DOES NOT INCLUDE INSTALLATION OF FLYBRACING" at bounding box center [258, 325] width 151 height 11
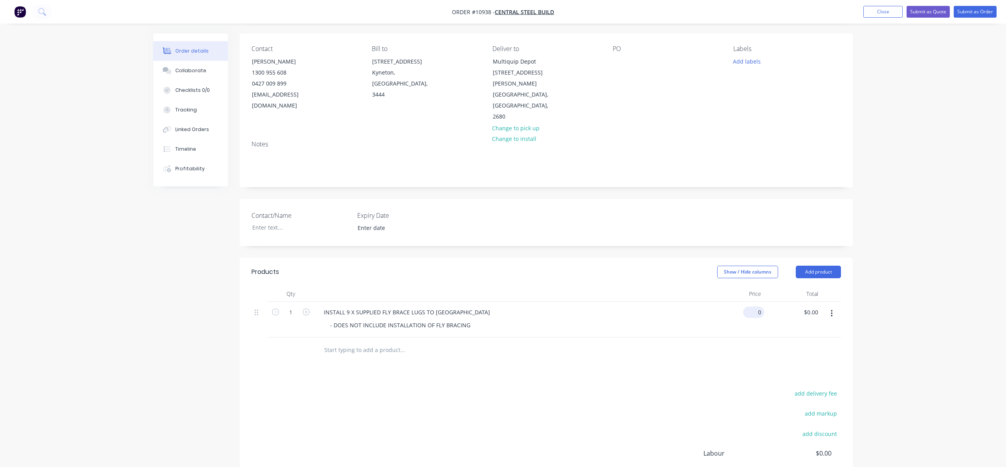
click at [753, 307] on div "0 $0.00" at bounding box center [753, 312] width 21 height 11
type input "$0.00"
click at [329, 320] on div "- DOES NOT INCLUDE INSTALLATION OF FLY BRACING" at bounding box center [400, 325] width 153 height 11
click at [328, 320] on div "- DOES NOT INCLUDE INSTALLATION OF FLY BRACING" at bounding box center [400, 325] width 153 height 11
click at [333, 320] on div "- DOES NOT INCLUDE INSTALLATION OF FLY BRACING" at bounding box center [400, 330] width 153 height 20
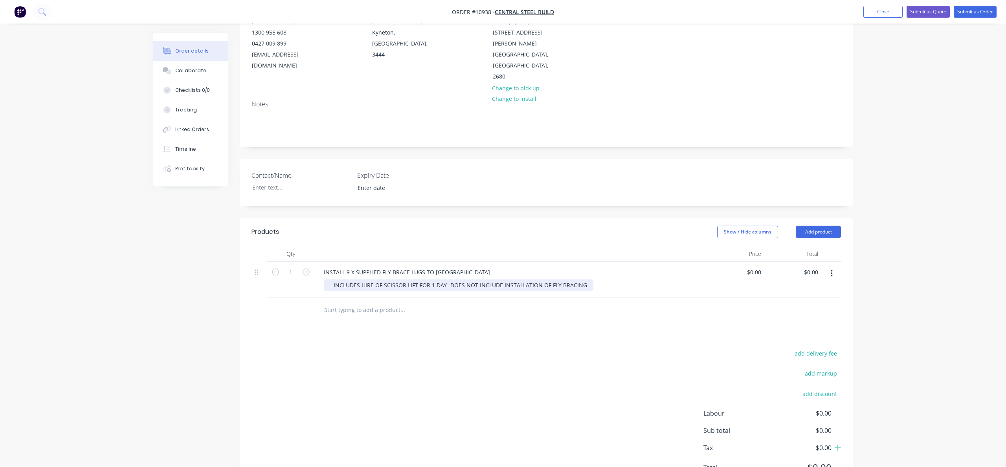
scroll to position [96, 0]
click at [458, 264] on div "INSTALL 9 X SUPPLIED FLY BRACE LUGS TO [GEOGRAPHIC_DATA]" at bounding box center [406, 269] width 179 height 11
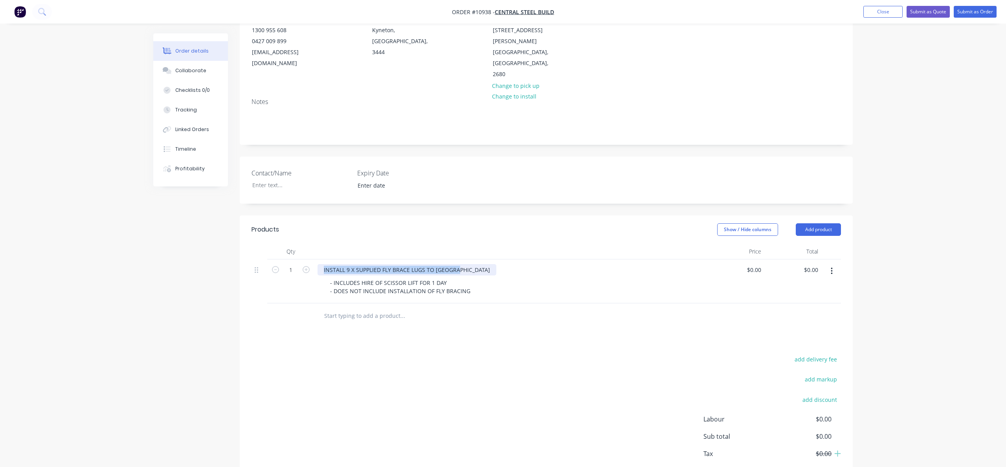
drag, startPoint x: 458, startPoint y: 249, endPoint x: 310, endPoint y: 255, distance: 147.4
click at [314, 260] on div "INSTALL 9 X SUPPLIED FLY BRACE LUGS TO TRUSSES - INCLUDES HIRE OF SCISSOR LIFT …" at bounding box center [510, 282] width 393 height 44
click at [328, 277] on div "- INCLUDES HIRE OF SCISSOR LIFT FOR 1 DAY - DOES NOT INCLUDE INSTALLATION OF FL…" at bounding box center [400, 287] width 153 height 20
click at [325, 277] on div "- INCLUDES HIRE OF SCISSOR LIFT FOR 1 DAY - DOES NOT INCLUDE INSTALLATION OF FL…" at bounding box center [400, 287] width 153 height 20
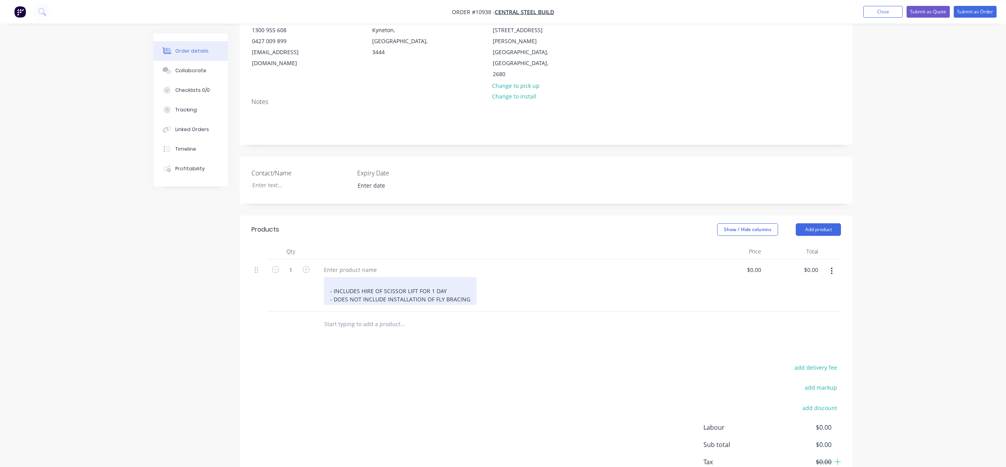
drag, startPoint x: 331, startPoint y: 260, endPoint x: 337, endPoint y: 261, distance: 6.4
click at [331, 277] on div "- INCLUDES HIRE OF SCISSOR LIFT FOR 1 DAY - DOES NOT INCLUDE INSTALLATION OF FL…" at bounding box center [400, 291] width 153 height 28
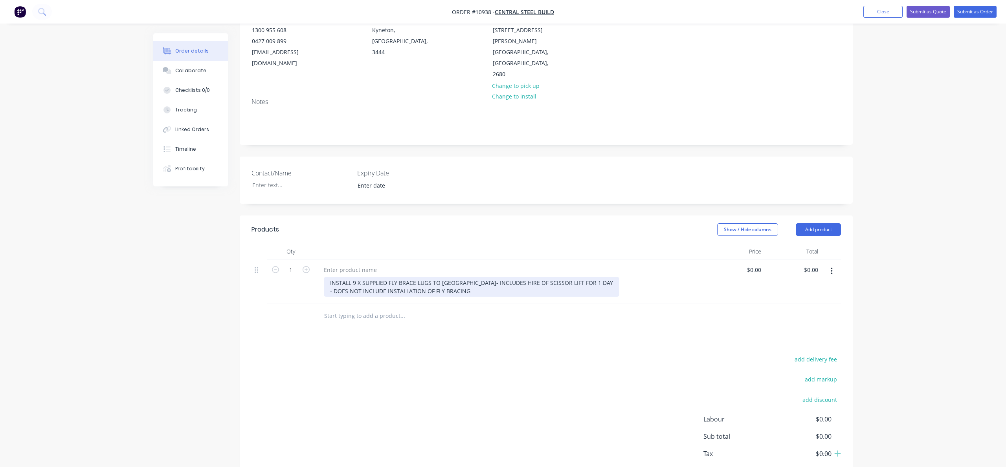
click at [329, 277] on div "INSTALL 9 X SUPPLIED FLY BRACE LUGS TO TRUSSES - INCLUDES HIRE OF SCISSOR LIFT …" at bounding box center [471, 287] width 295 height 20
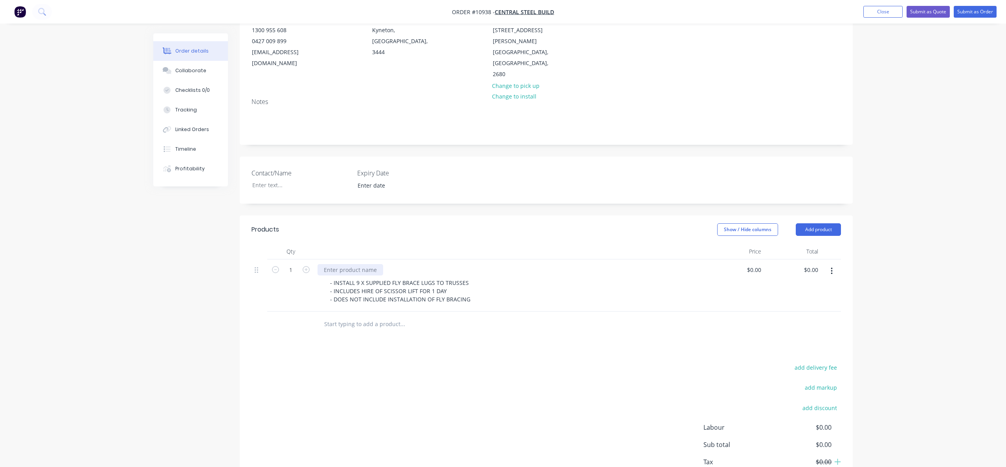
click at [326, 264] on div at bounding box center [350, 269] width 66 height 11
click at [466, 277] on div "- INSTALL 9 X SUPPLIED FLY BRACE LUGS TO TRUSSES - INCLUDES HIRE OF SCISSOR LIF…" at bounding box center [400, 291] width 153 height 28
click at [488, 277] on div "- INSTALL 9 X SUPPLIED FLY BRACE LUGS TO TRUSSES - REPLACE BEAM MOUNTING CLEAT …" at bounding box center [514, 295] width 380 height 36
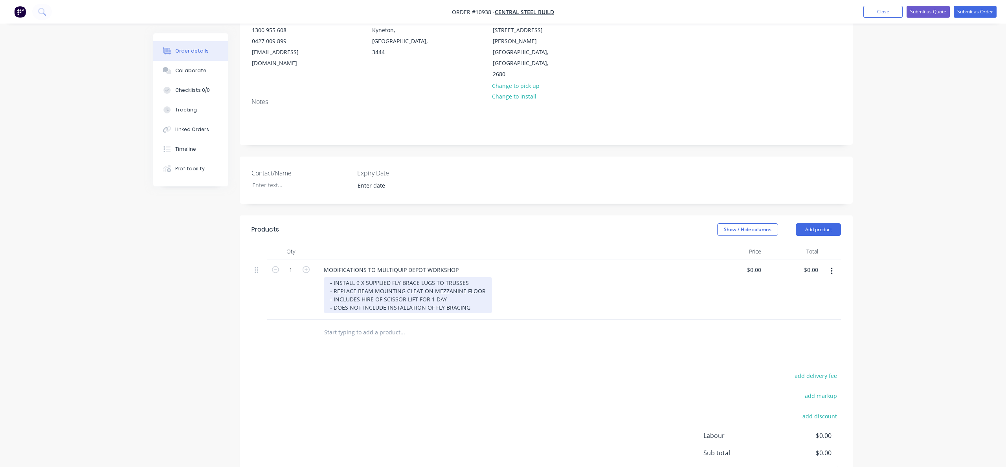
click at [484, 277] on div "- INSTALL 9 X SUPPLIED FLY BRACE LUGS TO TRUSSES - REPLACE BEAM MOUNTING CLEAT …" at bounding box center [408, 295] width 168 height 36
click at [374, 280] on div "- INSTALL 9 X SUPPLIED FLY BRACE LUGS TO TRUSSES - REPLACE BEAM MOUNTING CLEAT …" at bounding box center [433, 299] width 218 height 44
click at [391, 278] on div "- INSTALL 9 X SUPPLIED FLY BRACE LUGS TO TRUSSES - REPLACE BEAM MOUNTING CLEAT …" at bounding box center [433, 299] width 218 height 44
click at [413, 278] on div "- INSTALL 9 X SUPPLIED FLY BRACE LUGS TO TRUSSES - REPLACE BEAM MOUNTING CLEAT …" at bounding box center [431, 299] width 214 height 44
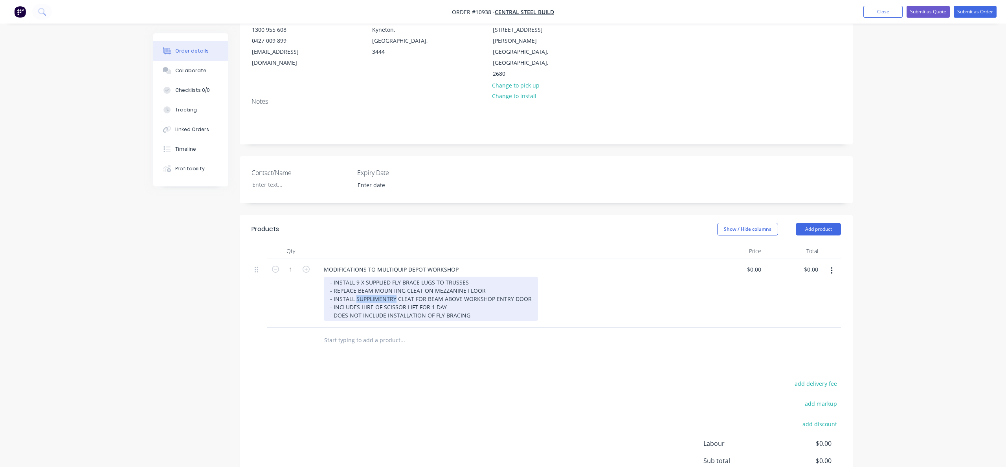
click at [376, 278] on div "- INSTALL 9 X SUPPLIED FLY BRACE LUGS TO TRUSSES - REPLACE BEAM MOUNTING CLEAT …" at bounding box center [431, 299] width 214 height 44
click at [373, 279] on div "- INSTALL 9 X SUPPLIED FLY BRACE LUGS TO TRUSSES - REPLACE BEAM MOUNTING CLEAT …" at bounding box center [431, 299] width 214 height 44
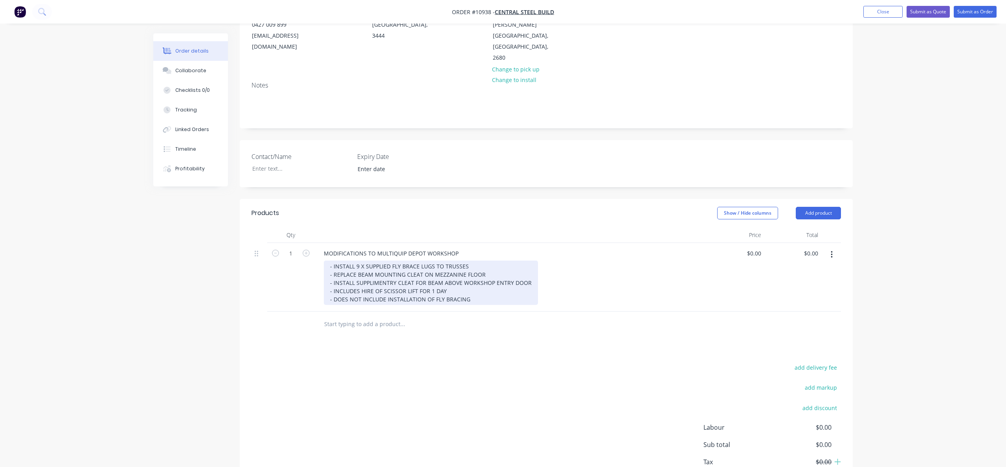
click at [388, 264] on div "- INSTALL 9 X SUPPLIED FLY BRACE LUGS TO TRUSSES - REPLACE BEAM MOUNTING CLEAT …" at bounding box center [431, 283] width 214 height 44
click at [373, 262] on div "- INSTALL 9 X SUPPLIED FLY BRACE LUGS TO TRUSSES - REPLACE BEAM MOUNTING CLEAT …" at bounding box center [433, 283] width 218 height 44
click at [415, 271] on div "- INSTALL 9 X SUPPLIED FLY BRACE LUGS TO TRUSSES - REPLACE BEAM MOUNTING CLEAT …" at bounding box center [433, 283] width 219 height 44
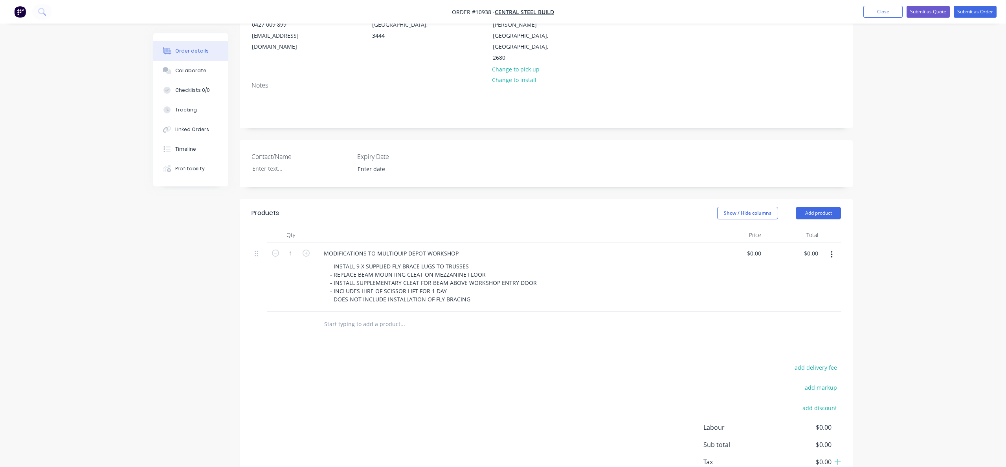
click at [479, 363] on div "add delivery fee add markup add discount Labour $0.00 Sub total $0.00 Tax $0.00…" at bounding box center [545, 430] width 589 height 134
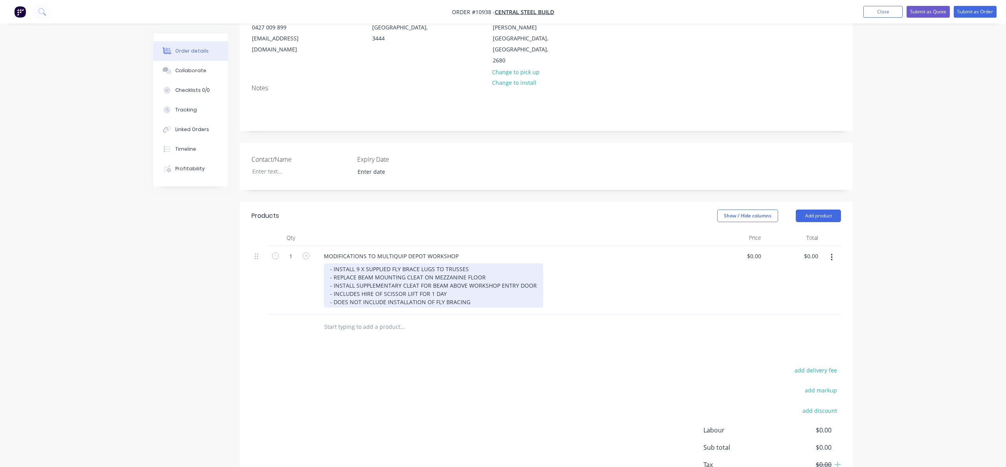
click at [484, 264] on div "- INSTALL 9 X SUPPLIED FLY BRACE LUGS TO TRUSSES - REPLACE BEAM MOUNTING CLEAT …" at bounding box center [433, 286] width 219 height 44
drag, startPoint x: 484, startPoint y: 256, endPoint x: 297, endPoint y: 264, distance: 187.5
click at [309, 256] on div "1 MODIFICATIONS TO MULTIQUIP DEPOT WORKSHOP - INSTALL 9 X SUPPLIED FLY BRACE LU…" at bounding box center [545, 280] width 589 height 69
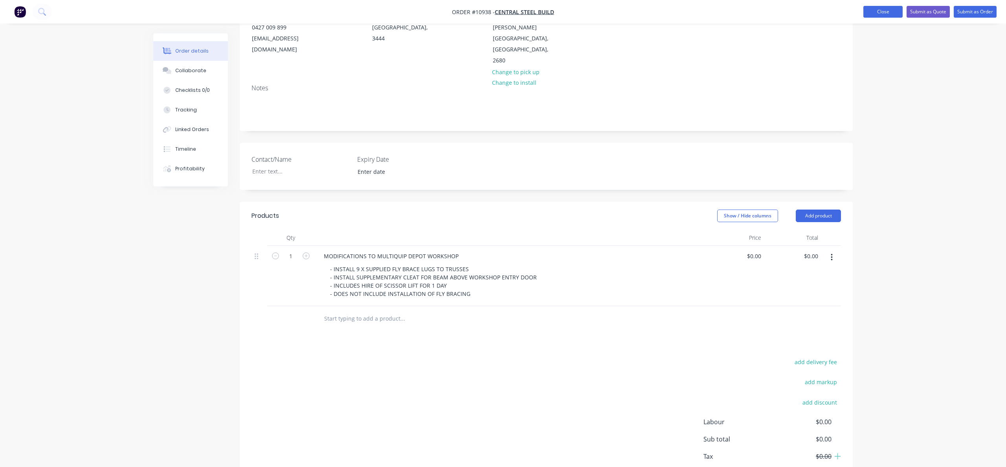
click at [880, 13] on button "Close" at bounding box center [882, 12] width 39 height 12
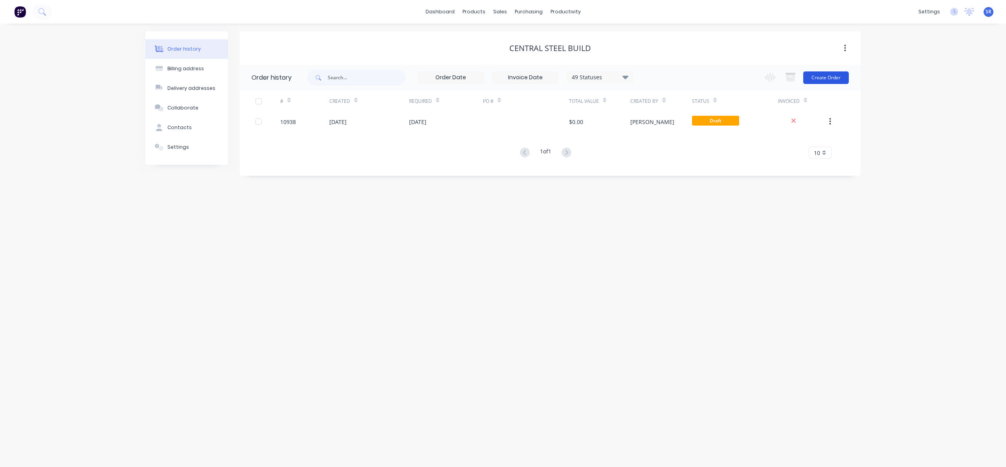
click at [821, 81] on button "Create Order" at bounding box center [826, 77] width 46 height 13
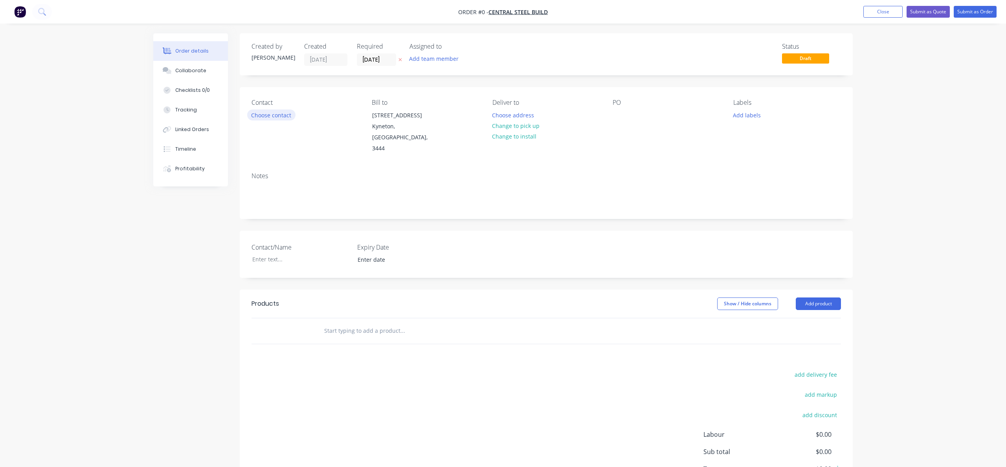
click at [274, 112] on button "Choose contact" at bounding box center [271, 115] width 48 height 11
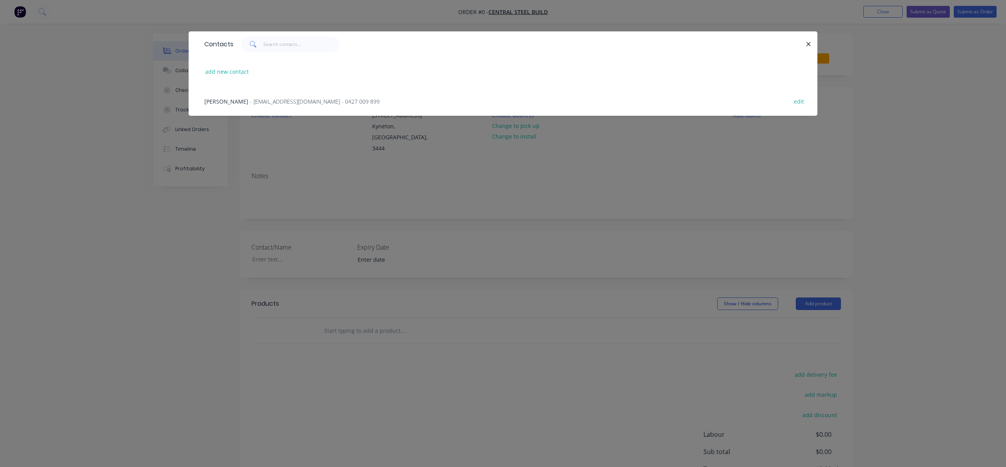
click at [268, 104] on span "- [EMAIL_ADDRESS][DOMAIN_NAME] - 0427 009 899" at bounding box center [315, 101] width 130 height 7
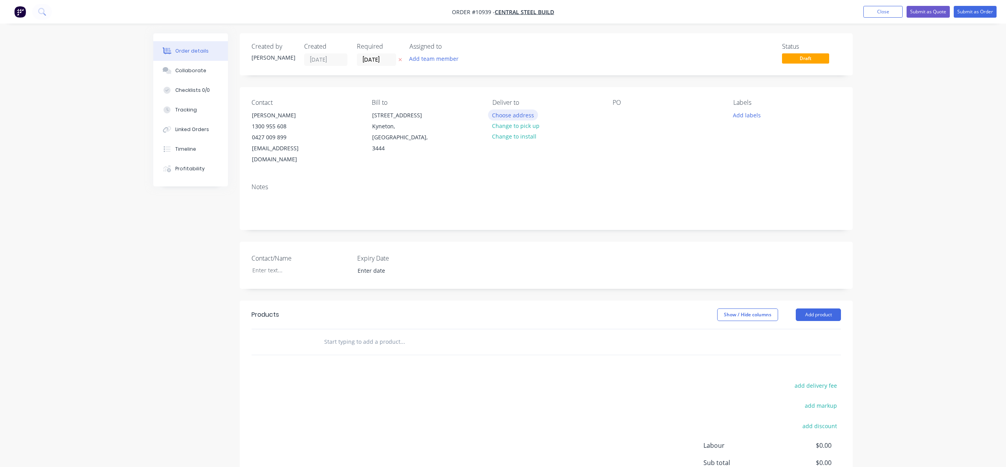
click at [510, 113] on button "Choose address" at bounding box center [513, 115] width 50 height 11
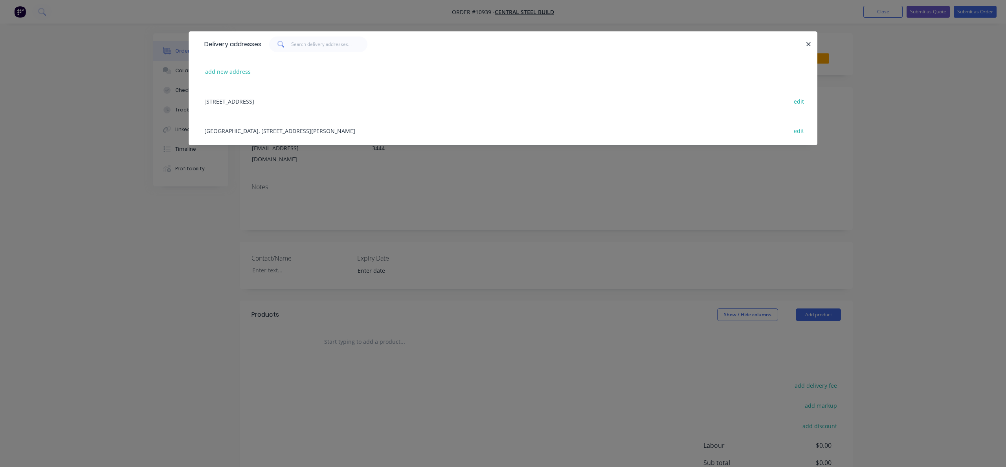
click at [279, 127] on div "Multiquip Depot, [STREET_ADDRESS][PERSON_NAME] edit" at bounding box center [502, 130] width 605 height 29
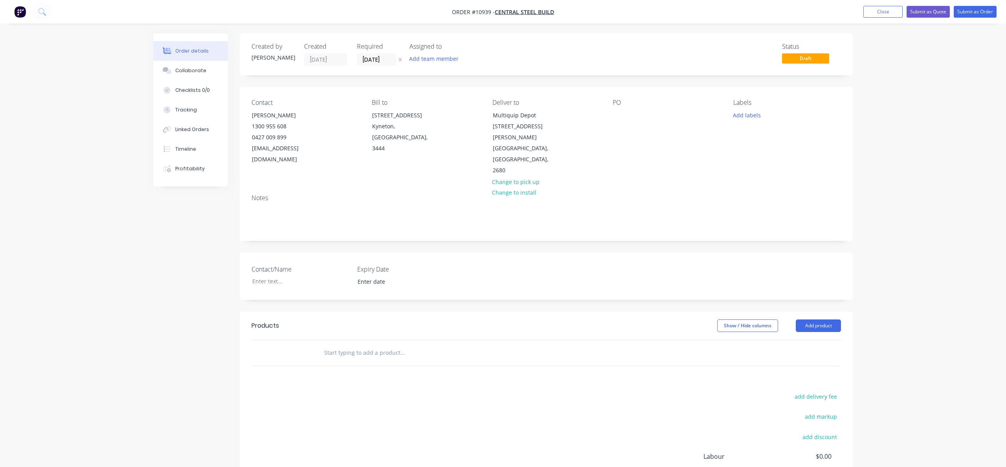
click at [346, 345] on input "text" at bounding box center [402, 353] width 157 height 16
paste input "INSTALL 9 X SUPPLIED FLY BRACE LUGS TO [GEOGRAPHIC_DATA]"
type input "INSTALL 9 X SUPPLIED FLY BRACE LUGS TO [GEOGRAPHIC_DATA]"
click at [878, 10] on button "Close" at bounding box center [882, 12] width 39 height 12
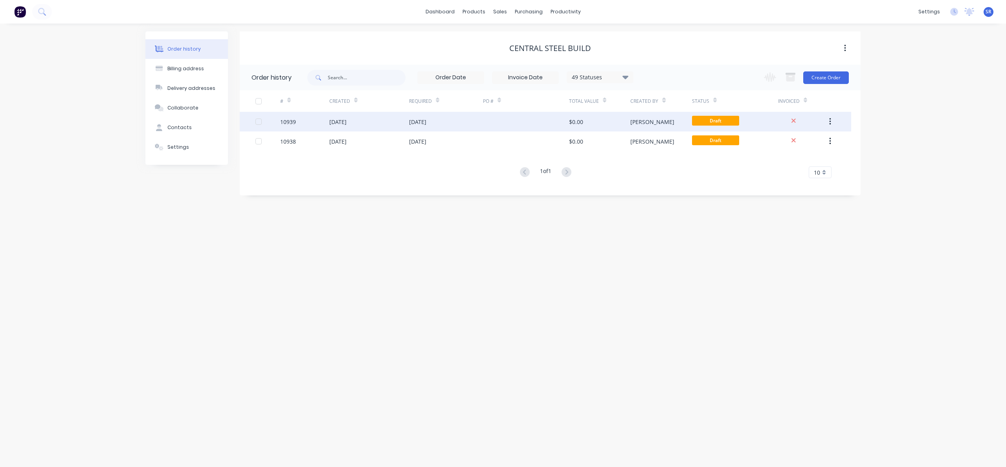
click at [451, 121] on div "[DATE]" at bounding box center [446, 122] width 74 height 20
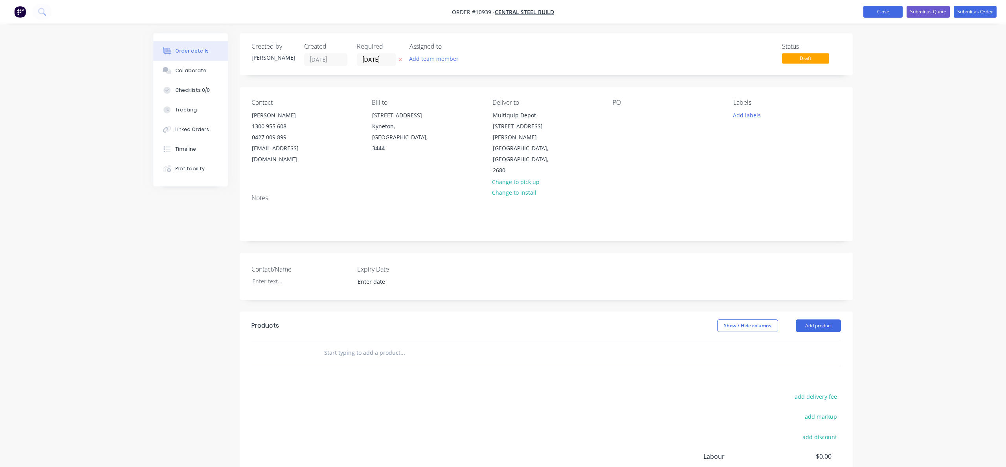
click at [889, 9] on button "Close" at bounding box center [882, 12] width 39 height 12
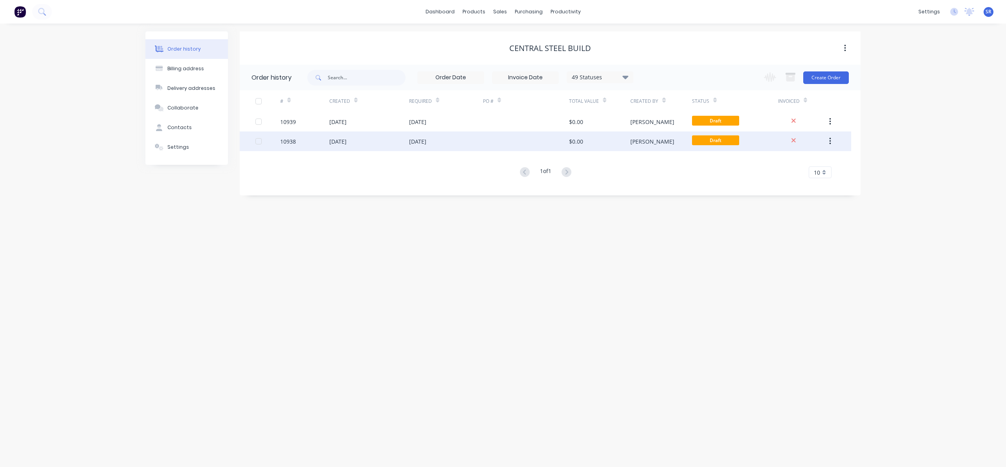
click at [420, 146] on div "[DATE]" at bounding box center [446, 142] width 74 height 20
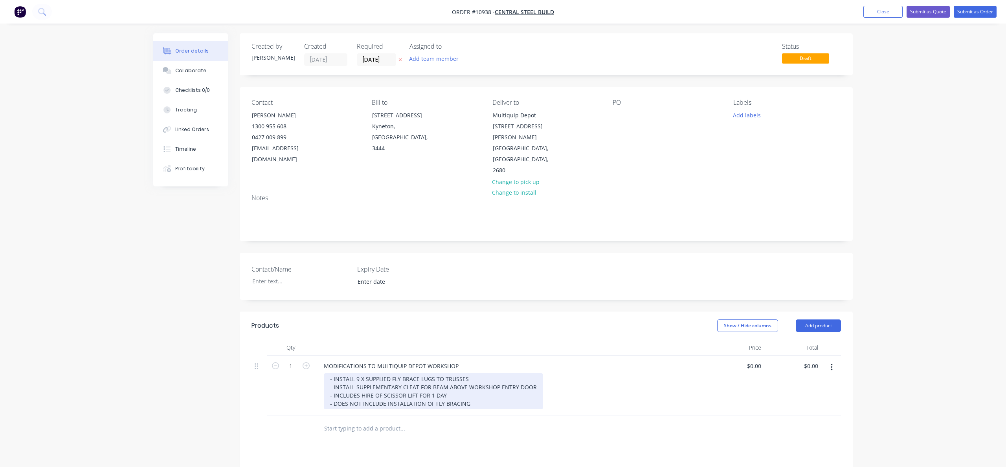
click at [480, 374] on div "- INSTALL 9 X SUPPLIED FLY BRACE LUGS TO TRUSSES - INSTALL SUPPLEMENTARY CLEAT …" at bounding box center [433, 392] width 219 height 36
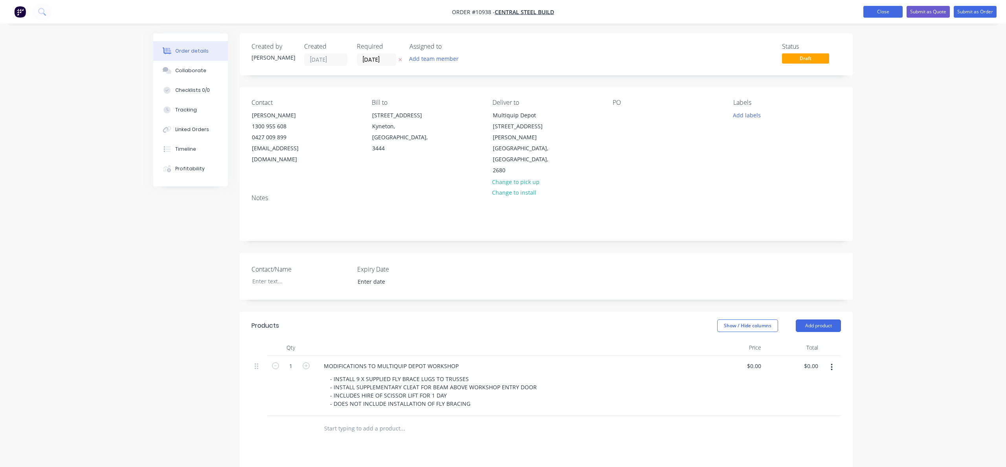
click at [880, 15] on button "Close" at bounding box center [882, 12] width 39 height 12
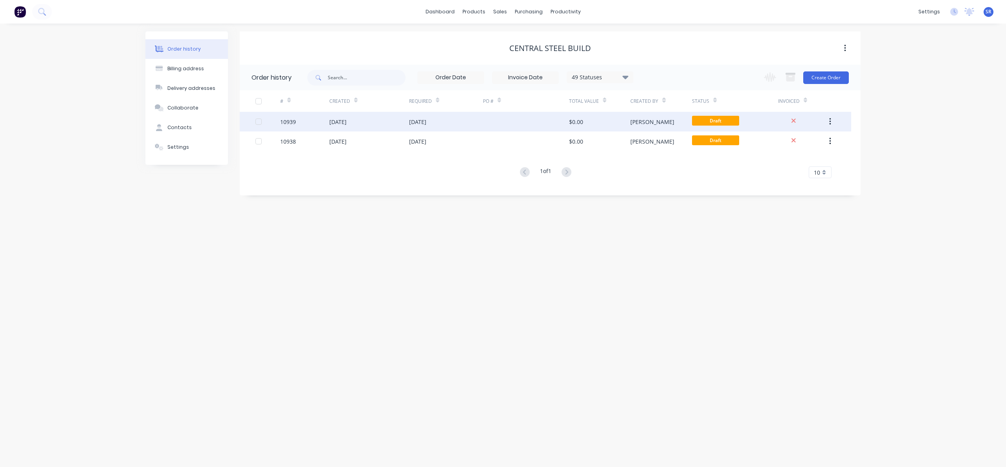
click at [379, 119] on div "[DATE]" at bounding box center [369, 122] width 80 height 20
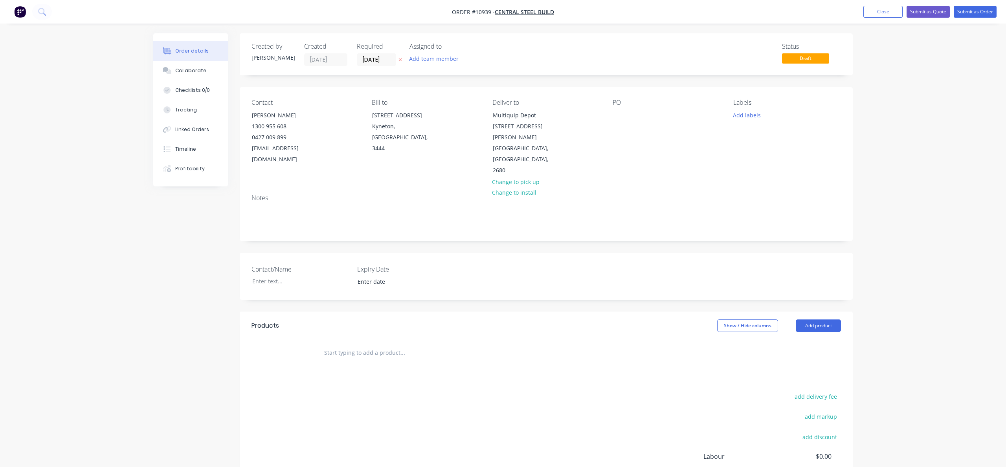
click at [383, 345] on input "text" at bounding box center [402, 353] width 157 height 16
paste input "INSTALL 9 X SUPPLIED FLY BRACE LUGS TO [GEOGRAPHIC_DATA]"
drag, startPoint x: 346, startPoint y: 331, endPoint x: 493, endPoint y: 330, distance: 147.3
click at [493, 345] on div "INSTALL 9 X SUPPLIED FLY BRACE LUGS TO TRUSSES Add INSTALL 9 X SUPPLIED FLY BRA…" at bounding box center [435, 353] width 236 height 16
click at [346, 345] on input "INSTALL BEAM MOUNTING CLEAT" at bounding box center [402, 353] width 157 height 16
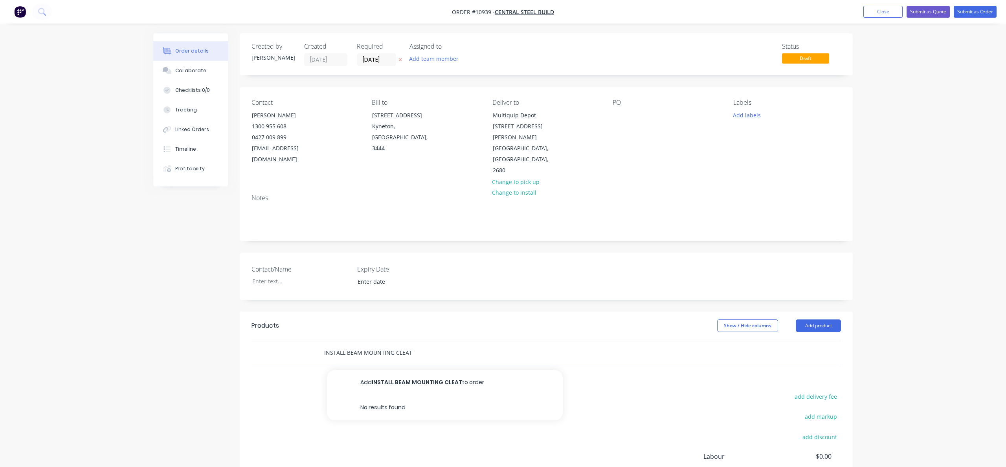
drag, startPoint x: 346, startPoint y: 332, endPoint x: 312, endPoint y: 328, distance: 34.4
click at [314, 341] on div "INSTALL BEAM MOUNTING CLEAT Add INSTALL BEAM MOUNTING CLEAT to order No results…" at bounding box center [455, 354] width 283 height 26
click at [417, 345] on input "REPLACE BEAM MOUNTING CLEAT" at bounding box center [402, 353] width 157 height 16
type input "REPLACE BEAM MOUNTING CLEAT ON MEZZANINE FLOOR"
click at [629, 392] on div "add delivery fee add markup add discount Labour $0.00 Sub total $0.00 Tax $0.00…" at bounding box center [545, 459] width 589 height 134
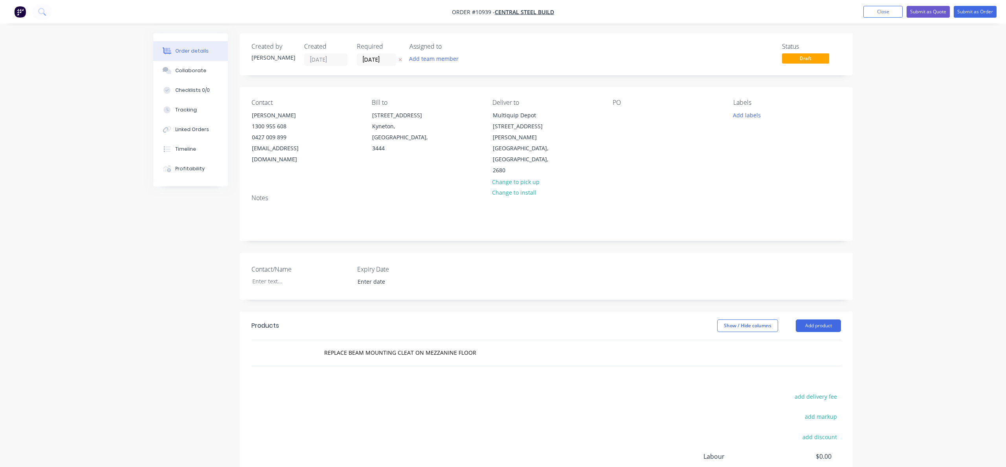
click at [764, 341] on div "REPLACE BEAM MOUNTING CLEAT ON MEZZANINE FLOOR" at bounding box center [545, 354] width 589 height 26
click at [487, 345] on div "REPLACE BEAM MOUNTING CLEAT ON MEZZANINE FLOOR" at bounding box center [435, 353] width 236 height 16
click at [482, 345] on div "REPLACE BEAM MOUNTING CLEAT ON MEZZANINE FLOOR" at bounding box center [435, 353] width 236 height 16
click at [479, 345] on input "REPLACE BEAM MOUNTING CLEAT ON MEZZANINE FLOOR" at bounding box center [402, 353] width 157 height 16
click at [633, 392] on div "add delivery fee add markup add discount Labour $0.00 Sub total $0.00 Tax $0.00…" at bounding box center [545, 459] width 589 height 134
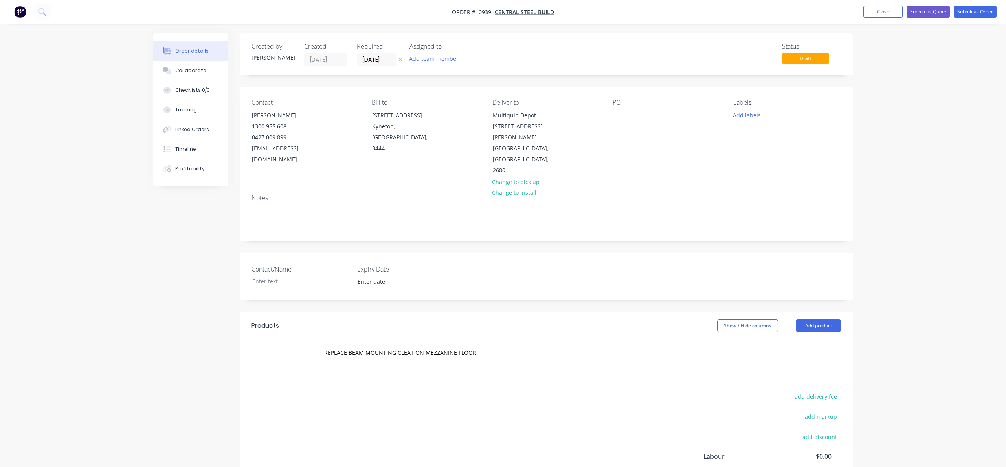
click at [304, 341] on div at bounding box center [290, 354] width 47 height 26
click at [354, 345] on input "REPLACE BEAM MOUNTING CLEAT ON MEZZANINE FLOOR" at bounding box center [402, 353] width 157 height 16
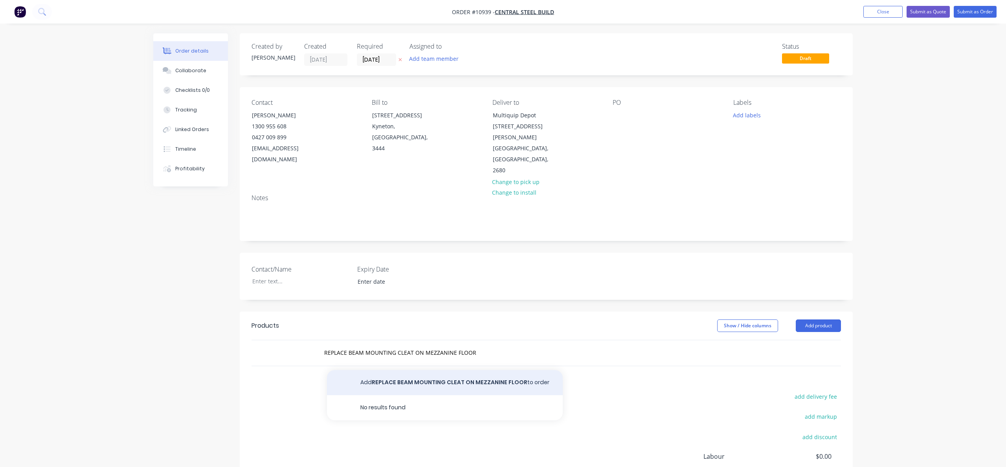
click at [420, 370] on button "Add REPLACE BEAM MOUNTING CLEAT ON MEZZANINE FLOOR to order" at bounding box center [445, 382] width 236 height 25
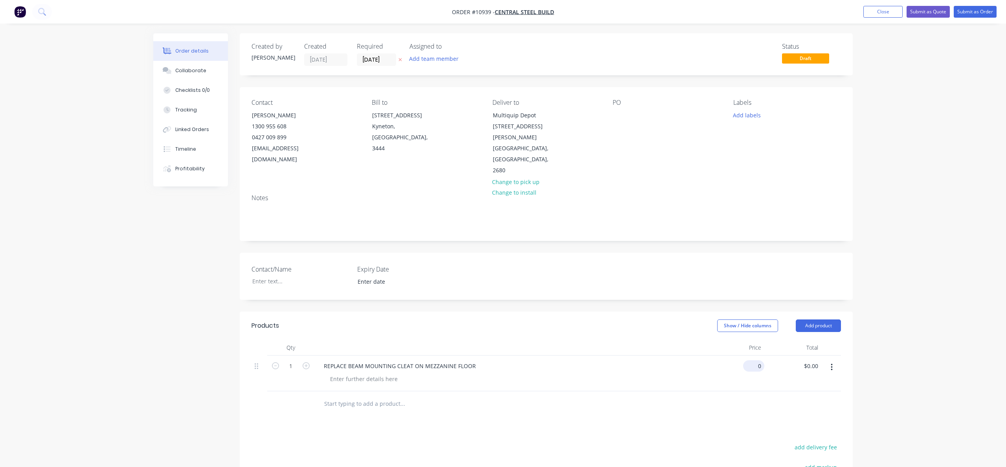
click at [753, 361] on div "0 $0.00" at bounding box center [753, 366] width 21 height 11
type input "$280.00"
click at [733, 397] on div "Products Show / Hide columns Add product Qty Price Total 1 REPLACE BEAM MOUNTIN…" at bounding box center [546, 450] width 613 height 277
click at [749, 361] on div "280 $280.00" at bounding box center [749, 366] width 27 height 11
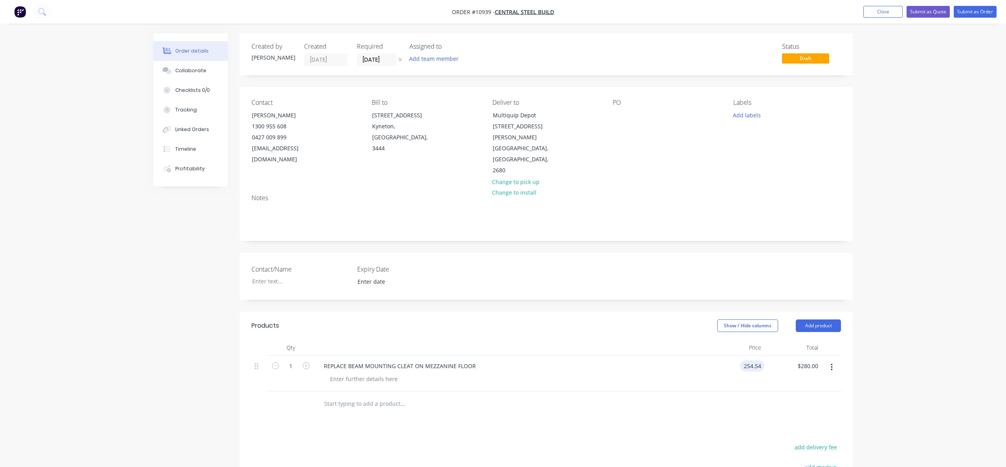
type input "$254.54"
click at [752, 392] on div at bounding box center [545, 405] width 589 height 26
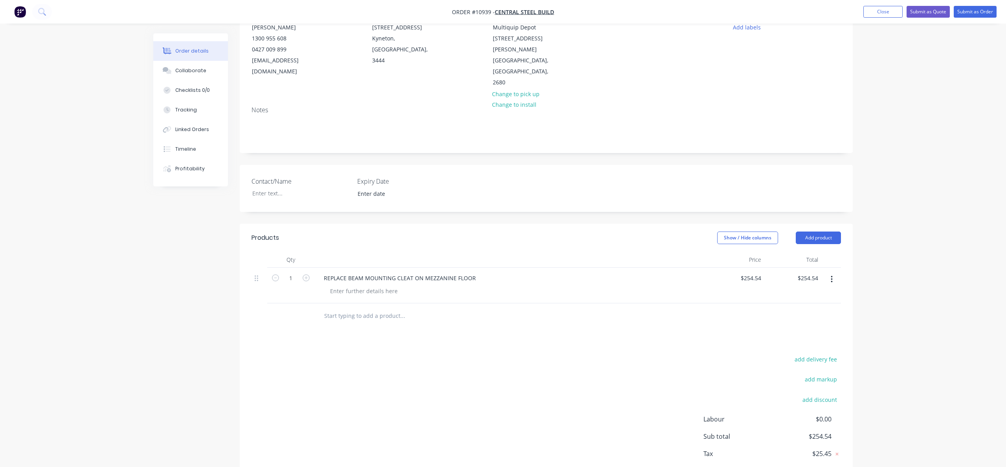
scroll to position [111, 0]
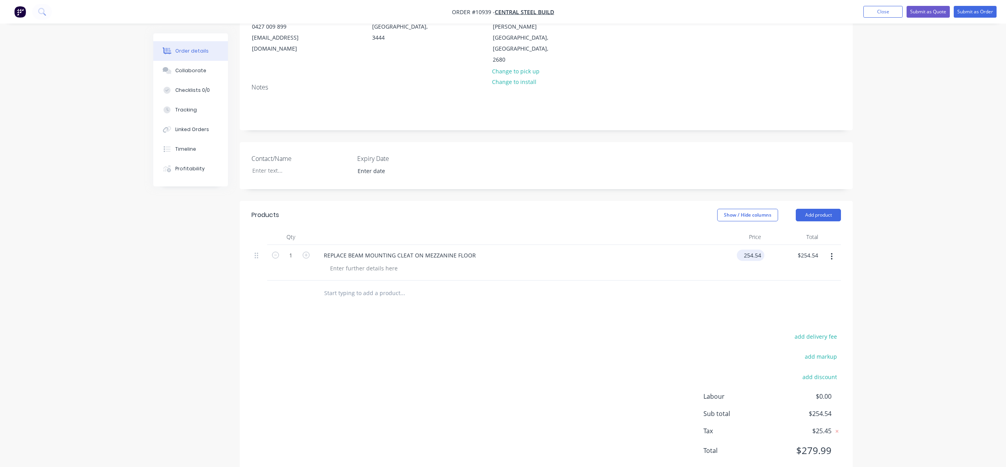
click at [751, 250] on input "254.54" at bounding box center [752, 255] width 24 height 11
type input "$283.20"
click at [711, 281] on div at bounding box center [545, 294] width 589 height 26
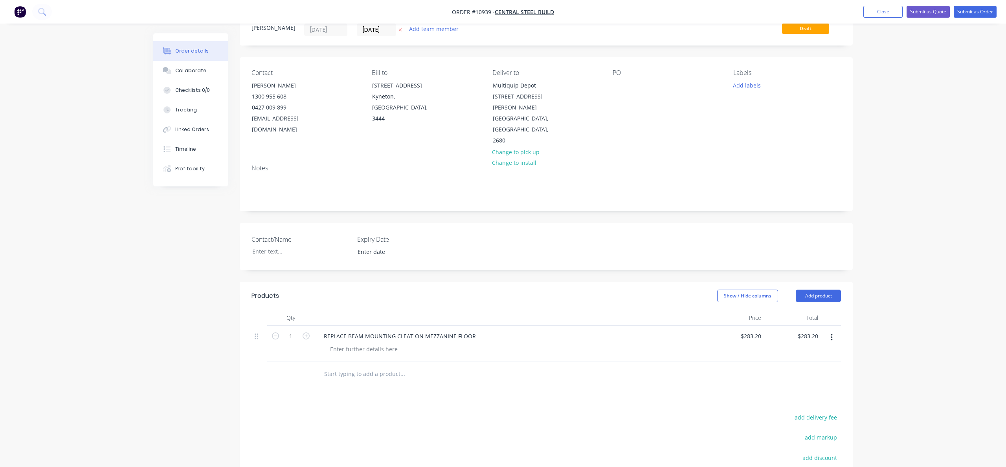
scroll to position [25, 0]
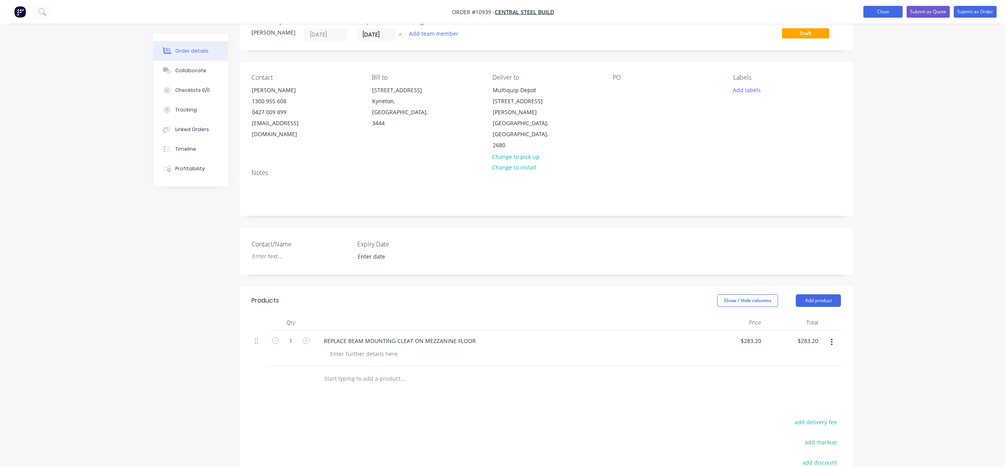
click at [880, 10] on button "Close" at bounding box center [882, 12] width 39 height 12
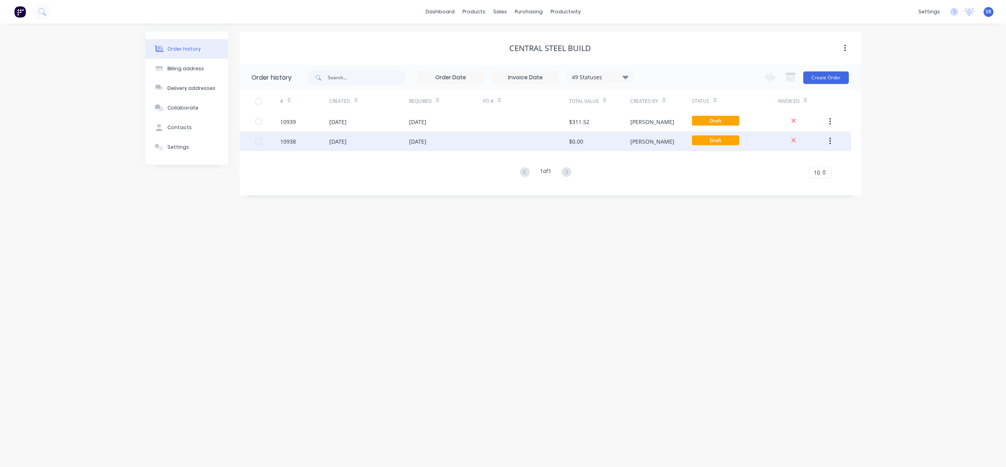
click at [426, 139] on div "[DATE]" at bounding box center [417, 141] width 17 height 8
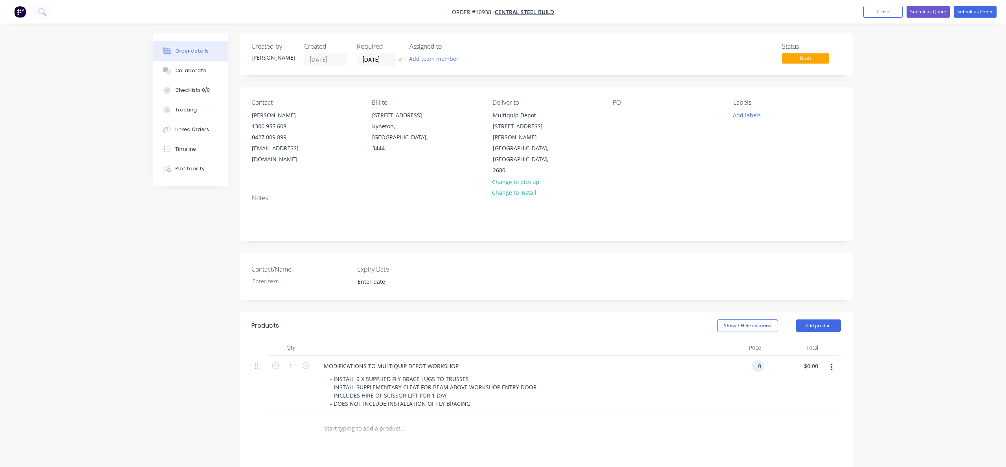
click at [751, 356] on div "0 0" at bounding box center [735, 386] width 57 height 60
type input "$1,744.00"
click at [740, 370] on div "$1,744.00 1744" at bounding box center [735, 386] width 57 height 60
click at [931, 13] on button "Submit as Quote" at bounding box center [927, 12] width 43 height 12
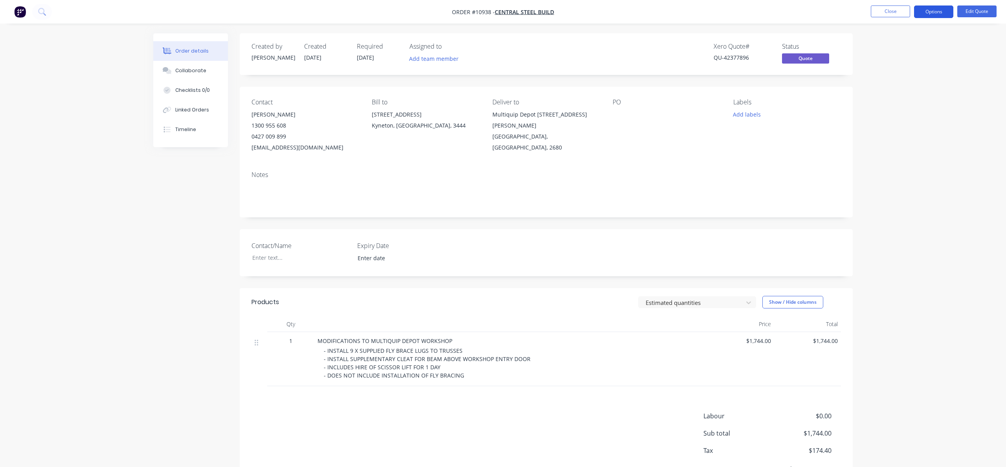
click at [936, 12] on button "Options" at bounding box center [933, 11] width 39 height 13
click at [895, 44] on div "Quote" at bounding box center [910, 47] width 72 height 11
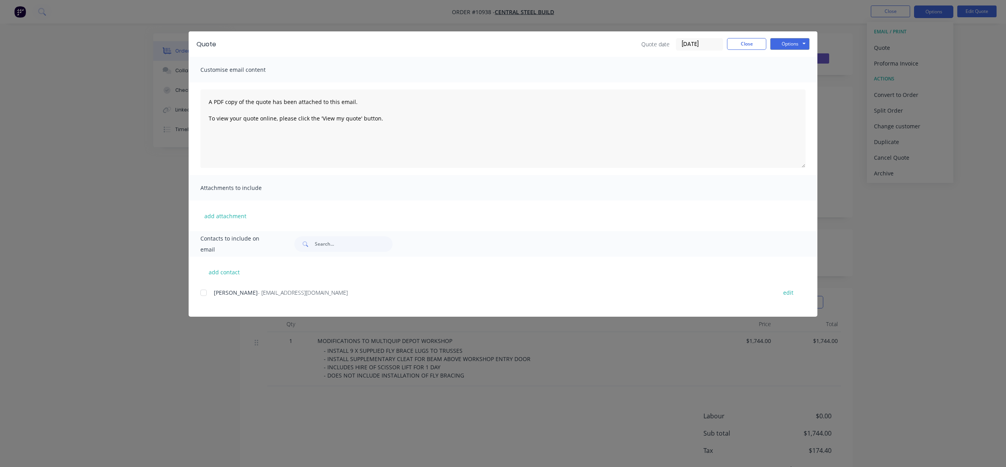
click at [211, 289] on div at bounding box center [204, 293] width 16 height 16
click at [799, 42] on button "Options" at bounding box center [789, 44] width 39 height 12
click at [796, 81] on button "Email" at bounding box center [795, 83] width 50 height 13
click at [744, 47] on button "Close" at bounding box center [746, 44] width 39 height 12
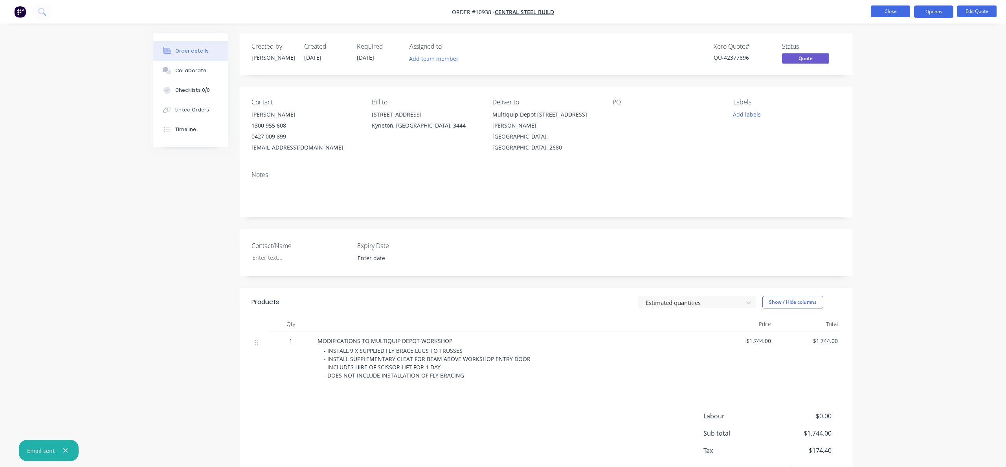
click at [884, 7] on button "Close" at bounding box center [889, 11] width 39 height 12
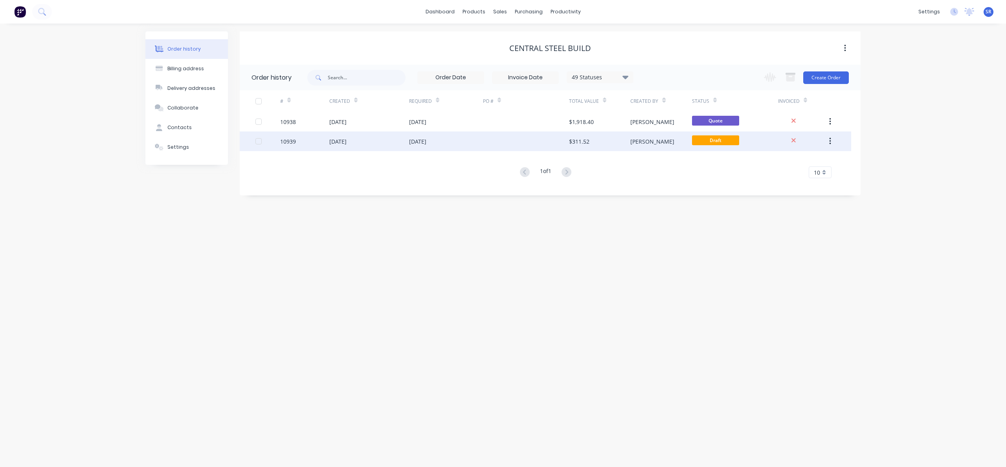
click at [521, 141] on div at bounding box center [526, 142] width 86 height 20
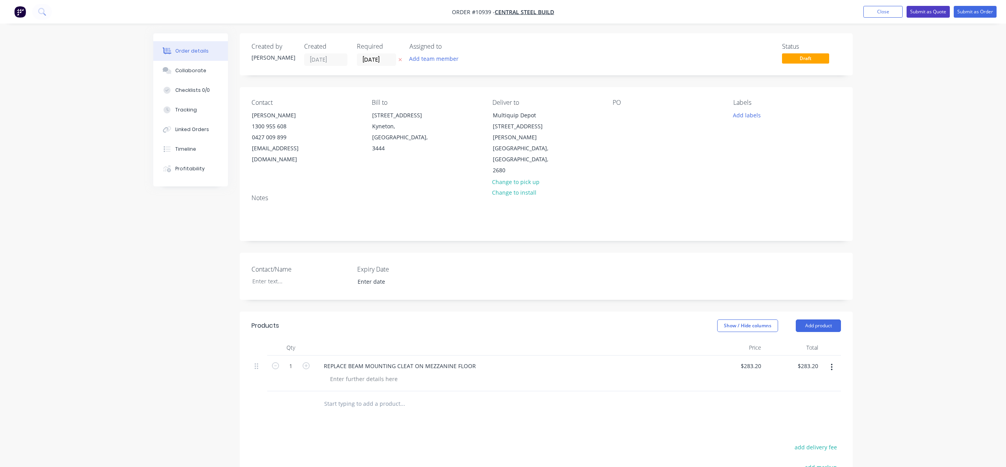
click at [928, 12] on button "Submit as Quote" at bounding box center [927, 12] width 43 height 12
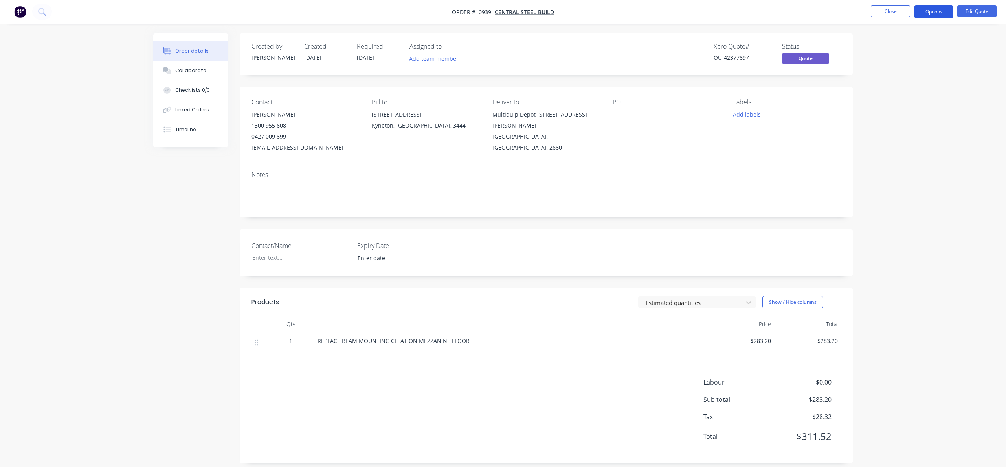
click at [940, 13] on button "Options" at bounding box center [933, 11] width 39 height 13
click at [881, 50] on div "Quote" at bounding box center [910, 47] width 72 height 11
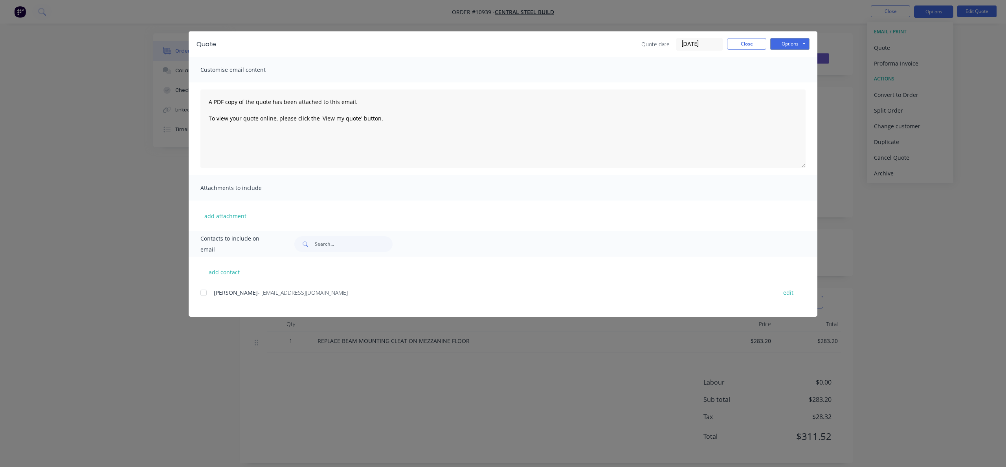
drag, startPoint x: 204, startPoint y: 288, endPoint x: 229, endPoint y: 298, distance: 27.0
click at [204, 288] on div at bounding box center [204, 293] width 16 height 16
click at [791, 40] on button "Options" at bounding box center [789, 44] width 39 height 12
click at [786, 87] on button "Email" at bounding box center [795, 83] width 50 height 13
click at [744, 41] on button "Close" at bounding box center [746, 44] width 39 height 12
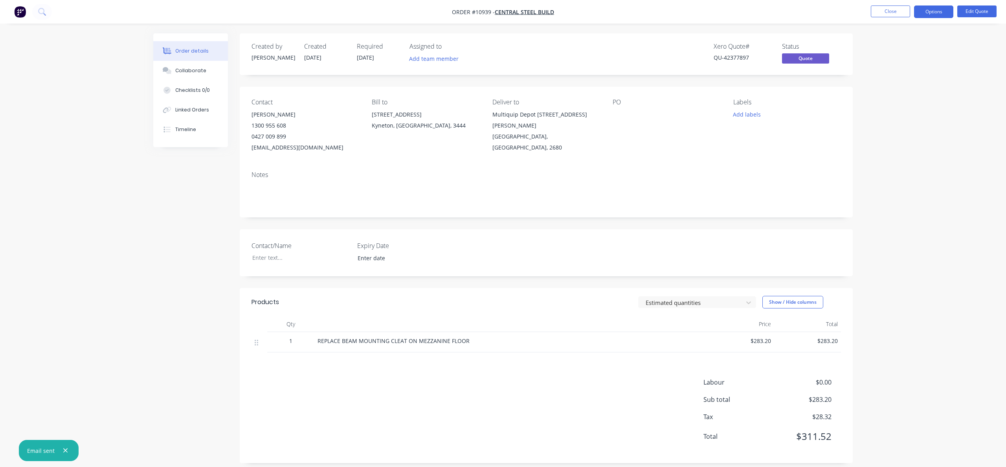
click at [195, 49] on div "Order details" at bounding box center [191, 51] width 33 height 7
click at [21, 11] on img "button" at bounding box center [20, 12] width 12 height 12
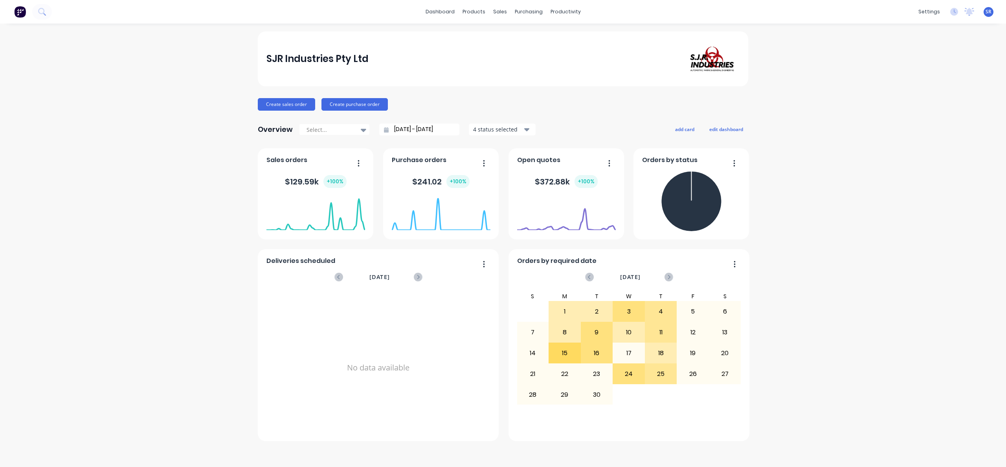
drag, startPoint x: 551, startPoint y: 186, endPoint x: 552, endPoint y: 178, distance: 7.6
click at [551, 186] on div "$ 372.88k + 100 %" at bounding box center [566, 181] width 63 height 13
click at [546, 161] on span "Open quotes" at bounding box center [538, 160] width 43 height 9
click at [560, 210] on foreignobject at bounding box center [566, 214] width 99 height 33
click at [609, 162] on icon "button" at bounding box center [609, 163] width 2 height 8
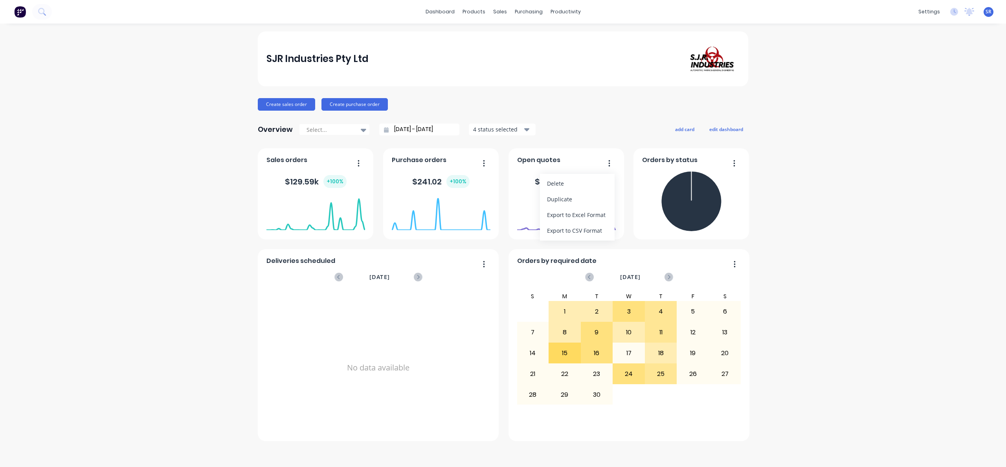
click at [601, 158] on button "button" at bounding box center [606, 164] width 16 height 12
click at [575, 235] on div "[DATE] Orders: 11 Total Value: $ 133296.06" at bounding box center [566, 231] width 99 height 74
click at [520, 201] on foreignobject at bounding box center [566, 214] width 99 height 33
click at [526, 31] on link "Sales Orders" at bounding box center [541, 37] width 104 height 16
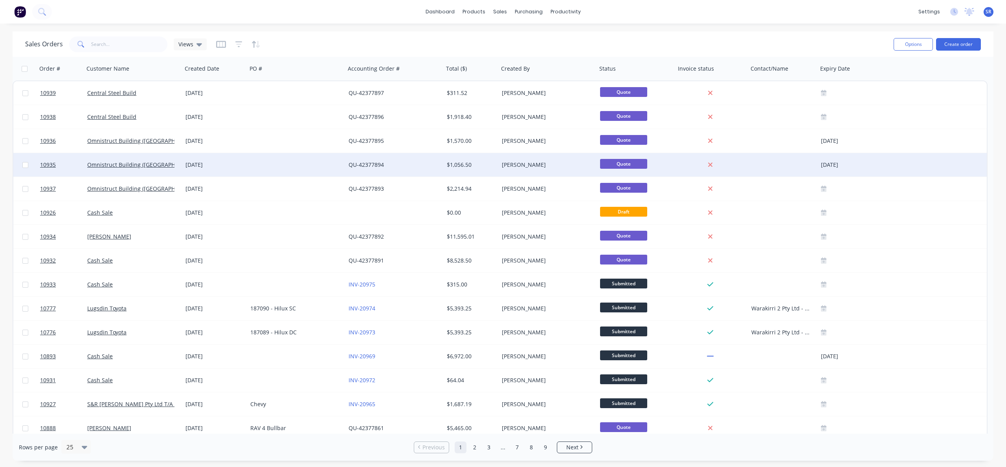
click at [258, 169] on div at bounding box center [296, 165] width 98 height 24
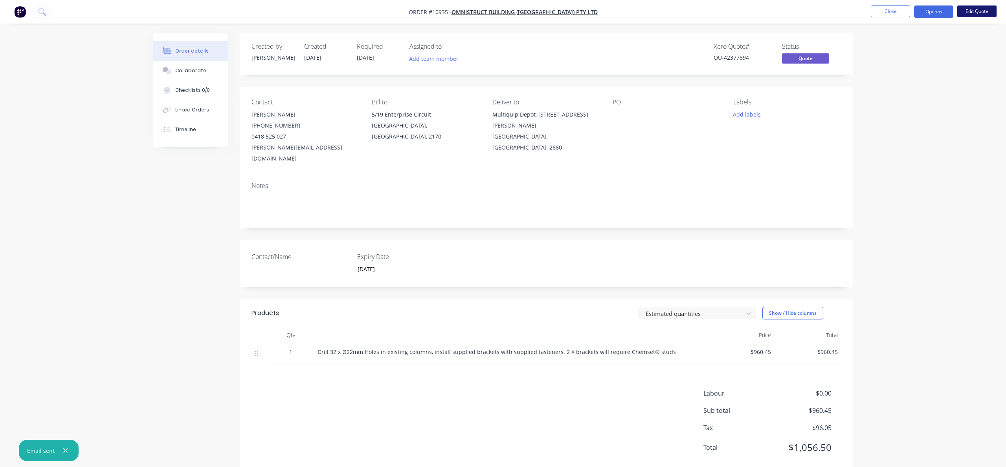
click at [965, 15] on button "Edit Quote" at bounding box center [976, 11] width 39 height 12
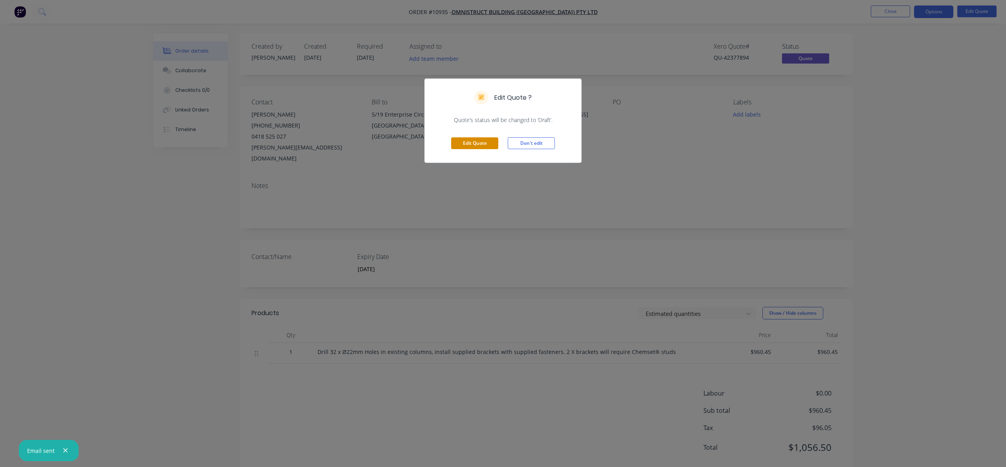
click at [482, 143] on button "Edit Quote" at bounding box center [474, 143] width 47 height 12
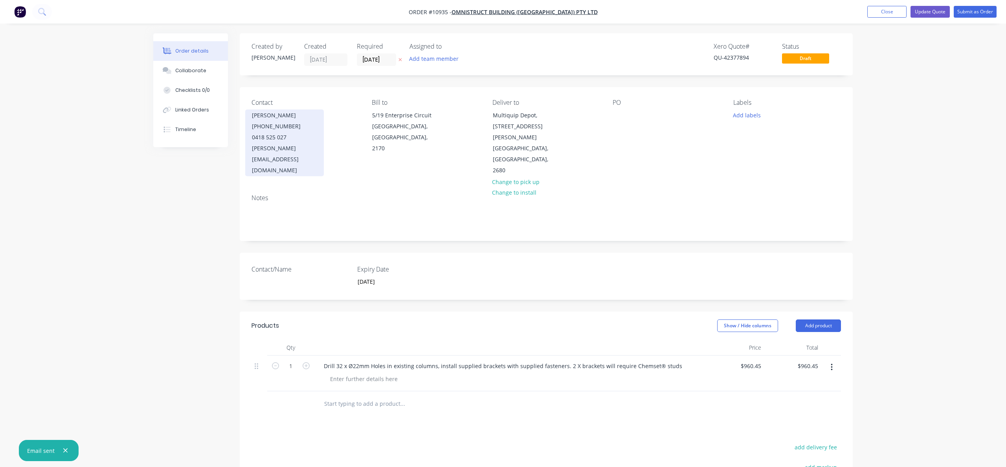
click at [266, 126] on div "[PHONE_NUMBER]" at bounding box center [284, 126] width 65 height 11
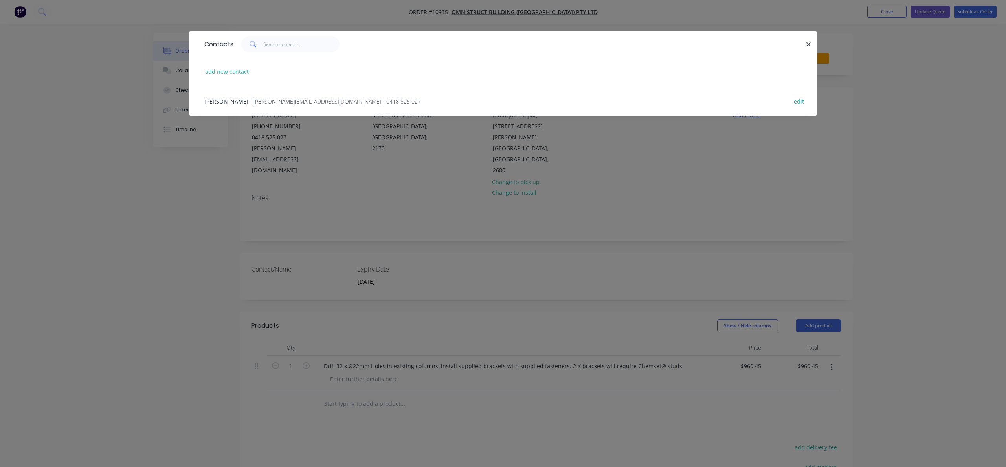
click at [406, 22] on div "Contacts add new contact [PERSON_NAME] - [PERSON_NAME][EMAIL_ADDRESS][DOMAIN_NA…" at bounding box center [503, 233] width 1006 height 467
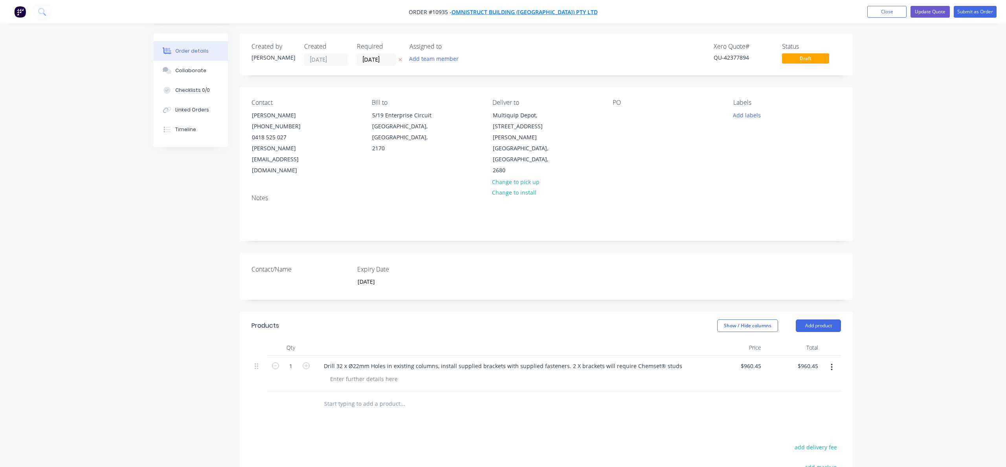
click at [526, 11] on span "Omnistruct Building ([GEOGRAPHIC_DATA]) PTY LTD" at bounding box center [524, 11] width 146 height 7
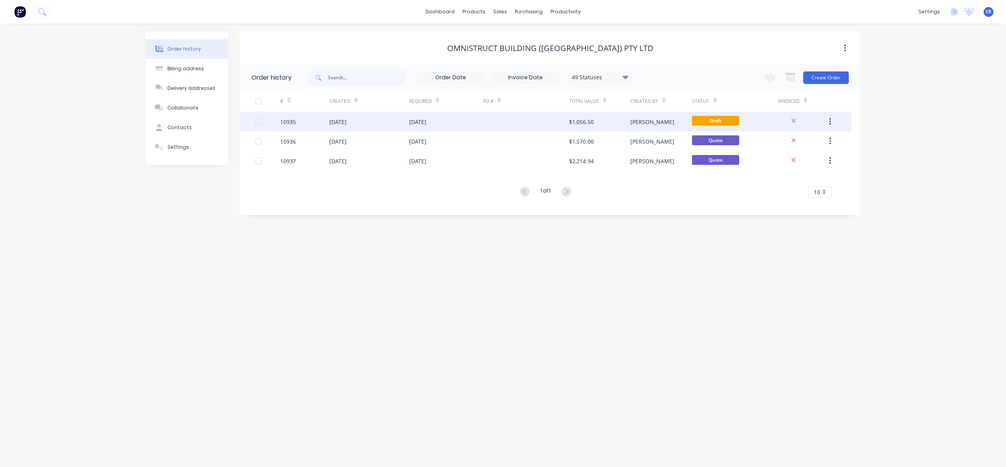
click at [466, 120] on div "[DATE]" at bounding box center [446, 122] width 74 height 20
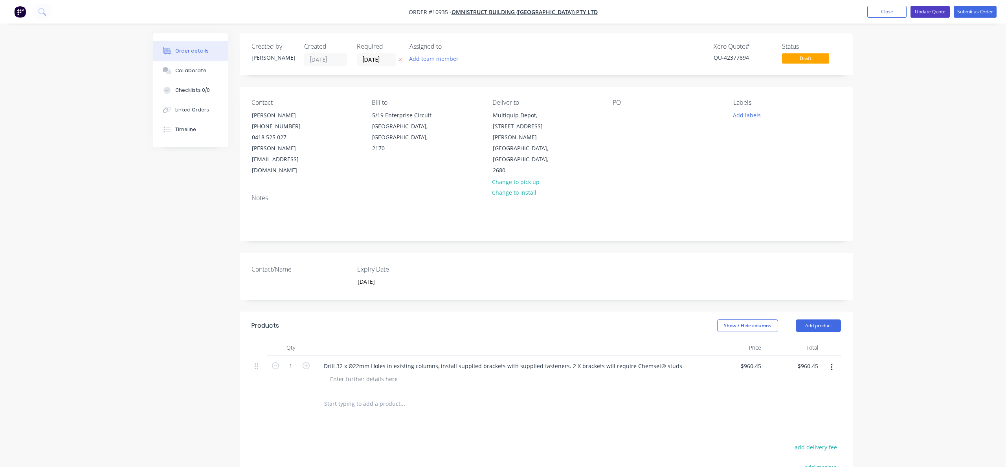
click at [924, 13] on button "Update Quote" at bounding box center [929, 12] width 39 height 12
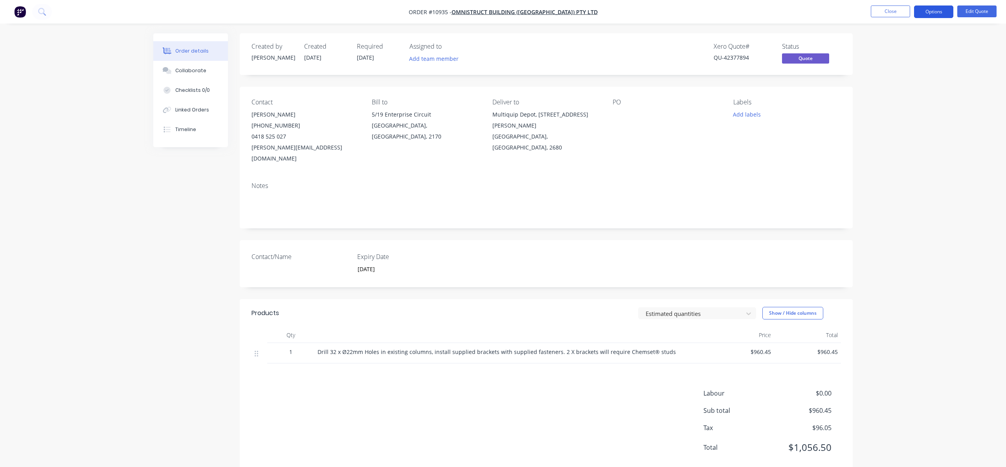
click at [934, 9] on button "Options" at bounding box center [933, 11] width 39 height 13
click at [890, 126] on div "Change customer" at bounding box center [910, 126] width 72 height 11
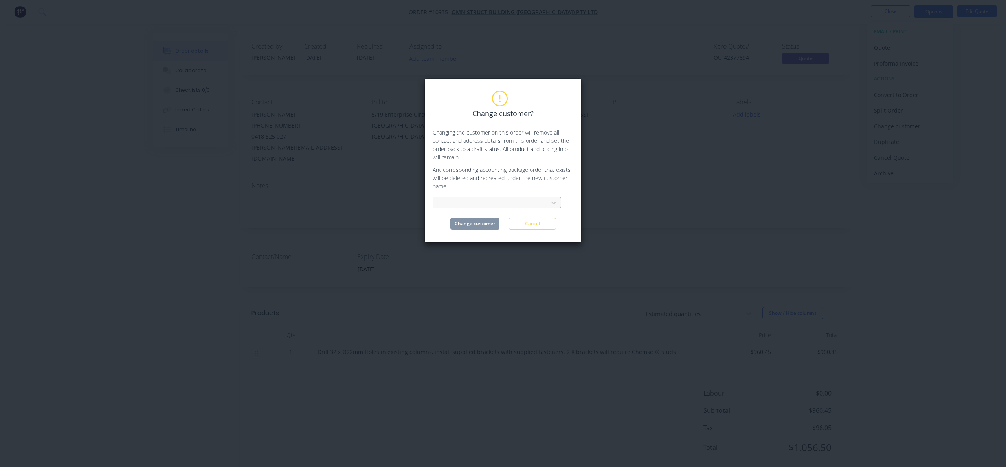
click at [488, 203] on div at bounding box center [491, 203] width 105 height 10
type input "CENTRAL"
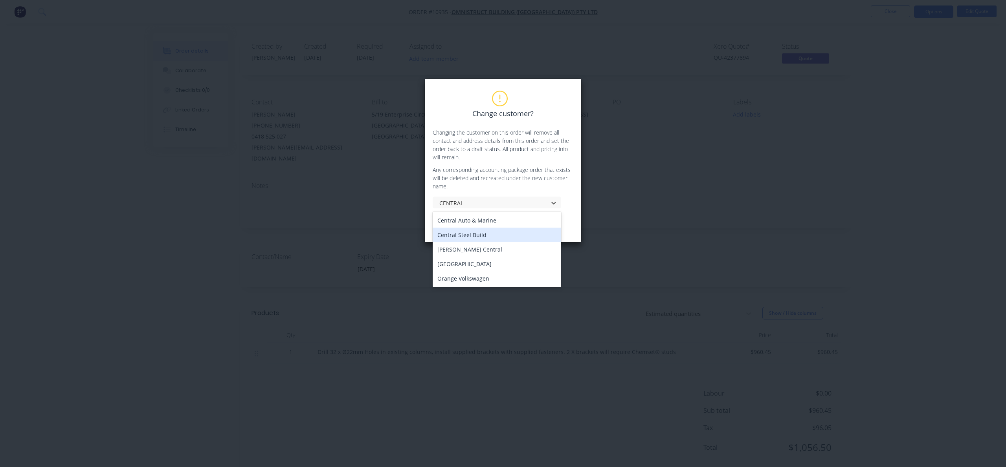
click at [481, 238] on div "Central Steel Build" at bounding box center [496, 235] width 128 height 15
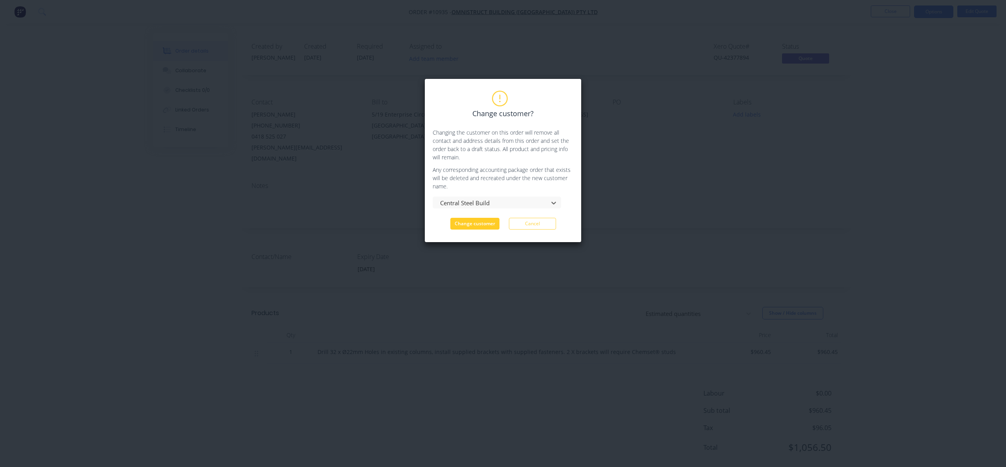
click at [491, 223] on button "Change customer" at bounding box center [474, 224] width 49 height 12
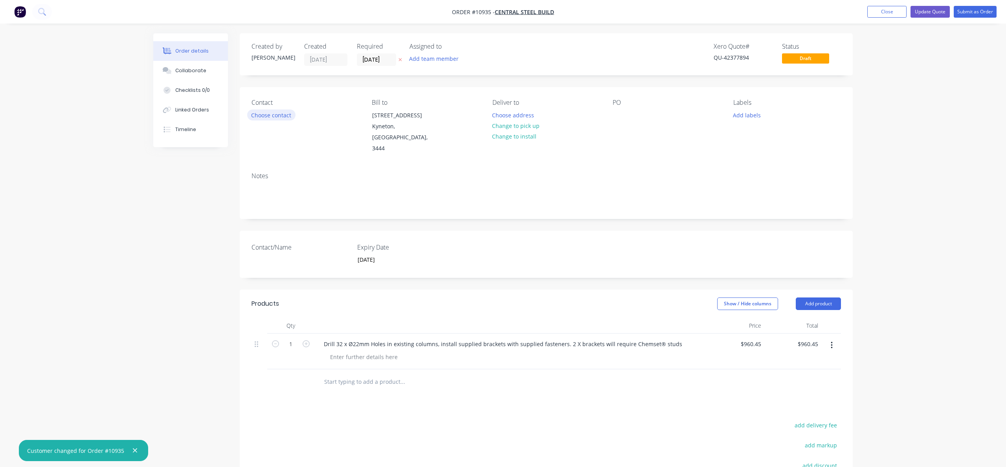
click at [265, 115] on button "Choose contact" at bounding box center [271, 115] width 48 height 11
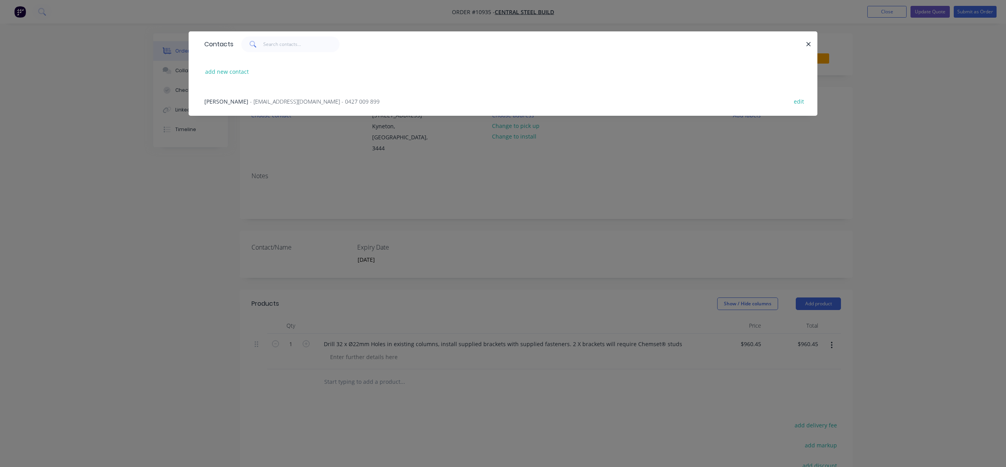
click at [253, 97] on div "[PERSON_NAME] - [PERSON_NAME][EMAIL_ADDRESS][DOMAIN_NAME] - 0427 009 899" at bounding box center [291, 101] width 175 height 8
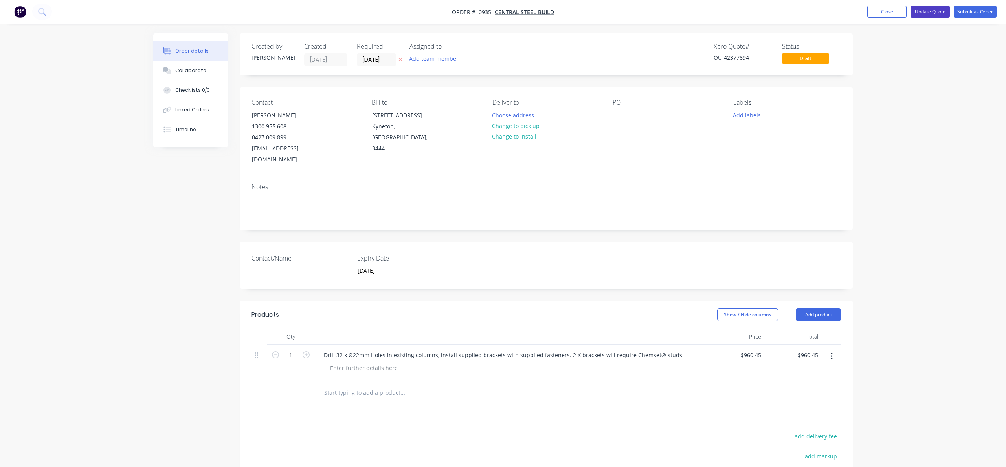
click at [938, 11] on button "Update Quote" at bounding box center [929, 12] width 39 height 12
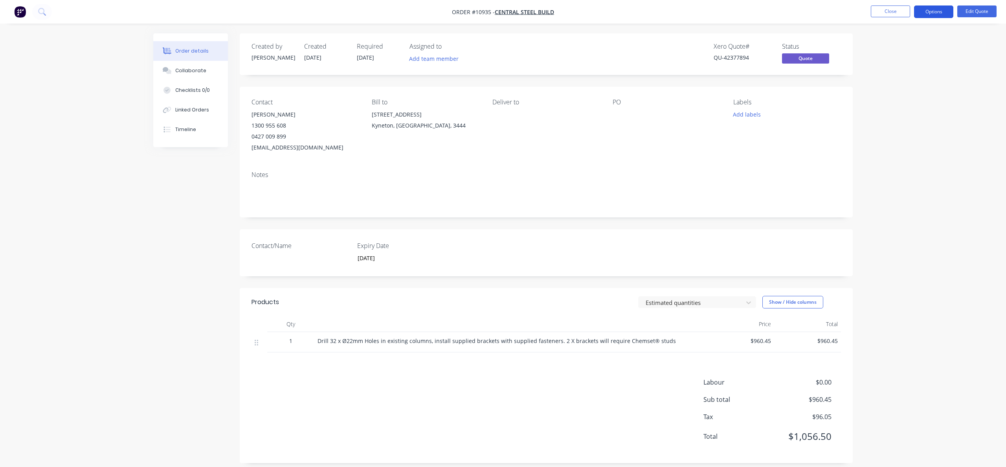
click at [933, 10] on button "Options" at bounding box center [933, 11] width 39 height 13
click at [901, 43] on div "Quote" at bounding box center [910, 47] width 72 height 11
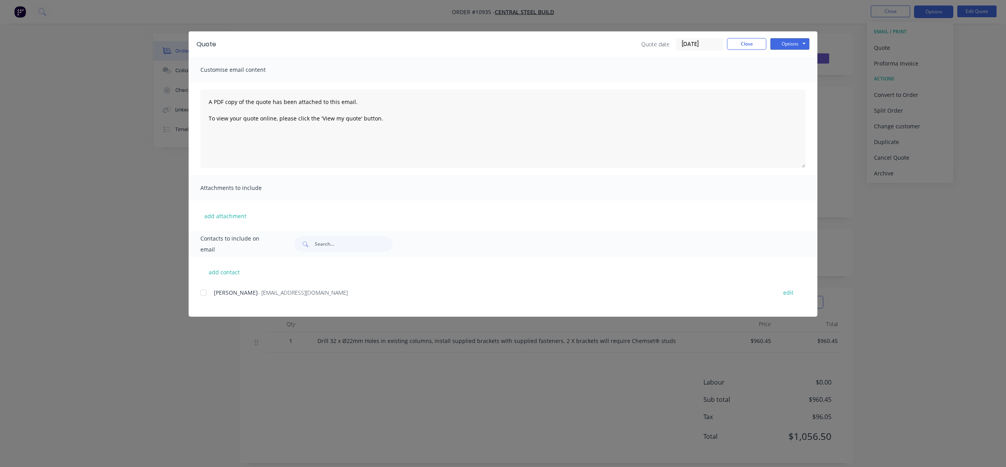
click at [234, 294] on span "[PERSON_NAME]" at bounding box center [236, 292] width 44 height 7
click at [201, 291] on div at bounding box center [204, 293] width 16 height 16
click at [789, 42] on button "Options" at bounding box center [789, 44] width 39 height 12
click at [791, 79] on button "Email" at bounding box center [795, 83] width 50 height 13
click at [733, 42] on button "Close" at bounding box center [746, 44] width 39 height 12
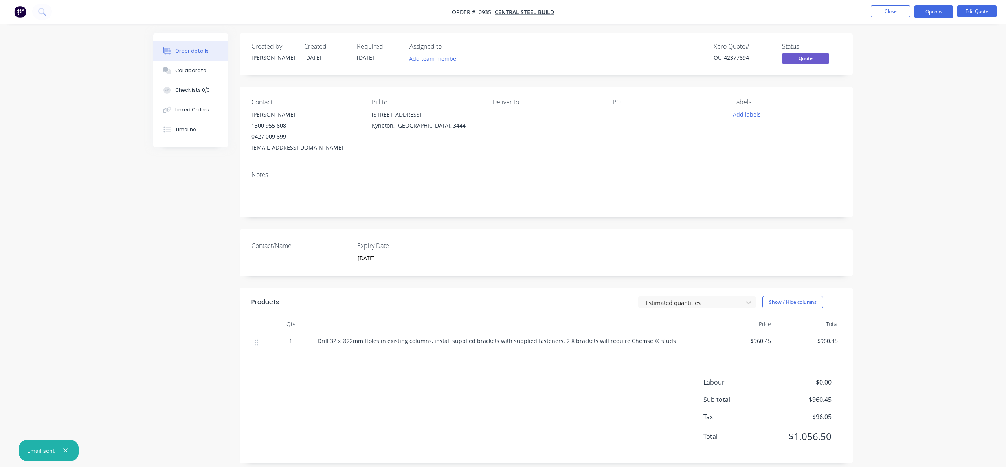
click at [912, 137] on div "Order details Collaborate Checklists 0/0 Linked Orders Timeline Order details C…" at bounding box center [503, 237] width 1006 height 475
click at [900, 8] on button "Close" at bounding box center [889, 11] width 39 height 12
